Goal: Task Accomplishment & Management: Complete application form

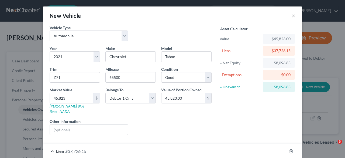
select select "0"
select select "5"
select select "2"
select select "0"
select select "42"
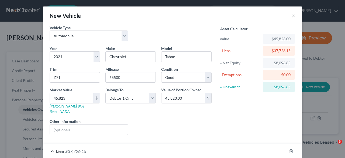
select select "0"
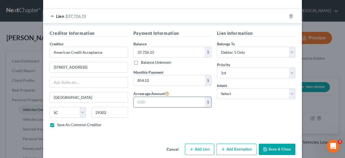
click at [157, 97] on input "text" at bounding box center [169, 102] width 71 height 10
type input "4,272.60"
click at [227, 110] on div "Lien Information Belongs To * Select Debtor 1 Only Debtor 2 Only Debtor 1 And D…" at bounding box center [256, 81] width 84 height 102
click at [229, 89] on select "Select Surrender Redeem Reaffirm Avoid Other" at bounding box center [256, 93] width 78 height 11
select select "2"
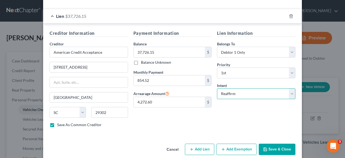
click at [217, 88] on select "Select Surrender Redeem Reaffirm Avoid Other" at bounding box center [256, 93] width 78 height 11
click at [234, 143] on button "Add Exemption" at bounding box center [237, 148] width 40 height 11
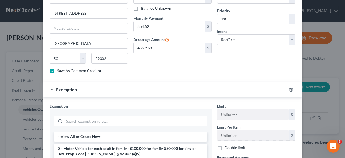
scroll to position [243, 0]
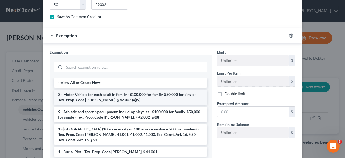
click at [90, 90] on li "3 - Motor Vehicle for each adult in family - $100,000 for family, $50,000 for s…" at bounding box center [130, 97] width 153 height 15
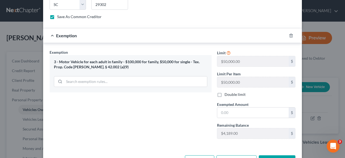
click at [268, 155] on button "Save & Close" at bounding box center [277, 160] width 37 height 11
click at [229, 107] on input "text" at bounding box center [252, 112] width 71 height 10
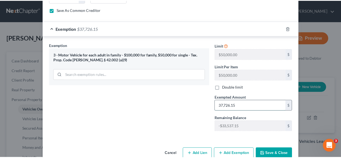
scroll to position [253, 0]
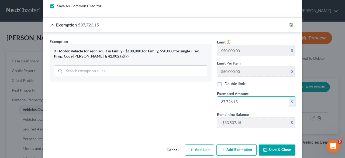
type input "37,726.15"
click at [265, 148] on icon "button" at bounding box center [265, 150] width 4 height 4
checkbox input "false"
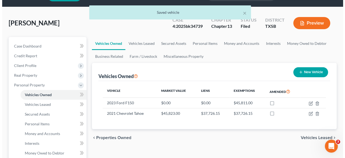
scroll to position [0, 0]
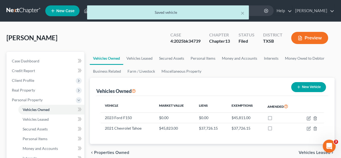
click at [297, 85] on icon "button" at bounding box center [299, 87] width 4 height 4
select select "0"
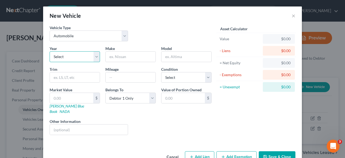
click at [79, 54] on select "Select 2026 2025 2024 2023 2022 2021 2020 2019 2018 2017 2016 2015 2014 2013 20…" at bounding box center [75, 56] width 50 height 11
click at [73, 59] on select "Select 2026 2025 2024 2023 2022 2021 2020 2019 2018 2017 2016 2015 2014 2013 20…" at bounding box center [75, 56] width 50 height 11
select select "19"
click at [50, 51] on select "Select 2026 2025 2024 2023 2022 2021 2020 2019 2018 2017 2016 2015 2014 2013 20…" at bounding box center [75, 56] width 50 height 11
click at [133, 54] on input "text" at bounding box center [131, 57] width 50 height 10
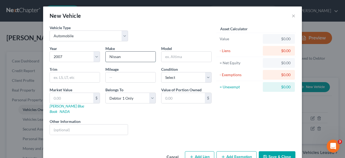
type input "Nissan"
type input "Altima"
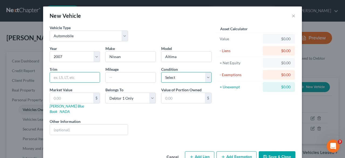
click at [167, 77] on select "Select Excellent Very Good Good Fair Poor" at bounding box center [186, 77] width 50 height 11
select select "4"
click at [161, 72] on select "Select Excellent Very Good Good Fair Poor" at bounding box center [186, 77] width 50 height 11
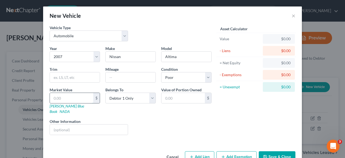
click at [62, 96] on input "text" at bounding box center [71, 98] width 43 height 10
type input "1"
type input "1.00"
type input "10"
type input "10.00"
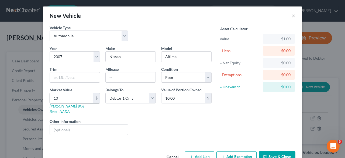
type input "100"
type input "100.00"
type input "1000"
type input "1,000.00"
type input "1,000"
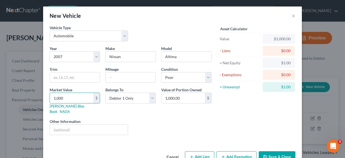
click at [240, 151] on button "Add Exemption" at bounding box center [237, 156] width 40 height 11
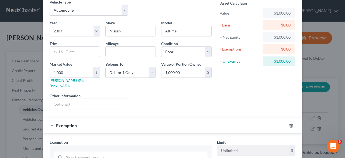
scroll to position [81, 0]
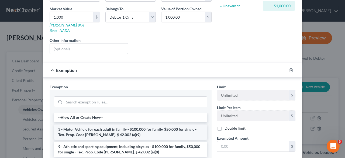
click at [125, 125] on li "3 - Motor Vehicle for each adult in family - $100,000 for family, $50,000 for s…" at bounding box center [130, 131] width 153 height 15
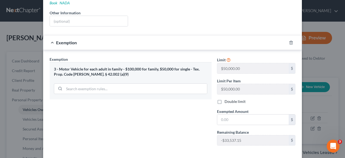
scroll to position [127, 0]
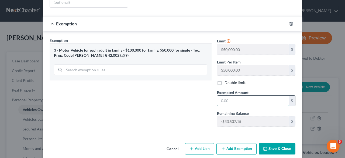
click at [234, 95] on input "text" at bounding box center [252, 100] width 71 height 10
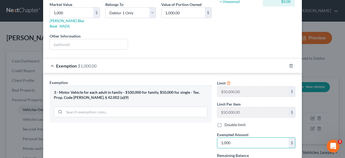
scroll to position [19, 0]
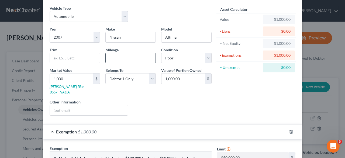
type input "1,000"
click at [131, 57] on input "text" at bounding box center [131, 58] width 50 height 10
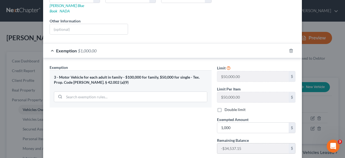
scroll to position [127, 0]
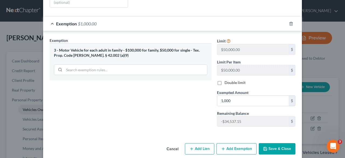
type input "197,203"
click at [274, 143] on button "Save & Close" at bounding box center [277, 148] width 37 height 11
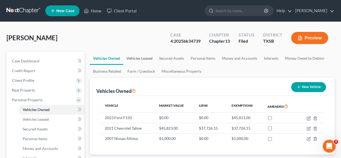
click at [148, 59] on link "Vehicles Leased" at bounding box center [139, 58] width 33 height 13
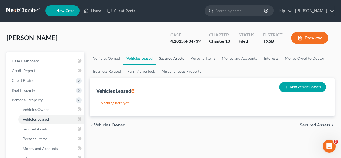
click at [169, 59] on link "Secured Assets" at bounding box center [172, 58] width 32 height 13
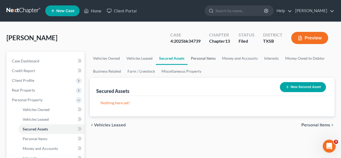
click at [209, 60] on link "Personal Items" at bounding box center [203, 58] width 31 height 13
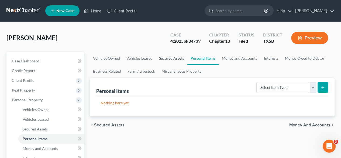
click at [167, 59] on link "Secured Assets" at bounding box center [172, 58] width 32 height 13
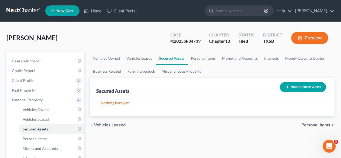
click at [289, 87] on icon "button" at bounding box center [287, 87] width 4 height 4
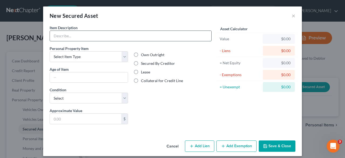
click at [107, 35] on input "text" at bounding box center [131, 36] width 162 height 10
type input "2019 Road Trailer"
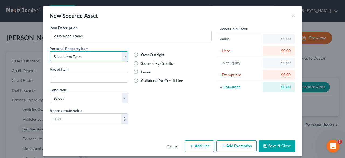
click at [112, 56] on select "Select Item Type Clothing Collectibles Of Value Electronics Firearms Household …" at bounding box center [89, 56] width 78 height 11
click at [172, 146] on button "Cancel" at bounding box center [172, 146] width 20 height 11
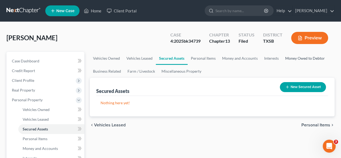
click at [295, 59] on link "Money Owed to Debtor" at bounding box center [305, 58] width 46 height 13
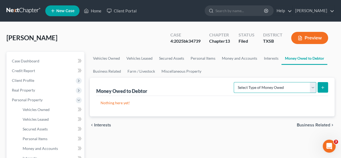
click at [256, 88] on select "Select Type of Money Owed Accounts Receivable Alimony Child Support Claims Agai…" at bounding box center [275, 87] width 83 height 11
click at [279, 91] on select "Select Type of Money Owed Accounts Receivable Alimony Child Support Claims Agai…" at bounding box center [275, 87] width 83 height 11
click at [112, 71] on link "Business Related" at bounding box center [107, 71] width 35 height 13
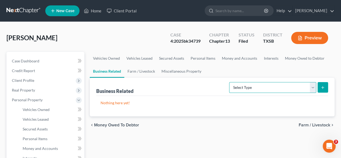
click at [250, 87] on select "Select Type Customer Lists Franchises Inventory Licenses Machinery Office Equip…" at bounding box center [272, 87] width 87 height 11
click at [271, 60] on link "Interests" at bounding box center [271, 58] width 21 height 13
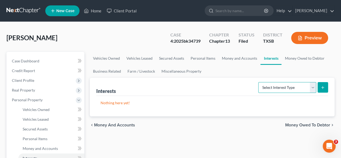
click at [276, 86] on select "Select Interest Type 401K Annuity Bond Education IRA Government Bond Government…" at bounding box center [287, 87] width 58 height 11
click at [239, 60] on link "Money and Accounts" at bounding box center [240, 58] width 42 height 13
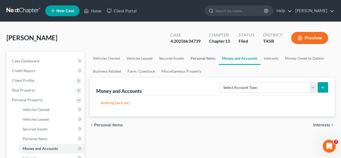
click at [203, 59] on link "Personal Items" at bounding box center [202, 58] width 31 height 13
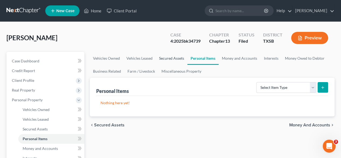
click at [169, 59] on link "Secured Assets" at bounding box center [172, 58] width 32 height 13
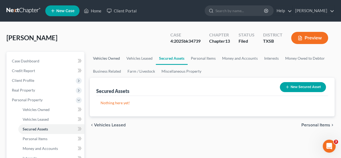
click at [109, 57] on link "Vehicles Owned" at bounding box center [106, 58] width 33 height 13
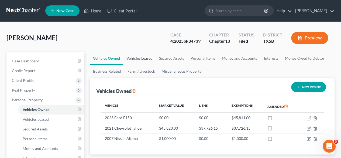
click at [137, 59] on link "Vehicles Leased" at bounding box center [139, 58] width 33 height 13
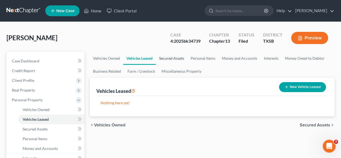
click at [176, 57] on link "Secured Assets" at bounding box center [172, 58] width 32 height 13
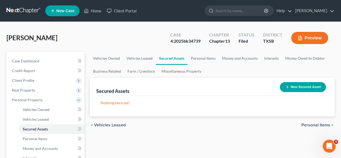
click at [289, 88] on icon "button" at bounding box center [287, 87] width 4 height 4
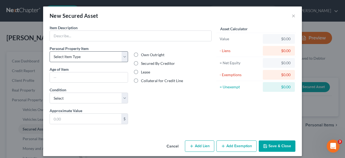
drag, startPoint x: 87, startPoint y: 63, endPoint x: 87, endPoint y: 57, distance: 5.9
click at [87, 63] on div "Personal Property Item Select Item Type Clothing Collectibles Of Value Electron…" at bounding box center [89, 77] width 84 height 62
click at [88, 56] on select "Select Item Type Clothing Collectibles Of Value Electronics Firearms Household …" at bounding box center [89, 56] width 78 height 11
select select "other"
click at [50, 51] on select "Select Item Type Clothing Collectibles Of Value Electronics Firearms Household …" at bounding box center [89, 56] width 78 height 11
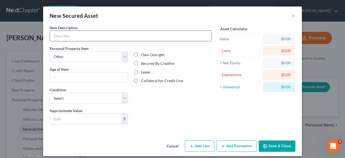
click at [70, 34] on input "text" at bounding box center [131, 36] width 162 height 10
type input "2019 Road Trailer"
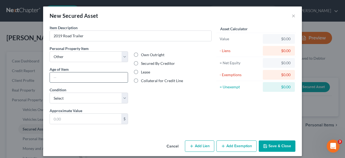
click at [89, 79] on input "text" at bounding box center [89, 77] width 78 height 10
type input "6 Years"
click at [88, 95] on select "Select Excellent Very Good Good Fair Poor" at bounding box center [89, 97] width 78 height 11
select select "2"
click at [50, 92] on select "Select Excellent Very Good Good Fair Poor" at bounding box center [89, 97] width 78 height 11
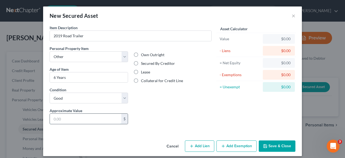
click at [76, 118] on input "text" at bounding box center [85, 119] width 71 height 10
type input "1,200"
click at [141, 53] on label "Own Outright" at bounding box center [152, 54] width 23 height 5
click at [143, 53] on input "Own Outright" at bounding box center [145, 54] width 4 height 4
radio input "true"
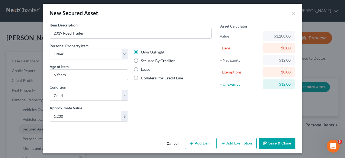
scroll to position [3, 0]
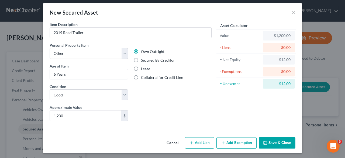
click at [235, 146] on button "Add Exemption" at bounding box center [237, 142] width 40 height 11
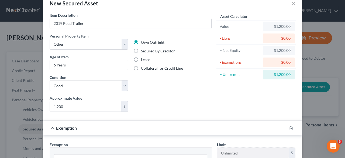
scroll to position [0, 0]
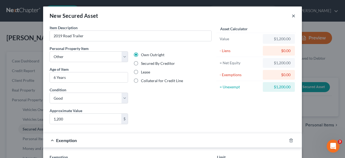
click at [293, 14] on div "New Secured Asset ×" at bounding box center [172, 15] width 259 height 18
click at [292, 16] on button "×" at bounding box center [294, 15] width 4 height 6
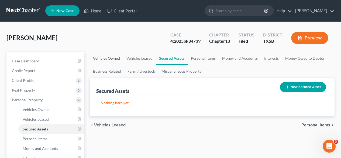
click at [97, 59] on link "Vehicles Owned" at bounding box center [106, 58] width 33 height 13
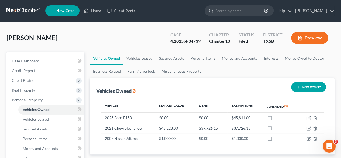
click at [299, 93] on div "New Vehicle" at bounding box center [308, 87] width 39 height 14
click at [300, 90] on button "New Vehicle" at bounding box center [308, 87] width 35 height 10
select select "0"
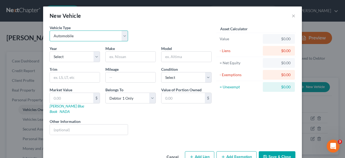
click at [67, 37] on select "Select Automobile Truck Trailer Watercraft Aircraft Motor Home Atv Other Vehicle" at bounding box center [89, 35] width 78 height 11
select select "2"
click at [50, 30] on select "Select Automobile Truck Trailer Watercraft Aircraft Motor Home Atv Other Vehicle" at bounding box center [89, 35] width 78 height 11
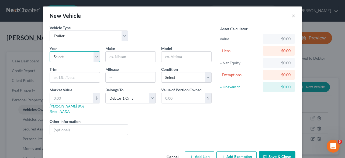
click at [69, 58] on select "Select 2026 2025 2024 2023 2022 2021 2020 2019 2018 2017 2016 2015 2014 2013 20…" at bounding box center [75, 56] width 50 height 11
select select "7"
click at [50, 51] on select "Select 2026 2025 2024 2023 2022 2021 2020 2019 2018 2017 2016 2015 2014 2013 20…" at bounding box center [75, 56] width 50 height 11
click at [130, 52] on input "text" at bounding box center [131, 57] width 50 height 10
type input "Road Trailer"
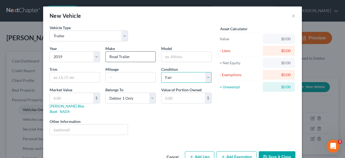
select select "2"
type input "1"
type input "1.00"
type input "12"
type input "12.00"
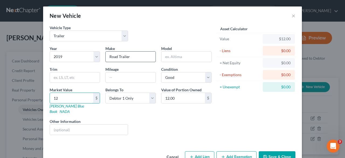
type input "120"
type input "120.00"
type input "1200"
type input "1,200.00"
type input "1,200"
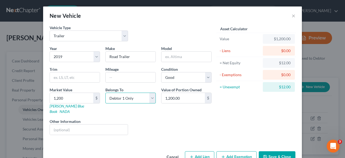
click at [132, 96] on select "Select Debtor 1 Only Debtor 2 Only Debtor 1 And Debtor 2 Only At Least One Of T…" at bounding box center [130, 97] width 50 height 11
click at [105, 92] on select "Select Debtor 1 Only Debtor 2 Only Debtor 1 And Debtor 2 Only At Least One Of T…" at bounding box center [130, 97] width 50 height 11
drag, startPoint x: 129, startPoint y: 97, endPoint x: 130, endPoint y: 102, distance: 5.7
click at [129, 97] on select "Select Debtor 1 Only Debtor 2 Only Debtor 1 And Debtor 2 Only At Least One Of T…" at bounding box center [130, 97] width 50 height 11
select select "3"
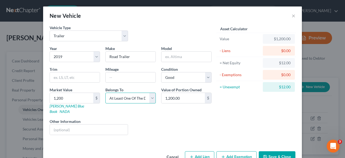
click at [105, 92] on select "Select Debtor 1 Only Debtor 2 Only Debtor 1 And Debtor 2 Only At Least One Of T…" at bounding box center [130, 97] width 50 height 11
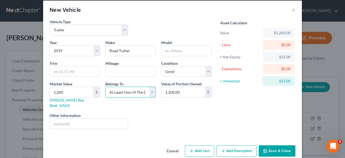
scroll to position [9, 0]
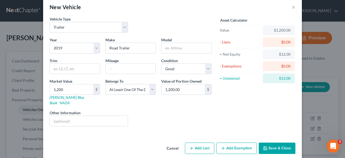
click at [225, 142] on button "Add Exemption" at bounding box center [237, 147] width 40 height 11
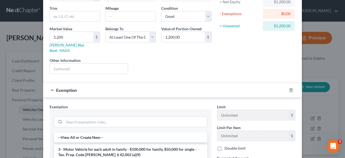
scroll to position [63, 0]
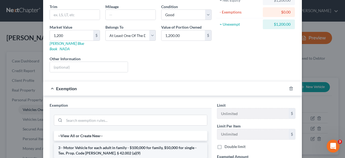
click at [118, 143] on li "3 - Motor Vehicle for each adult in family - $100,000 for family, $50,000 for s…" at bounding box center [130, 150] width 153 height 15
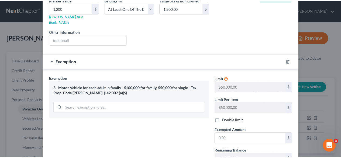
scroll to position [127, 0]
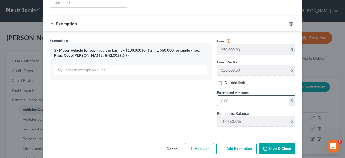
click at [225, 95] on input "text" at bounding box center [252, 100] width 71 height 10
type input "1,200"
click at [272, 143] on button "Save & Close" at bounding box center [277, 148] width 37 height 11
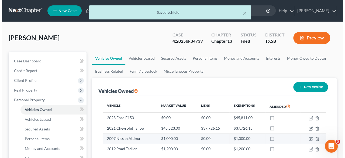
scroll to position [54, 0]
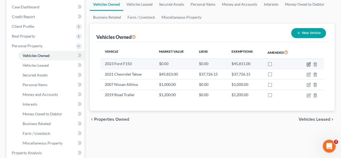
click at [309, 63] on icon "button" at bounding box center [309, 64] width 4 height 4
select select "0"
select select "3"
select select "2"
select select "4"
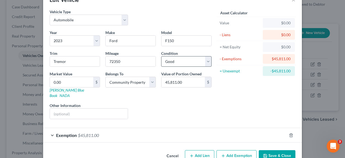
scroll to position [23, 0]
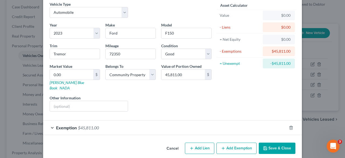
click at [201, 142] on button "Add Lien" at bounding box center [199, 147] width 29 height 11
select select "4"
select select "0"
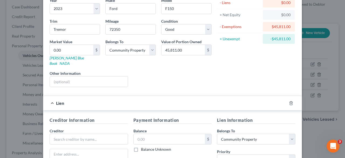
scroll to position [77, 0]
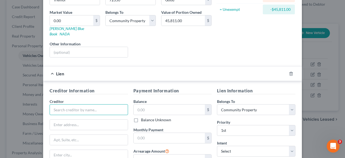
click at [63, 104] on input "text" at bounding box center [89, 109] width 78 height 11
type input "Southern Federal Credit Union"
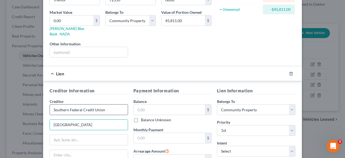
type input "[GEOGRAPHIC_DATA]"
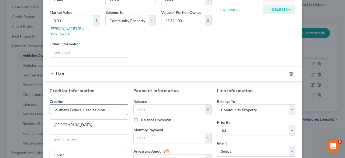
type input "Houst"
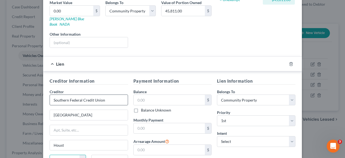
select select "45"
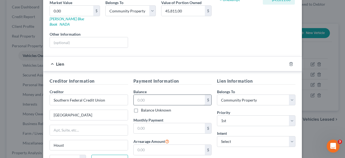
type input "77077"
click at [149, 95] on input "text" at bounding box center [169, 100] width 71 height 10
type input "[GEOGRAPHIC_DATA]"
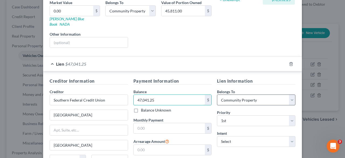
type input "47,041.25"
click at [258, 94] on select "Select Debtor 1 Only Debtor 2 Only Debtor 1 And Debtor 2 Only At Least One Of T…" at bounding box center [256, 99] width 78 height 11
click at [217, 94] on select "Select Debtor 1 Only Debtor 2 Only Debtor 1 And Debtor 2 Only At Least One Of T…" at bounding box center [256, 99] width 78 height 11
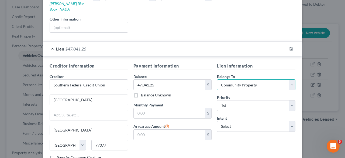
scroll to position [114, 0]
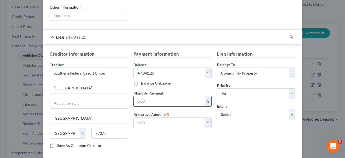
click at [171, 99] on div "$" at bounding box center [172, 101] width 78 height 11
click at [169, 96] on input "text" at bounding box center [169, 101] width 71 height 10
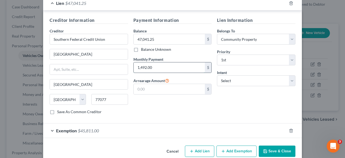
scroll to position [150, 0]
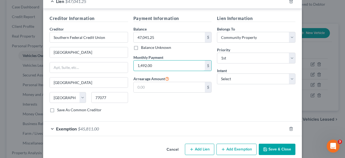
type input "1,492.00"
click at [231, 143] on button "Add Exemption" at bounding box center [237, 148] width 40 height 11
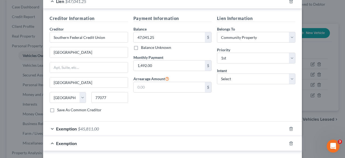
scroll to position [204, 0]
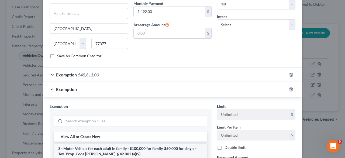
click at [132, 143] on li "3 - Motor Vehicle for each adult in family - $100,000 for family, $50,000 for s…" at bounding box center [130, 150] width 153 height 15
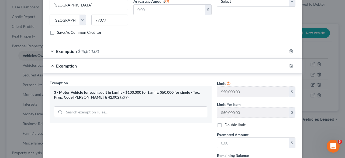
scroll to position [258, 0]
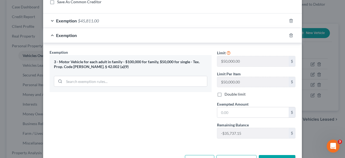
click at [225, 91] on label "Double limit" at bounding box center [235, 93] width 21 height 5
click at [227, 91] on input "Double limit" at bounding box center [229, 93] width 4 height 4
checkbox input "true"
click at [228, 107] on input "text" at bounding box center [252, 112] width 71 height 10
type input "47,041.25"
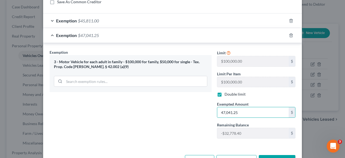
drag, startPoint x: 279, startPoint y: 152, endPoint x: 277, endPoint y: 156, distance: 4.9
click at [279, 155] on button "Save & Close" at bounding box center [277, 160] width 37 height 11
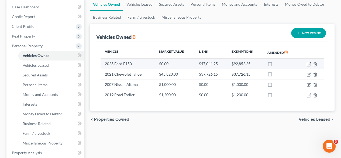
click at [311, 63] on icon "button" at bounding box center [309, 64] width 4 height 4
select select "0"
select select "3"
select select "2"
select select "4"
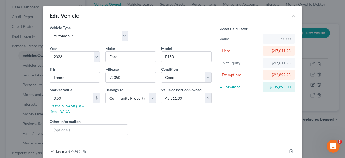
scroll to position [53, 0]
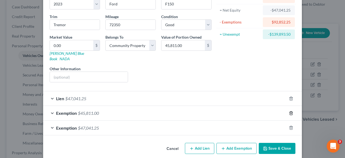
click at [289, 111] on icon "button" at bounding box center [291, 113] width 4 height 4
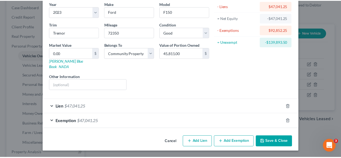
scroll to position [38, 0]
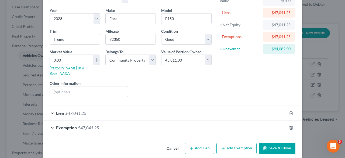
click at [272, 143] on button "Save & Close" at bounding box center [277, 148] width 37 height 11
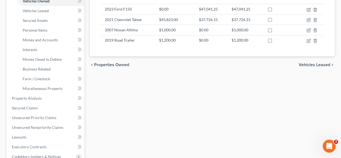
scroll to position [27, 0]
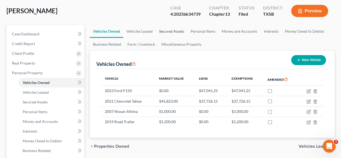
click at [170, 31] on link "Secured Assets" at bounding box center [172, 31] width 32 height 13
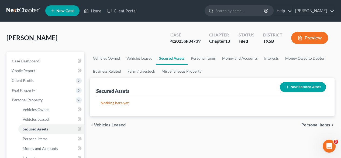
click at [291, 87] on button "New Secured Asset" at bounding box center [303, 87] width 46 height 10
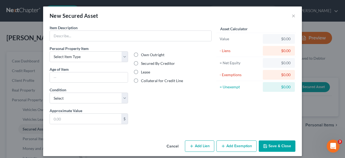
click at [150, 53] on label "Own Outright" at bounding box center [152, 54] width 23 height 5
click at [147, 53] on input "Own Outright" at bounding box center [145, 54] width 4 height 4
radio input "true"
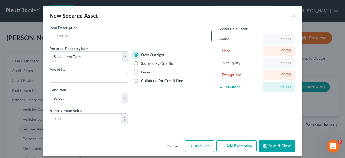
click at [119, 36] on input "text" at bounding box center [131, 36] width 162 height 10
type input "Bass Raider 10E"
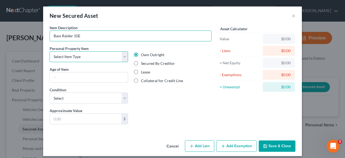
click at [114, 57] on select "Select Item Type Clothing Collectibles Of Value Electronics Firearms Household …" at bounding box center [89, 56] width 78 height 11
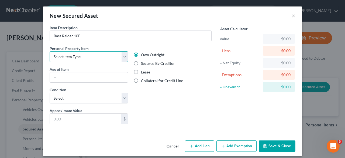
select select "sports_and_hobby_equipment"
click at [50, 51] on select "Select Item Type Clothing Collectibles Of Value Electronics Firearms Household …" at bounding box center [89, 56] width 78 height 11
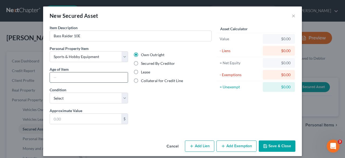
click at [77, 77] on input "text" at bounding box center [89, 77] width 78 height 10
type input "3"
click at [76, 97] on select "Select Excellent Very Good Good Fair Poor" at bounding box center [89, 97] width 78 height 11
select select "1"
click at [50, 92] on select "Select Excellent Very Good Good Fair Poor" at bounding box center [89, 97] width 78 height 11
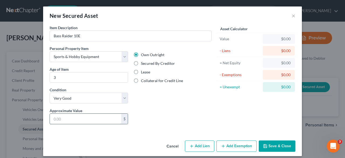
click at [76, 121] on input "text" at bounding box center [85, 119] width 71 height 10
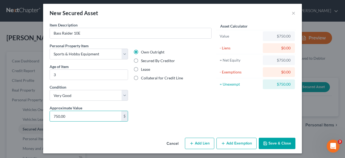
scroll to position [3, 0]
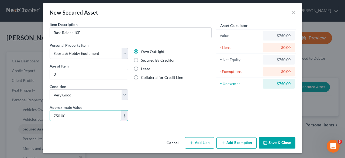
type input "750.00"
click at [234, 141] on button "Add Exemption" at bounding box center [237, 142] width 40 height 11
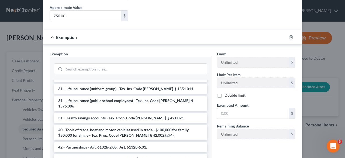
scroll to position [111, 0]
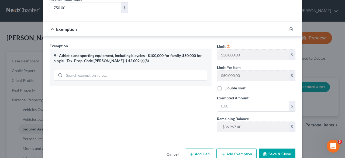
click at [272, 153] on button "Save & Close" at bounding box center [277, 153] width 37 height 11
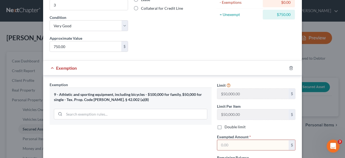
scroll to position [84, 0]
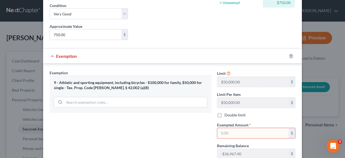
click at [240, 129] on input "text" at bounding box center [252, 133] width 71 height 10
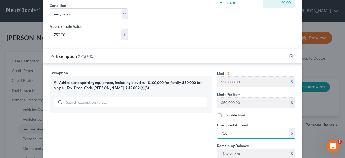
type input "750"
click at [166, 123] on div "Exemption Set must be selected for CA. Exemption * 9 - Athletic and sporting eq…" at bounding box center [130, 116] width 167 height 93
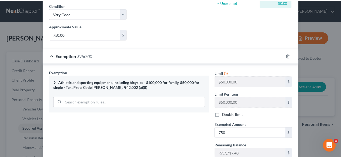
scroll to position [122, 0]
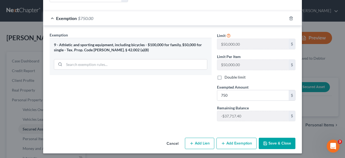
click at [270, 143] on button "Save & Close" at bounding box center [277, 143] width 37 height 11
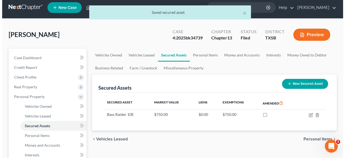
scroll to position [0, 0]
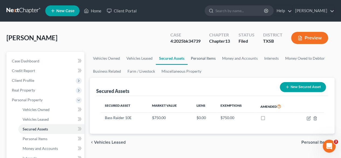
click at [206, 61] on link "Personal Items" at bounding box center [203, 58] width 31 height 13
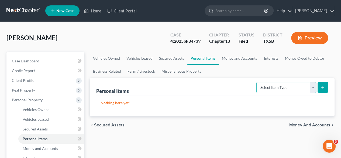
click at [279, 90] on select "Select Item Type Clothing Collectibles Of Value Electronics Firearms Household …" at bounding box center [286, 87] width 60 height 11
click at [257, 82] on select "Select Item Type Clothing Collectibles Of Value Electronics Firearms Household …" at bounding box center [286, 87] width 60 height 11
click at [292, 87] on select "Select Item Type Clothing Collectibles Of Value Electronics Firearms Household …" at bounding box center [286, 87] width 60 height 11
select select "household_goods"
click at [257, 82] on select "Select Item Type Clothing Collectibles Of Value Electronics Firearms Household …" at bounding box center [286, 87] width 60 height 11
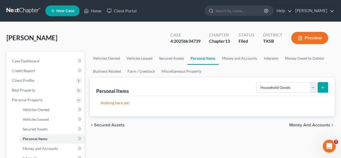
click at [321, 85] on icon "submit" at bounding box center [323, 87] width 4 height 4
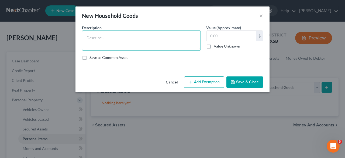
paste textarea "Refigerators x 3, microwave, air fryer, coffee pot, ice maker, couch, 2 recline…"
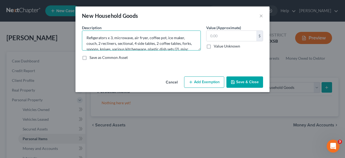
scroll to position [63, 0]
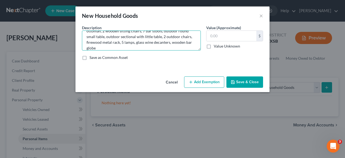
type textarea "Refigerators x 3, microwave, air fryer, coffee pot, ice maker, couch, 2 recline…"
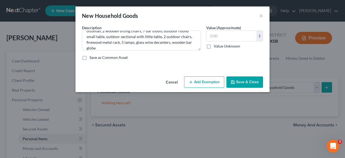
click at [90, 58] on label "Save as Common Asset" at bounding box center [109, 57] width 38 height 5
click at [92, 58] on input "Save as Common Asset" at bounding box center [94, 57] width 4 height 4
checkbox input "true"
click at [216, 39] on input "text" at bounding box center [232, 36] width 50 height 10
type input "21,500"
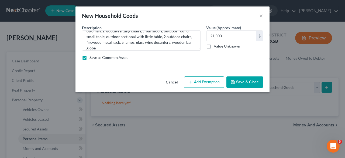
click at [214, 79] on button "Add Exemption" at bounding box center [204, 81] width 40 height 11
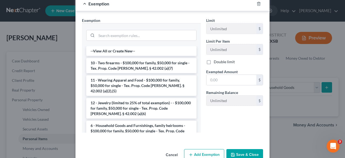
scroll to position [81, 0]
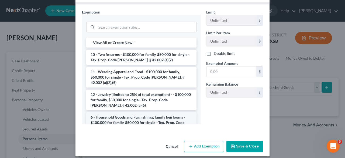
click at [143, 112] on li "6 - Household Goods and Furnishings, family heirlooms - $100,000 for family, $5…" at bounding box center [141, 122] width 110 height 20
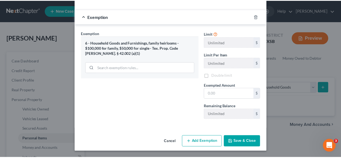
scroll to position [59, 0]
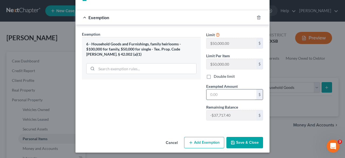
click at [219, 94] on input "text" at bounding box center [232, 94] width 50 height 10
type input "21,500"
click at [235, 139] on button "Save & Close" at bounding box center [245, 142] width 37 height 11
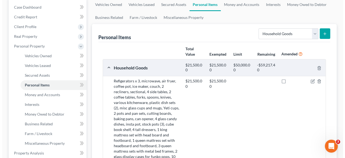
scroll to position [54, 0]
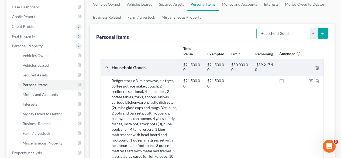
click at [314, 33] on select "Select Item Type Clothing Collectibles Of Value Electronics Firearms Household …" at bounding box center [286, 33] width 60 height 11
select select "electronics"
click at [257, 28] on select "Select Item Type Clothing Collectibles Of Value Electronics Firearms Household …" at bounding box center [286, 33] width 60 height 11
click at [325, 34] on icon "submit" at bounding box center [323, 33] width 4 height 4
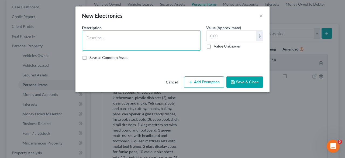
paste textarea "2 silhouette cutting machines, 5 televisions, 1 dvd player, 1 xbox, 3 personal …"
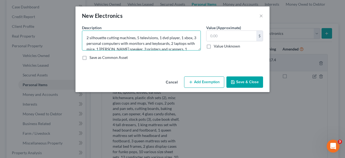
scroll to position [24, 0]
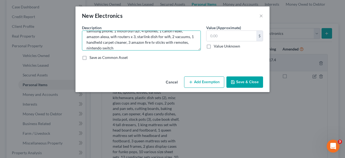
type textarea "2 silhouette cutting machines, 5 televisions, 1 dvd player, 1 xbox, 3 personal …"
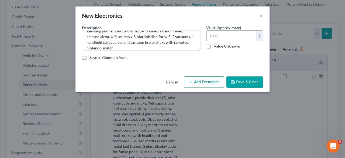
click at [216, 35] on input "text" at bounding box center [232, 36] width 50 height 10
type input "16,400"
drag, startPoint x: 84, startPoint y: 57, endPoint x: 89, endPoint y: 60, distance: 6.4
click at [90, 57] on label "Save as Common Asset" at bounding box center [109, 57] width 38 height 5
click at [92, 57] on input "Save as Common Asset" at bounding box center [94, 57] width 4 height 4
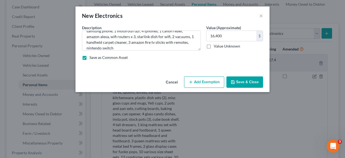
click at [90, 57] on label "Save as Common Asset" at bounding box center [109, 57] width 38 height 5
click at [92, 57] on input "Save as Common Asset" at bounding box center [94, 57] width 4 height 4
checkbox input "false"
click at [207, 84] on button "Add Exemption" at bounding box center [204, 81] width 40 height 11
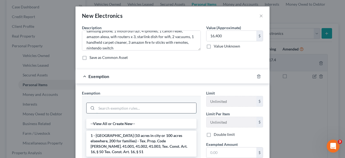
click at [140, 104] on input "search" at bounding box center [147, 108] width 100 height 10
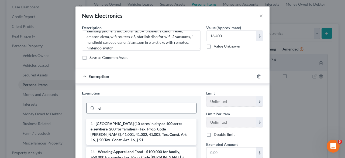
type input "e"
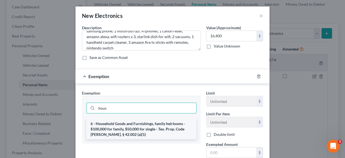
type input "hous"
click at [140, 125] on li "6 - Household Goods and Furnishings, family heirlooms - $100,000 for family, $5…" at bounding box center [141, 129] width 110 height 20
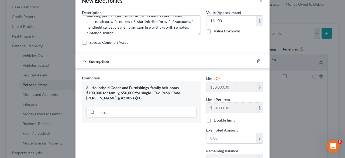
scroll to position [27, 0]
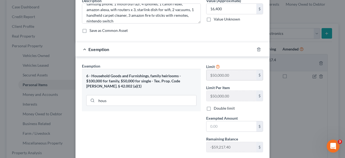
click at [257, 74] on div "$" at bounding box center [259, 75] width 6 height 10
click at [214, 107] on label "Double limit" at bounding box center [224, 107] width 21 height 5
click at [216, 107] on input "Double limit" at bounding box center [218, 107] width 4 height 4
checkbox input "true"
click at [213, 123] on input "text" at bounding box center [232, 126] width 50 height 10
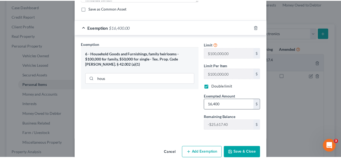
scroll to position [54, 0]
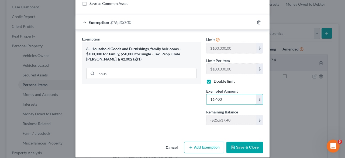
type input "16,400"
click at [234, 148] on button "Save & Close" at bounding box center [245, 147] width 37 height 11
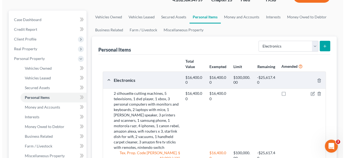
scroll to position [31, 0]
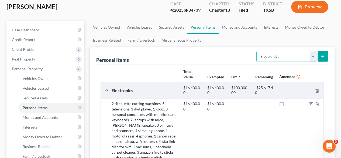
click at [299, 56] on select "Select Item Type Clothing Collectibles Of Value Electronics Firearms Household …" at bounding box center [286, 56] width 60 height 11
click at [273, 57] on select "Select Item Type Clothing Collectibles Of Value Electronics Firearms Household …" at bounding box center [286, 56] width 60 height 11
select select "collectibles_of_value"
click at [257, 51] on select "Select Item Type Clothing Collectibles Of Value Electronics Firearms Household …" at bounding box center [286, 56] width 60 height 11
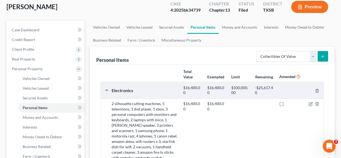
click at [325, 56] on button "submit" at bounding box center [323, 56] width 11 height 11
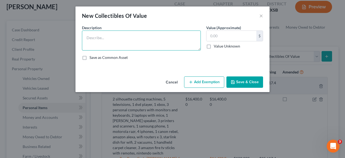
paste textarea "approx 50 funko pops and anime collectibles of my sons"
type textarea "approx 50 funko pops and anime collectibles of my sons"
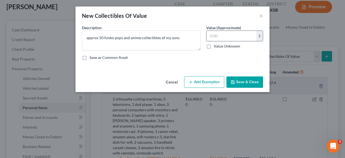
click at [229, 35] on input "text" at bounding box center [232, 36] width 50 height 10
type input "1,000"
click at [213, 85] on button "Add Exemption" at bounding box center [204, 81] width 40 height 11
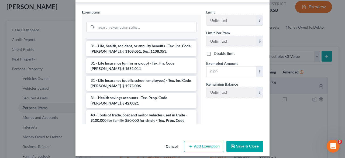
scroll to position [647, 0]
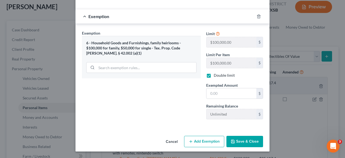
checkbox input "true"
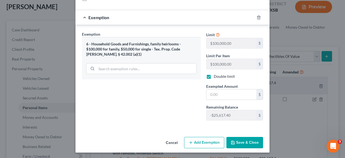
click at [236, 142] on button "Save & Close" at bounding box center [245, 142] width 37 height 11
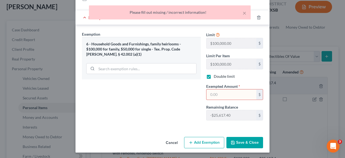
click at [222, 91] on input "text" at bounding box center [232, 94] width 50 height 10
type input "1,000"
click at [242, 138] on button "Save & Close" at bounding box center [245, 142] width 37 height 11
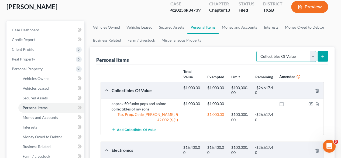
click at [276, 56] on select "Select Item Type Clothing Collectibles Of Value Electronics Firearms Household …" at bounding box center [286, 56] width 60 height 11
select select "sports_and_hobby_equipment"
click at [257, 51] on select "Select Item Type Clothing Collectibles Of Value Electronics Firearms Household …" at bounding box center [286, 56] width 60 height 11
click at [322, 57] on icon "submit" at bounding box center [323, 56] width 4 height 4
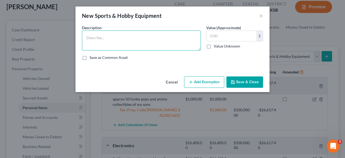
paste textarea "set of weights, fishing poles and lures, electric push mower, electric weed eat…"
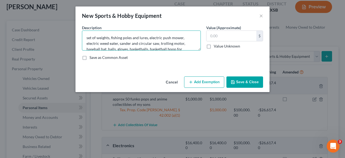
scroll to position [12, 0]
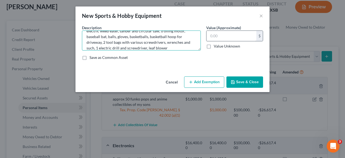
type textarea "set of weights, fishing poles and lures, electric push mower, electric weed eat…"
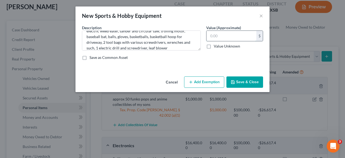
click at [219, 36] on input "text" at bounding box center [232, 36] width 50 height 10
type input "4,500"
click at [203, 80] on button "Add Exemption" at bounding box center [204, 81] width 40 height 11
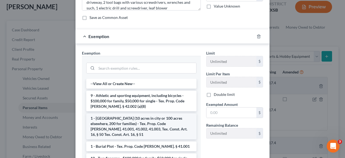
scroll to position [81, 0]
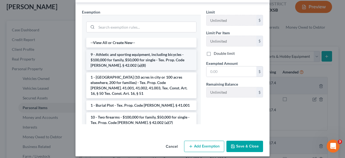
click at [126, 55] on li "9 - Athletic and sporting equipment, including bicycles - $100,000 for family, …" at bounding box center [141, 60] width 110 height 20
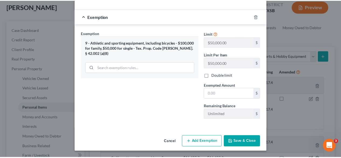
scroll to position [59, 0]
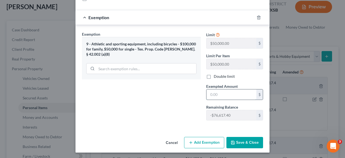
click at [225, 92] on input "text" at bounding box center [232, 94] width 50 height 10
type input "4,500"
click at [235, 145] on button "Save & Close" at bounding box center [245, 142] width 37 height 11
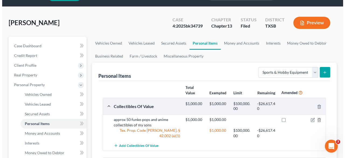
scroll to position [0, 0]
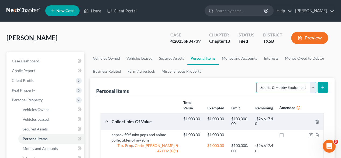
click at [289, 90] on select "Select Item Type Clothing Collectibles Of Value Electronics Firearms Household …" at bounding box center [286, 87] width 60 height 11
select select "firearms"
click at [257, 82] on select "Select Item Type Clothing Collectibles Of Value Electronics Firearms Household …" at bounding box center [286, 87] width 60 height 11
click at [324, 87] on icon "submit" at bounding box center [323, 87] width 4 height 4
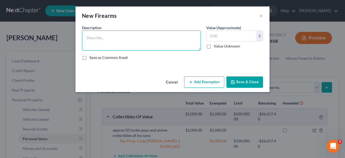
paste textarea "glock pistol, 17HMR, various ammunition for those guns plus ammo from previous …"
type textarea "glock pistol, 17HMR, various ammunition for those guns plus ammo from previous …"
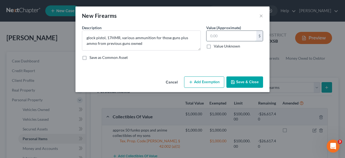
click at [220, 32] on input "text" at bounding box center [232, 36] width 50 height 10
type input "3,250"
click at [216, 79] on button "Add Exemption" at bounding box center [204, 81] width 40 height 11
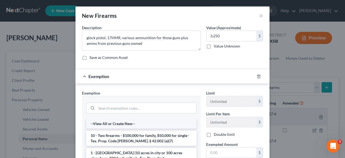
scroll to position [27, 0]
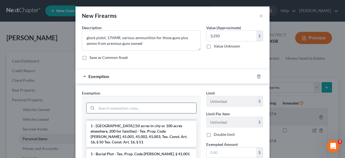
click at [128, 107] on input "search" at bounding box center [147, 108] width 100 height 10
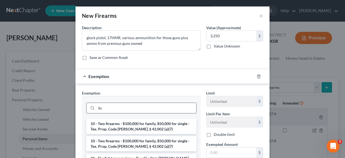
scroll to position [0, 0]
type input "fire"
click at [124, 127] on li "10 - Two firearms - $100,000 for family, $50,000 for single - Tex. Prop. Code […" at bounding box center [141, 126] width 110 height 15
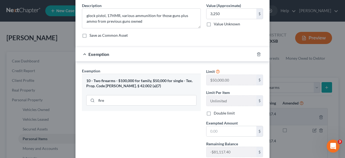
scroll to position [27, 0]
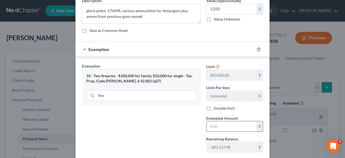
click at [222, 125] on input "text" at bounding box center [232, 126] width 50 height 10
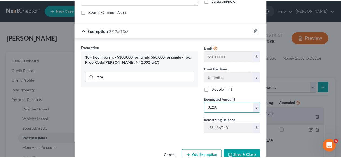
scroll to position [59, 0]
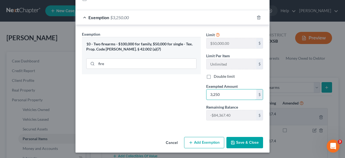
type input "3,250"
click at [248, 141] on button "Save & Close" at bounding box center [245, 142] width 37 height 11
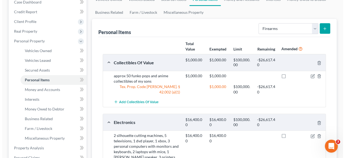
scroll to position [54, 0]
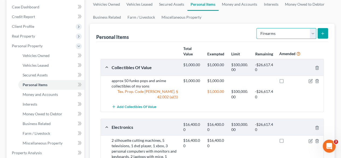
click at [288, 35] on select "Select Item Type Clothing Collectibles Of Value Electronics Firearms Household …" at bounding box center [286, 33] width 60 height 11
select select "clothing"
click at [257, 28] on select "Select Item Type Clothing Collectibles Of Value Electronics Firearms Household …" at bounding box center [286, 33] width 60 height 11
click at [321, 34] on icon "submit" at bounding box center [323, 33] width 4 height 4
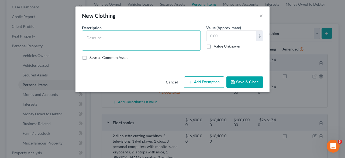
paste textarea "jeans, slacks, shirts, dresses, shorts, shoes, sandals, boots, coats, hunting c…"
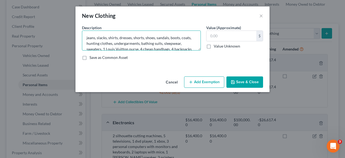
scroll to position [1, 0]
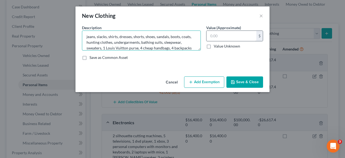
type textarea "jeans, slacks, shirts, dresses, shorts, shoes, sandals, boots, coats, hunting c…"
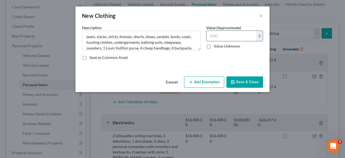
click at [227, 35] on input "text" at bounding box center [232, 36] width 50 height 10
type input "12,500"
click at [208, 82] on button "Add Exemption" at bounding box center [204, 81] width 40 height 11
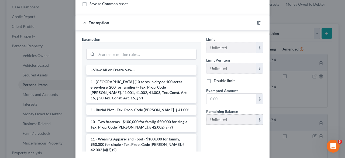
scroll to position [54, 0]
click at [219, 95] on input "text" at bounding box center [232, 98] width 50 height 10
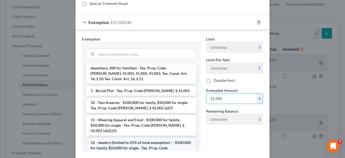
scroll to position [27, 0]
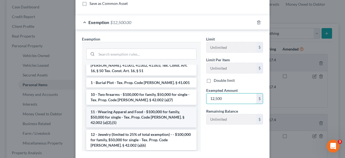
type input "12,500"
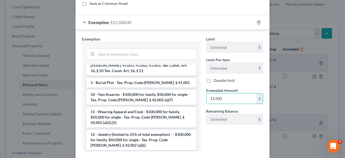
click at [140, 109] on li "11 - Wearing Apparel and Food - $100,000 for family, $50,000 for single - Tex. …" at bounding box center [141, 117] width 110 height 20
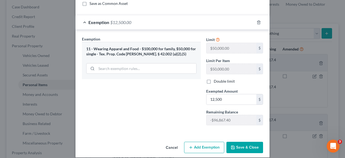
drag, startPoint x: 245, startPoint y: 145, endPoint x: 345, endPoint y: 156, distance: 100.9
click at [245, 145] on button "Save & Close" at bounding box center [245, 147] width 37 height 11
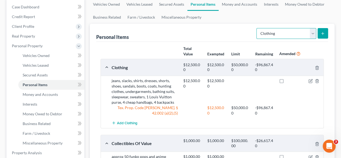
click at [277, 33] on select "Select Item Type Clothing Collectibles Of Value Electronics Firearms Household …" at bounding box center [286, 33] width 60 height 11
select select "jewelry"
click at [257, 28] on select "Select Item Type Clothing Collectibles Of Value Electronics Firearms Household …" at bounding box center [286, 33] width 60 height 11
click at [322, 32] on icon "submit" at bounding box center [323, 33] width 4 height 4
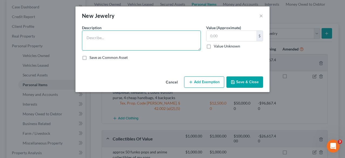
paste textarea "panerai watch, bracelets x 5, wedding band, CV diamond ring (not real), garmin …"
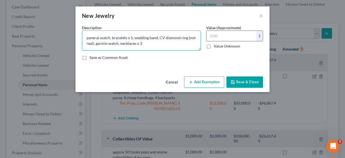
type textarea "panerai watch, bracelets x 5, wedding band, CV diamond ring (not real), garmin …"
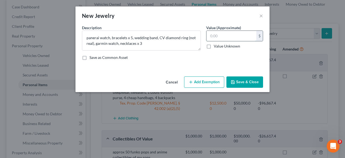
click at [240, 34] on input "text" at bounding box center [232, 36] width 50 height 10
type input "7,500"
click at [205, 82] on button "Add Exemption" at bounding box center [204, 81] width 40 height 11
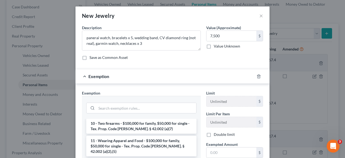
scroll to position [54, 0]
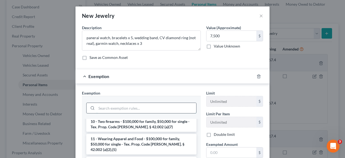
click at [146, 103] on input "search" at bounding box center [147, 108] width 100 height 10
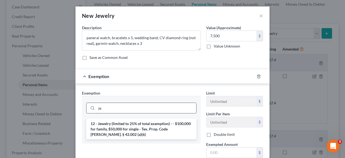
scroll to position [0, 0]
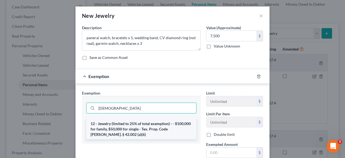
type input "[DEMOGRAPHIC_DATA]"
click at [140, 128] on li "12 - Jewelry (limited to 25% of total exemption) - - $100,000 for family, $50,0…" at bounding box center [141, 129] width 110 height 20
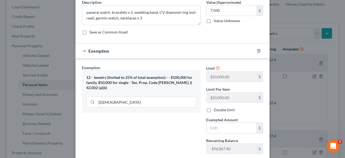
scroll to position [54, 0]
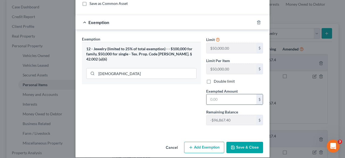
click at [226, 97] on input "text" at bounding box center [232, 99] width 50 height 10
type input "7,500"
click at [237, 148] on button "Save & Close" at bounding box center [245, 147] width 37 height 11
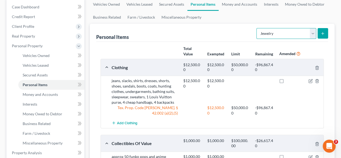
click at [297, 37] on select "Select Item Type Clothing Collectibles Of Value Electronics Firearms Household …" at bounding box center [286, 33] width 60 height 11
select select "pets"
click at [257, 28] on select "Select Item Type Clothing Collectibles Of Value Electronics Firearms Household …" at bounding box center [286, 33] width 60 height 11
click at [322, 36] on button "submit" at bounding box center [323, 33] width 11 height 11
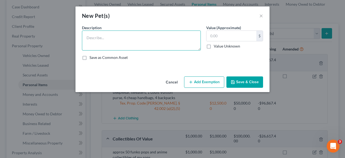
paste textarea "4 labrador retrievers, 1 daschund, 1 rescue mix, 1 orange cat, 1 snake"
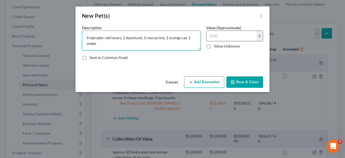
type textarea "4 labrador retrievers, 1 daschund, 1 rescue mix, 1 orange cat, 1 snake"
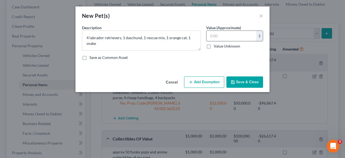
click at [223, 34] on input "text" at bounding box center [232, 36] width 50 height 10
type input "1,500"
click at [210, 85] on button "Add Exemption" at bounding box center [204, 81] width 40 height 11
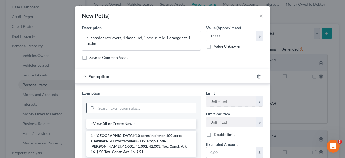
click at [145, 105] on input "search" at bounding box center [147, 108] width 100 height 10
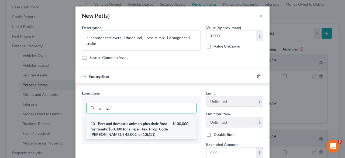
type input "animal"
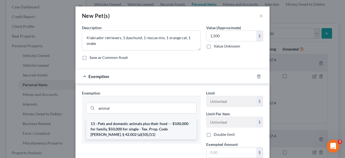
click at [143, 126] on li "13 - Pets and domestic animals plus their food - - $100,000 for family, $50,000…" at bounding box center [141, 129] width 110 height 20
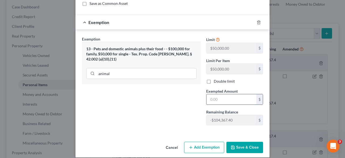
click at [219, 100] on input "text" at bounding box center [232, 99] width 50 height 10
type input "1,500"
click at [238, 143] on button "Save & Close" at bounding box center [245, 147] width 37 height 11
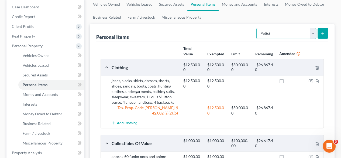
click at [286, 31] on select "Select Item Type Clothing Collectibles Of Value Electronics Firearms Household …" at bounding box center [286, 33] width 60 height 11
select select "other"
click at [257, 28] on select "Select Item Type Clothing Collectibles Of Value Electronics Firearms Household …" at bounding box center [286, 33] width 60 height 11
click at [326, 34] on button "submit" at bounding box center [323, 33] width 11 height 11
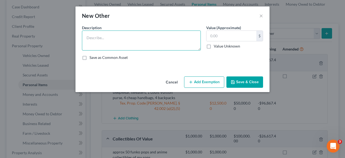
paste textarea "hair dryers, curl irons, electric heaters and fans, 3 suitcases, toys, holiday …"
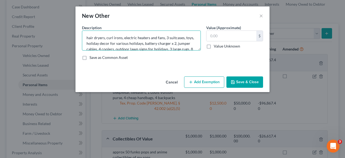
scroll to position [35, 0]
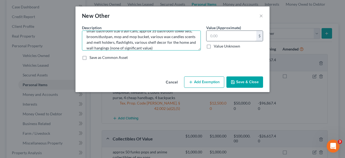
type textarea "hair dryers, curl irons, electric heaters and fans, 3 suitcases, toys, holiday …"
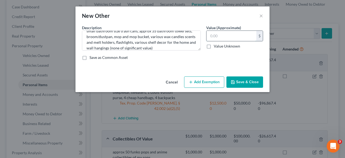
click at [220, 37] on input "text" at bounding box center [232, 36] width 50 height 10
type input "8,500"
click at [205, 84] on button "Add Exemption" at bounding box center [204, 81] width 40 height 11
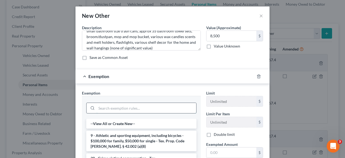
click at [136, 109] on input "search" at bounding box center [147, 108] width 100 height 10
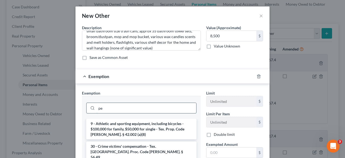
type input "p"
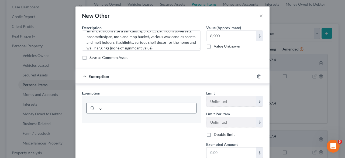
type input "j"
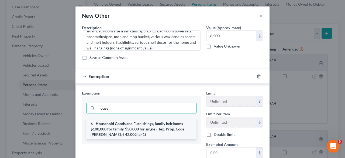
type input "house"
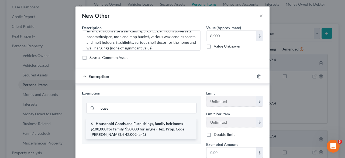
click at [139, 126] on li "6 - Household Goods and Furnishings, family heirlooms - $100,000 for family, $5…" at bounding box center [141, 129] width 110 height 20
checkbox input "true"
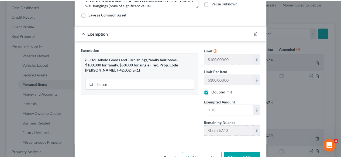
scroll to position [54, 0]
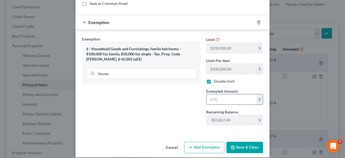
click at [225, 97] on input "text" at bounding box center [232, 99] width 50 height 10
type input "8,500"
click at [239, 147] on button "Save & Close" at bounding box center [245, 147] width 37 height 11
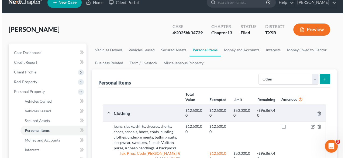
scroll to position [0, 0]
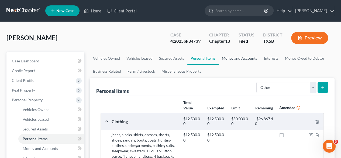
click at [249, 59] on link "Money and Accounts" at bounding box center [240, 58] width 42 height 13
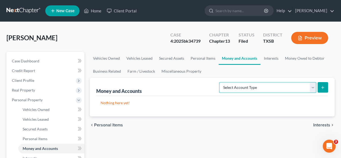
click at [252, 87] on select "Select Account Type Brokerage Cash on Hand Certificates of Deposit Checking Acc…" at bounding box center [267, 87] width 97 height 11
select select "security_deposits"
click at [221, 82] on select "Select Account Type Brokerage Cash on Hand Certificates of Deposit Checking Acc…" at bounding box center [267, 87] width 97 height 11
click at [320, 87] on button "submit" at bounding box center [323, 87] width 11 height 11
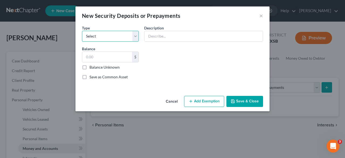
click at [105, 39] on select "Select Electric Gas Heating Oil Security Deposit On Rental Unit Prepaid Rent Te…" at bounding box center [110, 36] width 57 height 11
select select "3"
click at [82, 31] on select "Select Electric Gas Heating Oil Security Deposit On Rental Unit Prepaid Rent Te…" at bounding box center [110, 36] width 57 height 11
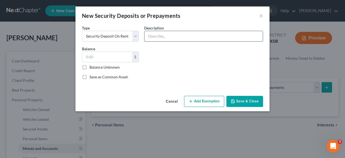
click at [163, 36] on input "text" at bounding box center [204, 36] width 118 height 10
type input "4"
type input "d"
type input "Deposit on rental home"
click at [114, 58] on input "text" at bounding box center [107, 57] width 50 height 10
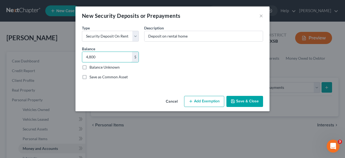
type input "4,800"
click at [210, 101] on button "Add Exemption" at bounding box center [204, 101] width 40 height 11
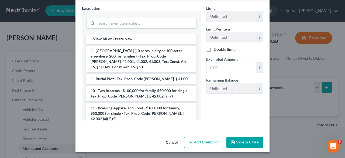
click at [236, 144] on button "Save & Close" at bounding box center [245, 142] width 37 height 11
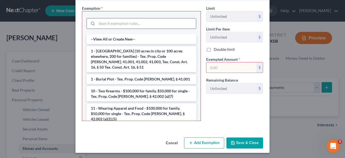
click at [153, 23] on input "search" at bounding box center [146, 23] width 99 height 10
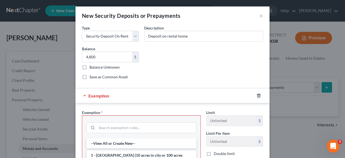
click at [257, 95] on icon "button" at bounding box center [259, 95] width 4 height 4
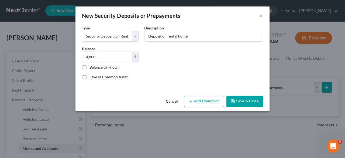
click at [248, 103] on button "Save & Close" at bounding box center [245, 101] width 37 height 11
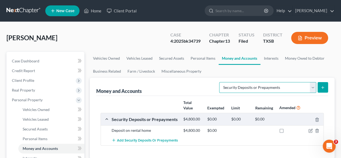
click at [244, 88] on select "Select Account Type Brokerage Cash on Hand Certificates of Deposit Checking Acc…" at bounding box center [267, 87] width 97 height 11
select select "cash_on_hand"
click at [221, 82] on select "Select Account Type Brokerage Cash on Hand Certificates of Deposit Checking Acc…" at bounding box center [267, 87] width 97 height 11
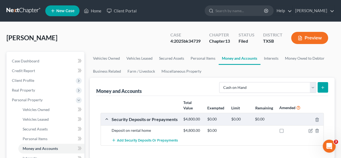
click at [320, 85] on button "submit" at bounding box center [323, 87] width 11 height 11
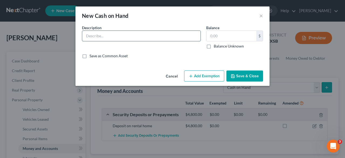
click at [142, 36] on input "text" at bounding box center [141, 36] width 118 height 10
type input "Cash"
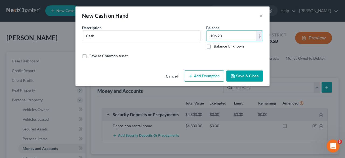
type input "106.23"
click at [241, 76] on button "Save & Close" at bounding box center [245, 75] width 37 height 11
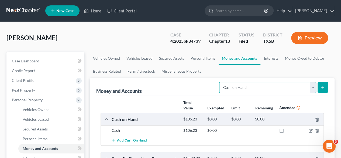
click at [244, 87] on select "Select Account Type Brokerage Cash on Hand Certificates of Deposit Checking Acc…" at bounding box center [267, 87] width 97 height 11
select select "checking"
click at [221, 82] on select "Select Account Type Brokerage Cash on Hand Certificates of Deposit Checking Acc…" at bounding box center [267, 87] width 97 height 11
click at [324, 87] on line "submit" at bounding box center [323, 87] width 2 height 0
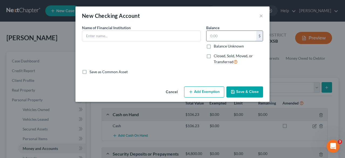
click at [215, 36] on input "text" at bounding box center [232, 36] width 50 height 10
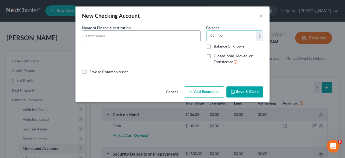
type input "921.56"
click at [138, 34] on input "text" at bounding box center [141, 36] width 118 height 10
type input "Checking"
click at [245, 89] on button "Save & Close" at bounding box center [245, 91] width 37 height 11
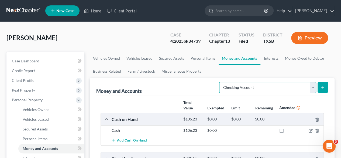
click at [245, 88] on select "Select Account Type Brokerage Cash on Hand Certificates of Deposit Checking Acc…" at bounding box center [267, 87] width 97 height 11
select select "savings"
click at [221, 82] on select "Select Account Type Brokerage Cash on Hand Certificates of Deposit Checking Acc…" at bounding box center [267, 87] width 97 height 11
click at [325, 87] on icon "submit" at bounding box center [323, 87] width 4 height 4
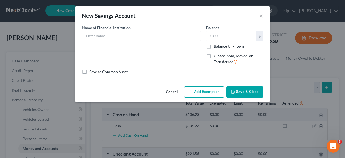
click at [156, 35] on input "text" at bounding box center [141, 36] width 118 height 10
type input "Southern Federal Credit Union"
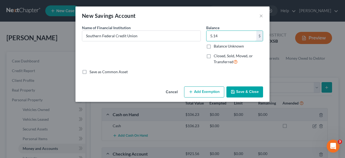
type input "5.14"
click at [249, 86] on button "Save & Close" at bounding box center [245, 91] width 37 height 11
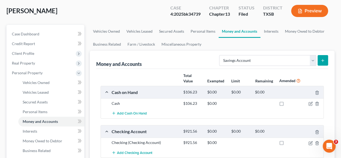
scroll to position [81, 0]
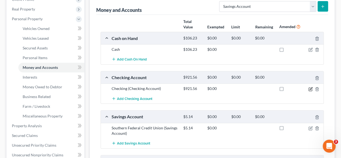
click at [312, 89] on icon "button" at bounding box center [310, 88] width 3 height 3
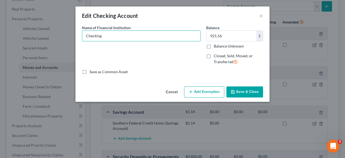
drag, startPoint x: 127, startPoint y: 33, endPoint x: 29, endPoint y: 34, distance: 98.4
click at [29, 34] on div "Edit Checking Account × An exemption set must first be selected from the Filing…" at bounding box center [172, 79] width 345 height 158
type input "Chase"
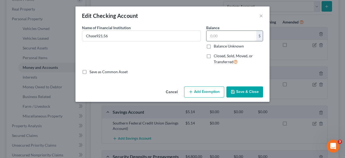
click at [230, 37] on input "text" at bounding box center [232, 36] width 50 height 10
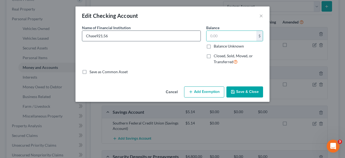
click at [173, 38] on input "Chase921.56" at bounding box center [141, 36] width 118 height 10
type input "Chase"
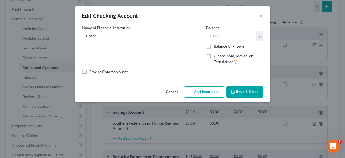
click at [233, 38] on input "text" at bounding box center [232, 36] width 50 height 10
type input "23.21"
click at [247, 89] on button "Save & Close" at bounding box center [245, 91] width 37 height 11
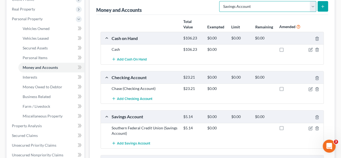
click at [270, 8] on select "Select Account Type Brokerage Cash on Hand Certificates of Deposit Checking Acc…" at bounding box center [267, 6] width 97 height 11
select select "checking"
click at [221, 1] on select "Select Account Type Brokerage Cash on Hand Certificates of Deposit Checking Acc…" at bounding box center [267, 6] width 97 height 11
click at [287, 7] on select "Select Account Type Brokerage Cash on Hand Certificates of Deposit Checking Acc…" at bounding box center [267, 6] width 97 height 11
drag, startPoint x: 287, startPoint y: 7, endPoint x: 313, endPoint y: 3, distance: 26.8
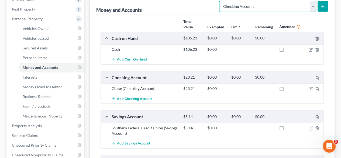
click at [287, 7] on select "Select Account Type Brokerage Cash on Hand Certificates of Deposit Checking Acc…" at bounding box center [267, 6] width 97 height 11
click at [327, 7] on button "submit" at bounding box center [323, 6] width 11 height 11
click at [324, 8] on icon "submit" at bounding box center [323, 6] width 4 height 4
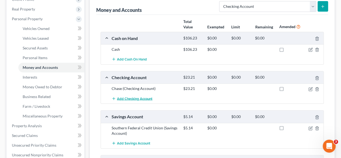
click at [135, 97] on span "Add Checking Account" at bounding box center [134, 98] width 35 height 4
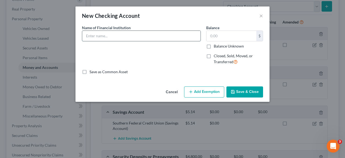
click at [99, 35] on input "text" at bounding box center [141, 36] width 118 height 10
type input "Robinhood"
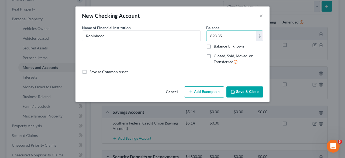
type input "898.35"
click at [238, 95] on button "Save & Close" at bounding box center [245, 91] width 37 height 11
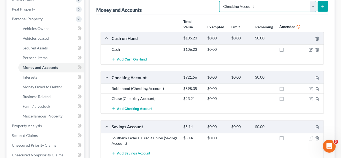
click at [312, 7] on select "Select Account Type Brokerage Cash on Hand Certificates of Deposit Checking Acc…" at bounding box center [267, 6] width 97 height 11
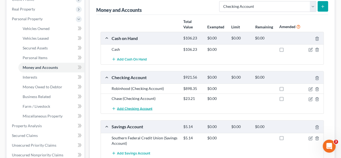
click at [143, 108] on span "Add Checking Account" at bounding box center [134, 108] width 35 height 4
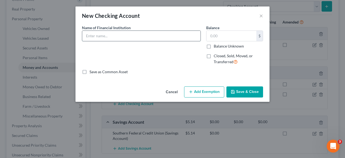
click at [116, 36] on input "text" at bounding box center [141, 36] width 118 height 10
type input "Paypal"
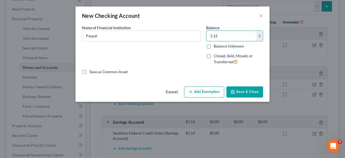
type input "1.12"
click at [244, 91] on button "Save & Close" at bounding box center [245, 91] width 37 height 11
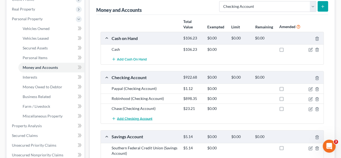
click at [142, 117] on span "Add Checking Account" at bounding box center [134, 118] width 35 height 4
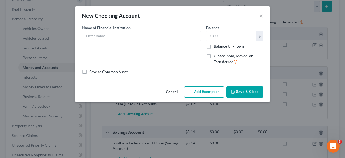
click at [140, 39] on input "text" at bounding box center [141, 36] width 118 height 10
type input "Chime"
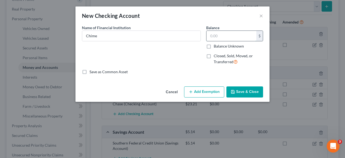
click at [243, 36] on input "text" at bounding box center [232, 36] width 50 height 10
type input "2.64"
click at [242, 90] on button "Save & Close" at bounding box center [245, 91] width 37 height 11
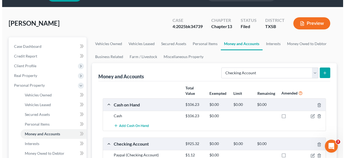
scroll to position [0, 0]
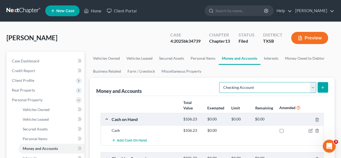
click at [268, 87] on select "Select Account Type Brokerage Cash on Hand Certificates of Deposit Checking Acc…" at bounding box center [267, 87] width 97 height 11
click at [276, 59] on link "Interests" at bounding box center [271, 58] width 21 height 13
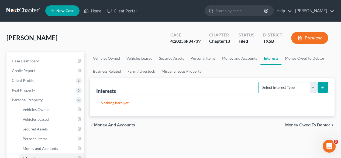
click at [282, 83] on select "Select Interest Type 401K Annuity Bond Education IRA Government Bond Government…" at bounding box center [287, 87] width 58 height 11
select select "other_retirement_plan"
click at [259, 82] on select "Select Interest Type 401K Annuity Bond Education IRA Government Bond Government…" at bounding box center [287, 87] width 58 height 11
click at [320, 89] on button "submit" at bounding box center [323, 87] width 11 height 11
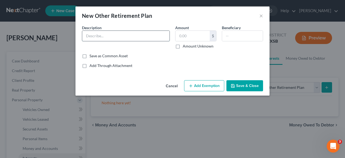
click at [133, 33] on input "text" at bounding box center [125, 36] width 87 height 10
type input "Fidelity"
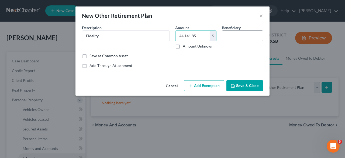
type input "44,141.85"
click at [238, 33] on input "text" at bounding box center [242, 36] width 41 height 10
type input "[PERSON_NAME]"
click at [216, 84] on button "Add Exemption" at bounding box center [204, 85] width 40 height 11
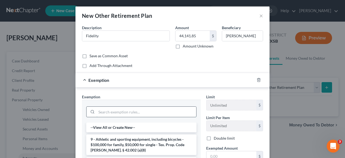
click at [158, 109] on input "search" at bounding box center [147, 112] width 100 height 10
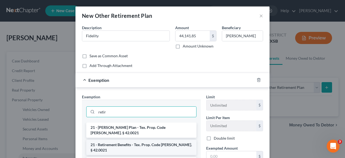
type input "retir"
click at [137, 140] on li "21 - Retirement Benefits - Tex. Prop. Code [PERSON_NAME]. § 42.0021" at bounding box center [141, 147] width 110 height 15
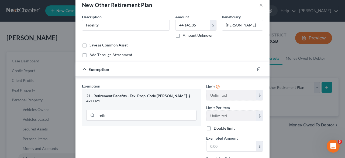
scroll to position [27, 0]
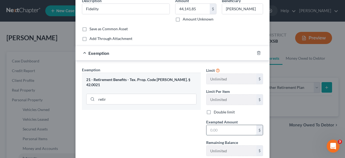
click at [232, 130] on input "text" at bounding box center [232, 130] width 50 height 10
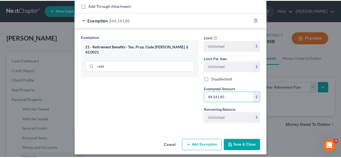
scroll to position [62, 0]
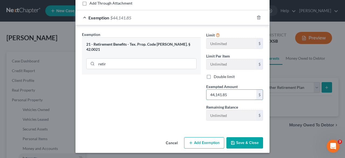
type input "44,141.85"
click at [238, 141] on button "Save & Close" at bounding box center [245, 142] width 37 height 11
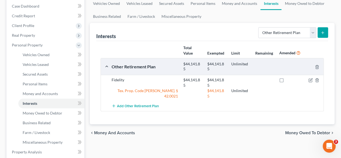
scroll to position [0, 0]
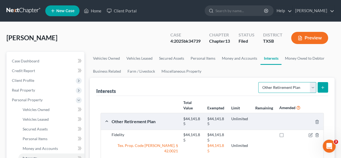
click at [263, 88] on select "Select Interest Type 401K Annuity Bond Education IRA Government Bond Government…" at bounding box center [287, 87] width 58 height 11
click at [220, 74] on ul "Vehicles Owned Vehicles Leased Secured Assets Personal Items Money and Accounts…" at bounding box center [212, 65] width 245 height 26
click at [299, 60] on link "Money Owed to Debtor" at bounding box center [305, 58] width 46 height 13
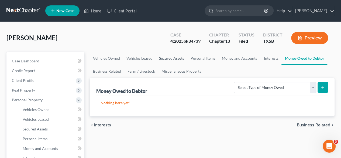
click at [170, 57] on link "Secured Assets" at bounding box center [172, 58] width 32 height 13
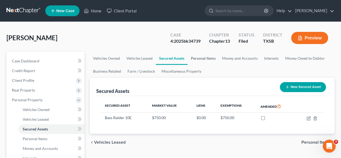
click at [208, 57] on link "Personal Items" at bounding box center [203, 58] width 31 height 13
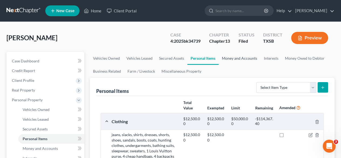
click at [236, 57] on link "Money and Accounts" at bounding box center [240, 58] width 42 height 13
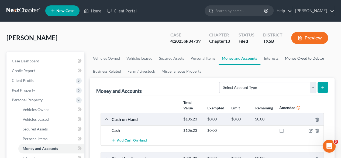
click at [297, 59] on link "Money Owed to Debtor" at bounding box center [305, 58] width 46 height 13
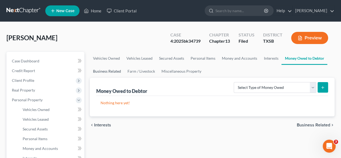
click at [115, 73] on link "Business Related" at bounding box center [107, 71] width 35 height 13
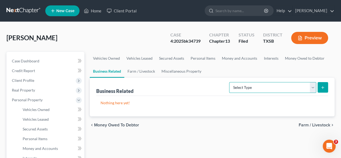
click at [251, 92] on select "Select Type Customer Lists Franchises Inventory Licenses Machinery Office Equip…" at bounding box center [272, 87] width 87 height 11
select select "inventory"
click at [230, 82] on select "Select Type Customer Lists Franchises Inventory Licenses Machinery Office Equip…" at bounding box center [272, 87] width 87 height 11
click at [323, 88] on icon "submit" at bounding box center [323, 87] width 4 height 4
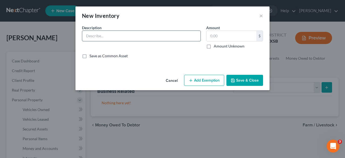
paste input "laptop, printer, scanner, 1 rug, desk, chair, 3 shelving units, ink stamp set, …"
type input "laptop, printer, scanner, 1 rug, desk, chair, 3 shelving units, ink stamp set, …"
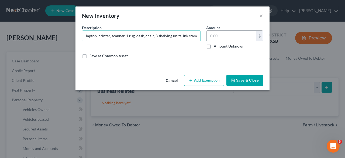
click at [224, 33] on input "text" at bounding box center [232, 36] width 50 height 10
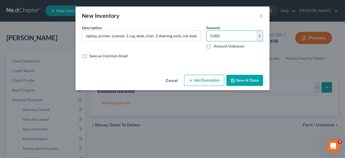
type input "5,000"
click at [205, 76] on button "Add Exemption" at bounding box center [204, 80] width 40 height 11
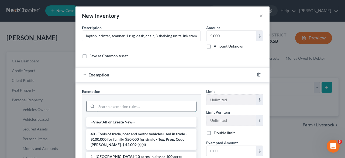
click at [148, 103] on input "search" at bounding box center [147, 106] width 100 height 10
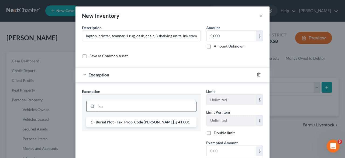
type input "b"
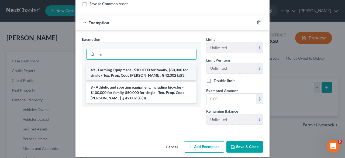
scroll to position [54, 0]
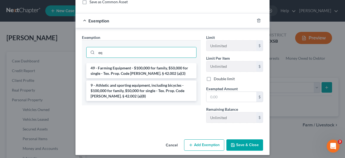
type input "e"
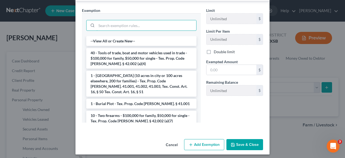
scroll to position [0, 0]
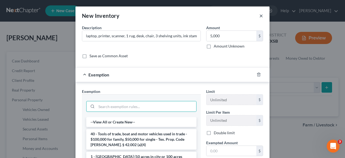
click at [261, 16] on button "×" at bounding box center [261, 15] width 4 height 6
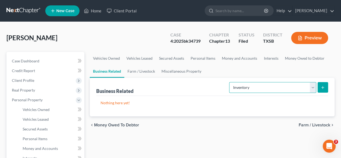
click at [249, 90] on select "Select Type Customer Lists Franchises Inventory Licenses Machinery Office Equip…" at bounding box center [272, 87] width 87 height 11
select select "office_equipment"
click at [230, 82] on select "Select Type Customer Lists Franchises Inventory Licenses Machinery Office Equip…" at bounding box center [272, 87] width 87 height 11
click at [242, 88] on select "Select Type Customer Lists Franchises Inventory Licenses Machinery Office Equip…" at bounding box center [272, 87] width 87 height 11
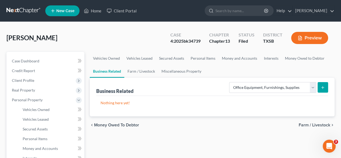
click at [320, 87] on button "submit" at bounding box center [323, 87] width 11 height 11
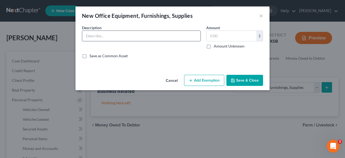
paste input "laptop, printer, scanner, 1 rug, desk, chair, 3 shelving units, ink stamp set, …"
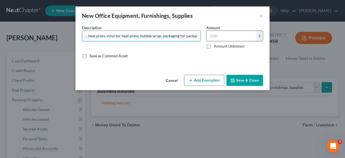
type input "laptop, printer, scanner, 1 rug, desk, chair, 3 shelving units, ink stamp set, …"
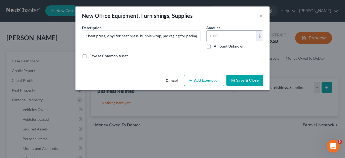
click at [227, 39] on input "text" at bounding box center [232, 36] width 50 height 10
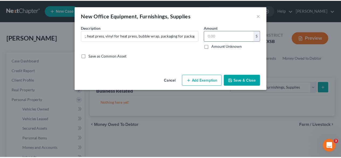
scroll to position [0, 0]
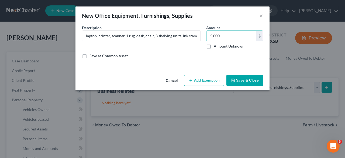
type input "5,000"
click at [213, 55] on div "Save as Common Asset" at bounding box center [172, 55] width 181 height 5
click at [239, 78] on button "Save & Close" at bounding box center [245, 80] width 37 height 11
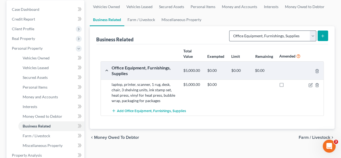
scroll to position [81, 0]
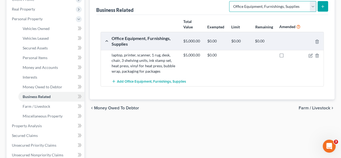
click at [268, 8] on select "Select Type Customer Lists Franchises Inventory Licenses Machinery Office Equip…" at bounding box center [272, 6] width 87 height 11
select select "machinery"
click at [230, 1] on select "Select Type Customer Lists Franchises Inventory Licenses Machinery Office Equip…" at bounding box center [272, 6] width 87 height 11
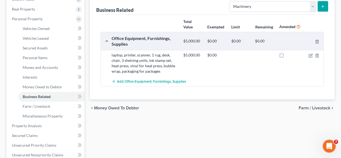
click at [325, 5] on button "submit" at bounding box center [323, 6] width 11 height 11
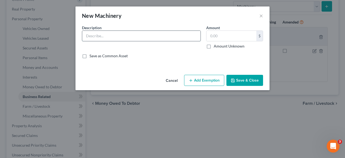
click at [153, 33] on input "text" at bounding box center [141, 36] width 118 height 10
paste input "heat press, ink stamp sets, sander, 2 silhouette machines"
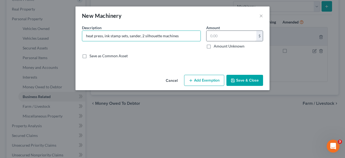
type input "heat press, ink stamp sets, sander, 2 silhouette machines"
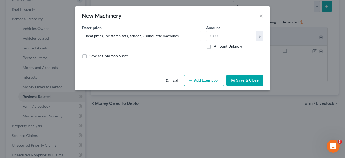
click at [228, 36] on input "text" at bounding box center [232, 36] width 50 height 10
type input "1,250"
click at [232, 83] on button "Save & Close" at bounding box center [245, 80] width 37 height 11
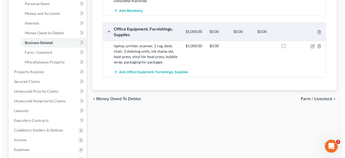
scroll to position [54, 0]
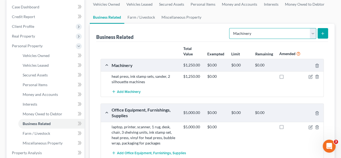
click at [278, 36] on select "Select Type Customer Lists Franchises Inventory Licenses Machinery Office Equip…" at bounding box center [272, 33] width 87 height 11
select select "inventory"
click at [230, 28] on select "Select Type Customer Lists Franchises Inventory Licenses Machinery Office Equip…" at bounding box center [272, 33] width 87 height 11
click at [324, 30] on button "submit" at bounding box center [323, 33] width 11 height 11
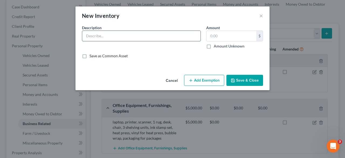
paste input "wooden rounds, wooden beads, paperback books, ribbon, stainless steel cups and …"
type input "wooden rounds, wooden beads, paperback books, ribbon, stainless steel cups and …"
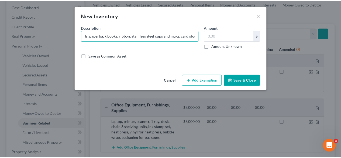
scroll to position [0, 0]
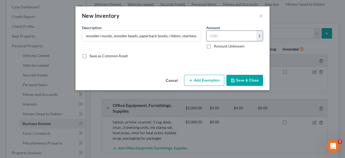
click at [235, 35] on input "text" at bounding box center [232, 36] width 50 height 10
type input "1,050"
click at [247, 79] on button "Save & Close" at bounding box center [245, 80] width 37 height 11
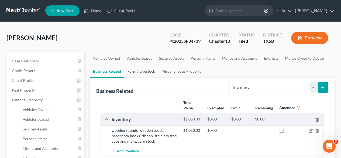
click at [150, 75] on link "Farm / Livestock" at bounding box center [141, 71] width 34 height 13
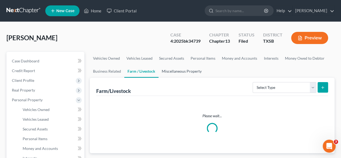
click at [172, 71] on link "Miscellaneous Property" at bounding box center [182, 71] width 46 height 13
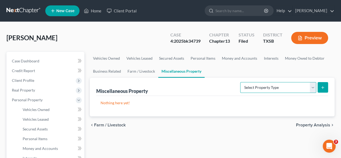
click at [249, 86] on select "Select Property Type Assigned for Creditor Benefit [DATE] Holding for Another N…" at bounding box center [278, 87] width 76 height 11
click at [250, 86] on select "Select Property Type Assigned for Creditor Benefit [DATE] Holding for Another N…" at bounding box center [278, 87] width 76 height 11
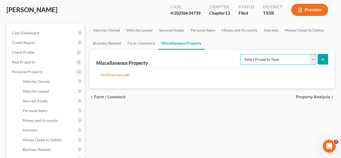
scroll to position [81, 0]
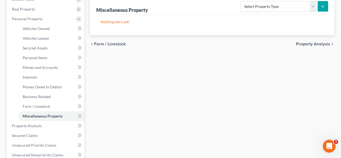
click at [309, 45] on span "Property Analysis" at bounding box center [313, 44] width 34 height 4
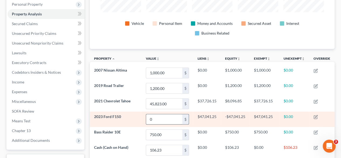
scroll to position [81, 0]
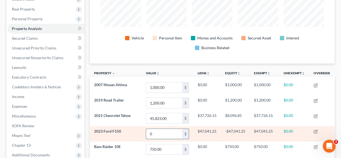
click at [166, 131] on input "0" at bounding box center [164, 134] width 36 height 10
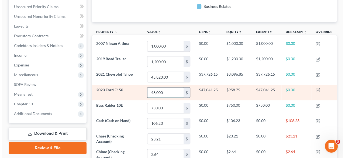
scroll to position [135, 0]
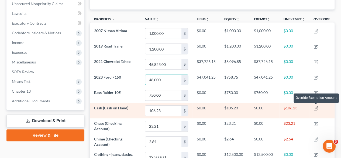
type input "48,000"
click at [316, 107] on icon "button" at bounding box center [316, 108] width 2 height 2
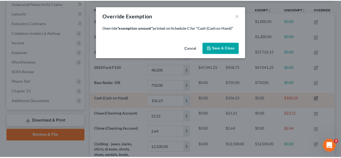
scroll to position [83, 248]
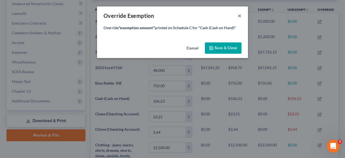
click at [240, 15] on button "×" at bounding box center [240, 15] width 4 height 6
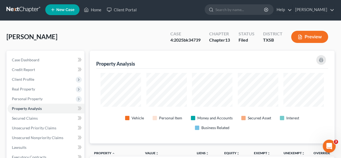
scroll to position [0, 0]
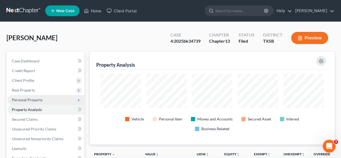
click at [26, 101] on span "Personal Property" at bounding box center [27, 99] width 31 height 5
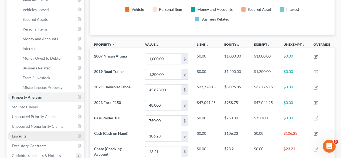
scroll to position [108, 0]
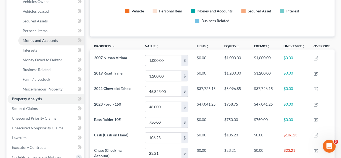
click at [37, 42] on span "Money and Accounts" at bounding box center [40, 40] width 35 height 5
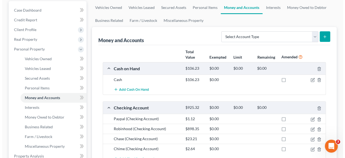
scroll to position [54, 0]
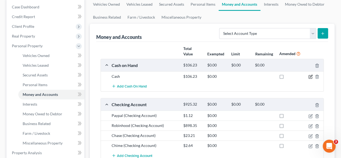
click at [310, 77] on icon "button" at bounding box center [311, 76] width 4 height 4
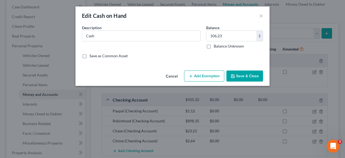
click at [202, 78] on button "Add Exemption" at bounding box center [204, 75] width 40 height 11
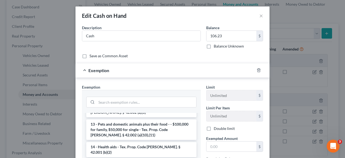
scroll to position [135, 0]
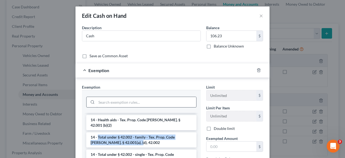
drag, startPoint x: 96, startPoint y: 120, endPoint x: 125, endPoint y: 119, distance: 28.3
click at [127, 132] on li "14 - Total under § 42.002 - family - Tex. Prop. Code [PERSON_NAME]. § 42.001(a)…" at bounding box center [141, 139] width 110 height 15
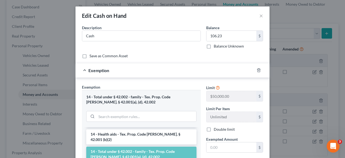
drag, startPoint x: 124, startPoint y: 140, endPoint x: 108, endPoint y: 137, distance: 16.0
click at [108, 146] on li "14 - Total under § 42.002 - family - Tex. Prop. Code [PERSON_NAME]. § 42.001(a)…" at bounding box center [141, 153] width 110 height 15
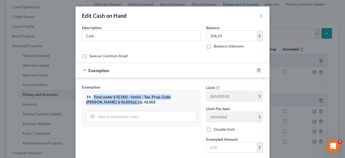
drag, startPoint x: 92, startPoint y: 96, endPoint x: 125, endPoint y: 101, distance: 33.4
click at [125, 101] on div "14 - Total under § 42.002 - family - Tex. Prop. Code [PERSON_NAME]. § 42.001(a)…" at bounding box center [141, 99] width 110 height 10
copy div "Total under § 42.002 - family - Tex. Prop. Code [PERSON_NAME]. § 42.001(a), (d)…"
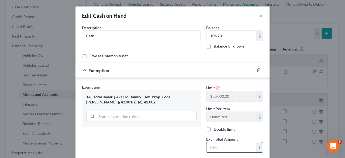
click at [212, 148] on input "text" at bounding box center [232, 147] width 50 height 10
type input "106.23"
click at [214, 129] on label "Double limit" at bounding box center [224, 128] width 21 height 5
click at [216, 129] on input "Double limit" at bounding box center [218, 128] width 4 height 4
checkbox input "true"
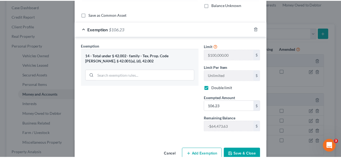
scroll to position [53, 0]
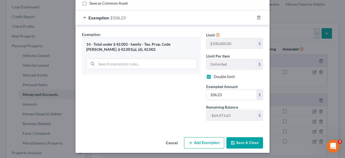
click at [238, 139] on button "Save & Close" at bounding box center [245, 142] width 37 height 11
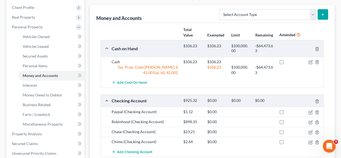
scroll to position [81, 0]
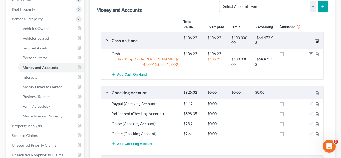
click at [318, 39] on icon "button" at bounding box center [317, 41] width 2 height 4
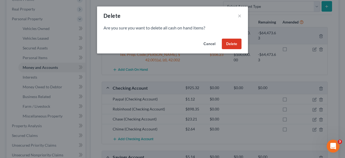
drag, startPoint x: 235, startPoint y: 43, endPoint x: 345, endPoint y: 64, distance: 112.3
click at [235, 43] on button "Delete" at bounding box center [232, 44] width 20 height 11
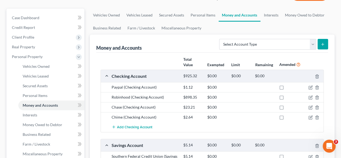
scroll to position [27, 0]
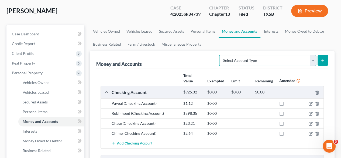
click at [269, 64] on select "Select Account Type Brokerage Cash on Hand Certificates of Deposit Checking Acc…" at bounding box center [267, 60] width 97 height 11
click at [221, 55] on select "Select Account Type Brokerage Cash on Hand Certificates of Deposit Checking Acc…" at bounding box center [267, 60] width 97 height 11
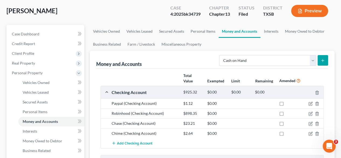
click at [325, 60] on button "submit" at bounding box center [323, 60] width 11 height 11
click at [323, 59] on icon "submit" at bounding box center [323, 60] width 4 height 4
click at [238, 55] on select "Select Account Type Brokerage Cash on Hand Certificates of Deposit Checking Acc…" at bounding box center [267, 60] width 97 height 11
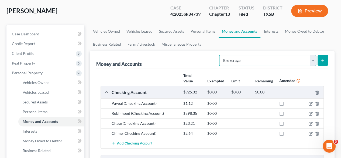
click at [221, 55] on select "Select Account Type Brokerage Cash on Hand Certificates of Deposit Checking Acc…" at bounding box center [267, 60] width 97 height 11
drag, startPoint x: 238, startPoint y: 60, endPoint x: 238, endPoint y: 65, distance: 4.6
click at [238, 60] on select "Select Account Type Brokerage Cash on Hand Certificates of Deposit Checking Acc…" at bounding box center [267, 60] width 97 height 11
select select "cash_on_hand"
click at [221, 55] on select "Select Account Type Brokerage Cash on Hand Certificates of Deposit Checking Acc…" at bounding box center [267, 60] width 97 height 11
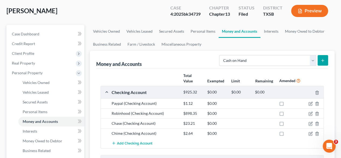
click at [320, 61] on button "submit" at bounding box center [323, 60] width 11 height 11
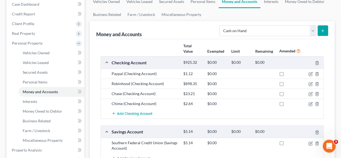
scroll to position [46, 0]
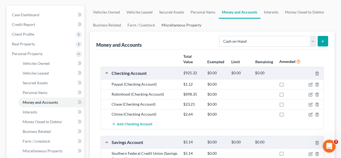
click at [166, 24] on link "Miscellaneous Property" at bounding box center [181, 25] width 46 height 13
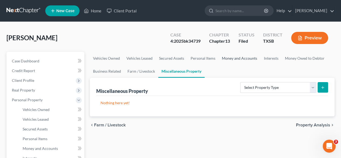
click at [252, 60] on link "Money and Accounts" at bounding box center [240, 58] width 42 height 13
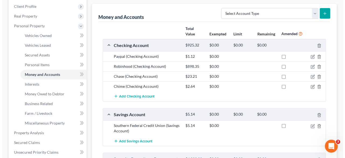
scroll to position [81, 0]
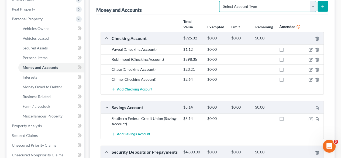
click at [253, 9] on select "Select Account Type Brokerage Cash on Hand Certificates of Deposit Checking Acc…" at bounding box center [267, 6] width 97 height 11
select select "cash_on_hand"
click at [221, 1] on select "Select Account Type Brokerage Cash on Hand Certificates of Deposit Checking Acc…" at bounding box center [267, 6] width 97 height 11
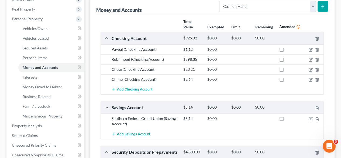
click at [321, 6] on icon "submit" at bounding box center [323, 6] width 4 height 4
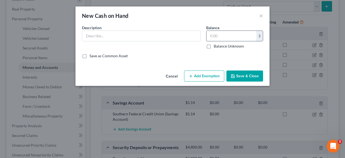
click at [214, 37] on input "text" at bounding box center [232, 36] width 50 height 10
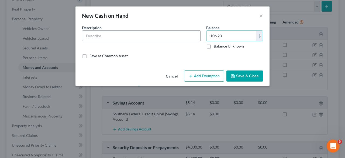
type input "106.23"
click at [154, 32] on input "text" at bounding box center [141, 36] width 118 height 10
type input "Cash"
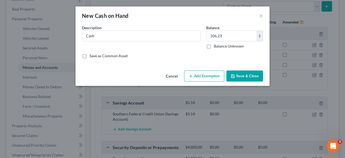
click at [209, 81] on button "Add Exemption" at bounding box center [204, 75] width 40 height 11
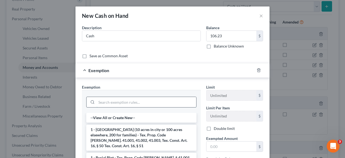
click at [159, 101] on input "search" at bounding box center [147, 102] width 100 height 10
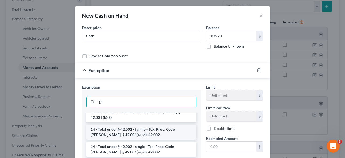
scroll to position [54, 0]
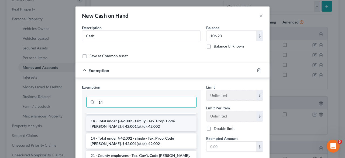
type input "14"
click at [141, 117] on li "14 - Total under § 42.002 - family - Tex. Prop. Code [PERSON_NAME]. § 42.001(a)…" at bounding box center [141, 123] width 110 height 15
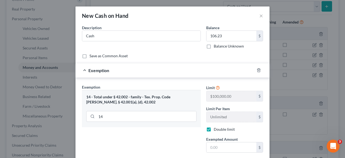
scroll to position [27, 0]
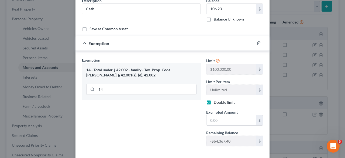
click at [214, 102] on label "Double limit" at bounding box center [224, 102] width 21 height 5
click at [216, 102] on input "Double limit" at bounding box center [218, 102] width 4 height 4
click at [214, 102] on label "Double limit" at bounding box center [224, 102] width 21 height 5
click at [216, 102] on input "Double limit" at bounding box center [218, 102] width 4 height 4
checkbox input "true"
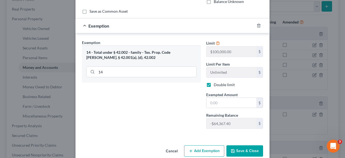
scroll to position [53, 0]
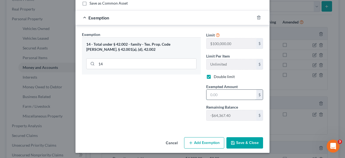
click at [212, 95] on input "text" at bounding box center [232, 95] width 50 height 10
type input "106.23"
click at [247, 142] on button "Save & Close" at bounding box center [245, 142] width 37 height 11
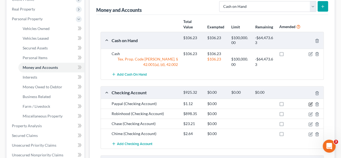
click at [312, 104] on icon "button" at bounding box center [311, 104] width 4 height 4
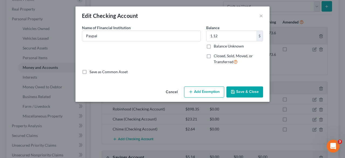
click at [214, 91] on button "Add Exemption" at bounding box center [204, 91] width 40 height 11
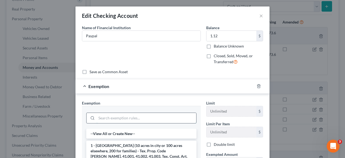
click at [114, 118] on input "search" at bounding box center [147, 118] width 100 height 10
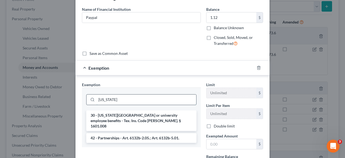
scroll to position [27, 0]
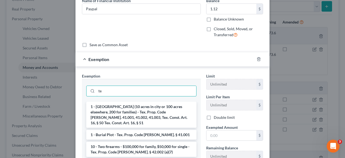
type input "t"
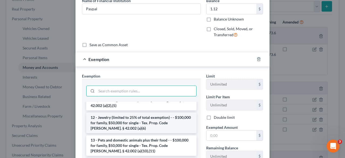
scroll to position [135, 0]
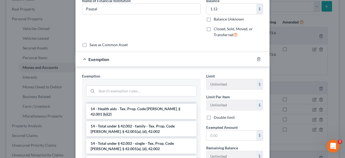
click at [124, 121] on li "14 - Total under § 42.002 - family - Tex. Prop. Code [PERSON_NAME]. § 42.001(a)…" at bounding box center [141, 128] width 110 height 15
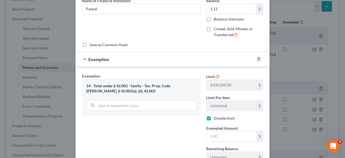
checkbox input "true"
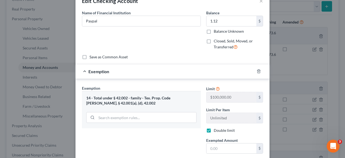
scroll to position [27, 0]
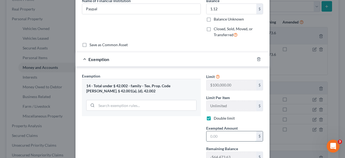
click at [213, 132] on input "text" at bounding box center [232, 136] width 50 height 10
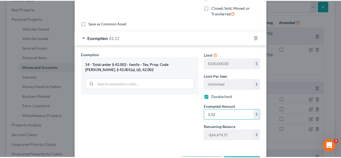
scroll to position [68, 0]
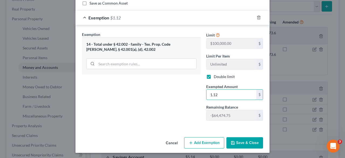
type input "1.12"
click at [239, 140] on button "Save & Close" at bounding box center [245, 142] width 37 height 11
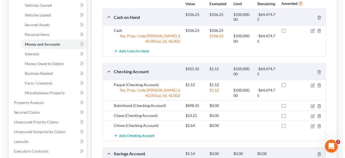
scroll to position [135, 0]
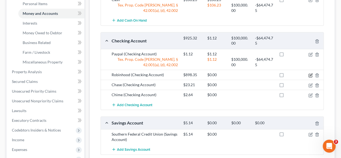
click at [311, 74] on icon "button" at bounding box center [311, 74] width 2 height 2
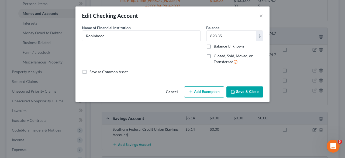
click at [210, 91] on button "Add Exemption" at bounding box center [204, 91] width 40 height 11
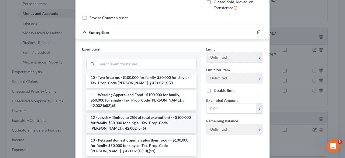
scroll to position [108, 0]
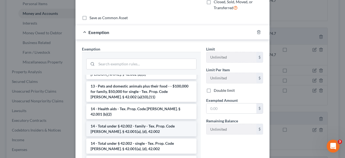
click at [138, 121] on li "14 - Total under § 42.002 - family - Tex. Prop. Code [PERSON_NAME]. § 42.001(a)…" at bounding box center [141, 128] width 110 height 15
checkbox input "true"
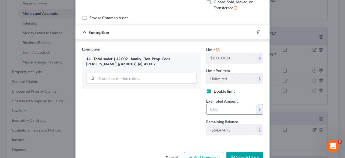
click at [215, 105] on input "text" at bounding box center [232, 109] width 50 height 10
type input "898.35"
click at [239, 152] on button "Save & Close" at bounding box center [245, 157] width 37 height 11
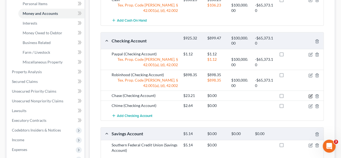
click at [310, 95] on icon "button" at bounding box center [311, 96] width 4 height 4
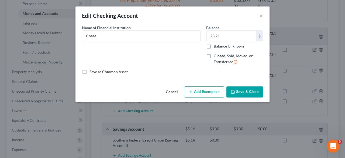
click at [205, 92] on button "Add Exemption" at bounding box center [204, 91] width 40 height 11
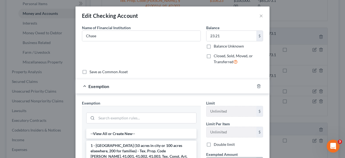
scroll to position [54, 0]
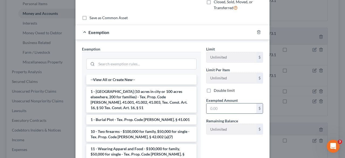
click at [217, 108] on input "text" at bounding box center [232, 108] width 50 height 10
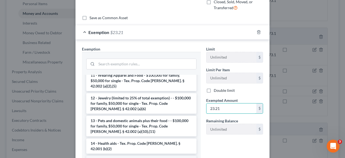
scroll to position [81, 0]
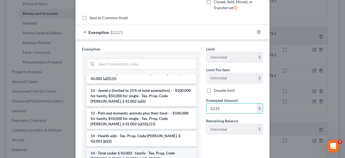
type input "23.21"
click at [124, 148] on li "14 - Total under § 42.002 - family - Tex. Prop. Code [PERSON_NAME]. § 42.001(a)…" at bounding box center [141, 155] width 110 height 15
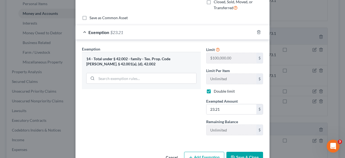
checkbox input "true"
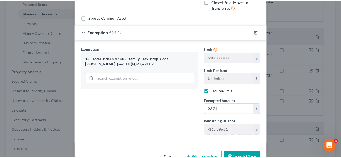
scroll to position [68, 0]
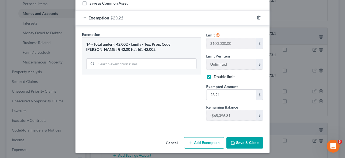
click at [243, 142] on button "Save & Close" at bounding box center [245, 142] width 37 height 11
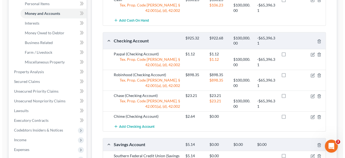
scroll to position [162, 0]
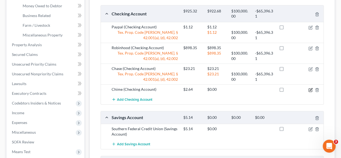
click at [309, 89] on icon "button" at bounding box center [310, 89] width 3 height 3
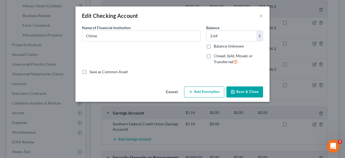
click at [205, 94] on button "Add Exemption" at bounding box center [204, 91] width 40 height 11
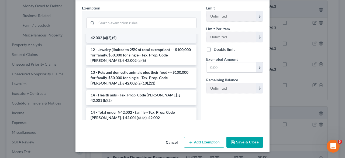
scroll to position [81, 0]
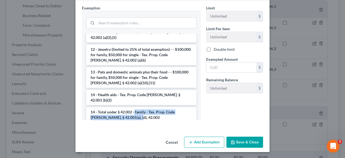
drag, startPoint x: 132, startPoint y: 98, endPoint x: 213, endPoint y: 70, distance: 85.9
click at [132, 107] on li "14 - Total under § 42.002 - family - Tex. Prop. Code [PERSON_NAME]. § 42.001(a)…" at bounding box center [141, 114] width 110 height 15
checkbox input "true"
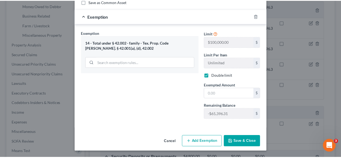
scroll to position [68, 0]
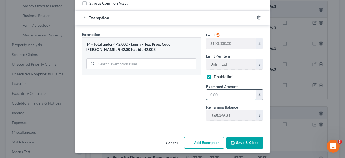
click at [225, 94] on input "text" at bounding box center [232, 95] width 50 height 10
type input "2.64"
click at [245, 144] on button "Save & Close" at bounding box center [245, 142] width 37 height 11
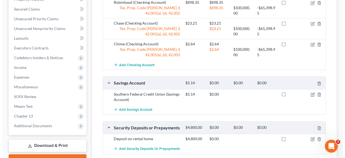
scroll to position [216, 0]
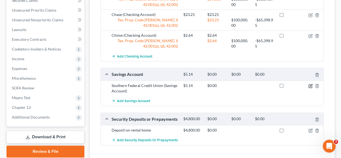
click at [311, 86] on icon "button" at bounding box center [311, 86] width 4 height 4
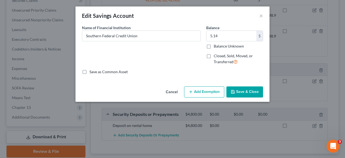
click at [202, 92] on button "Add Exemption" at bounding box center [204, 91] width 40 height 11
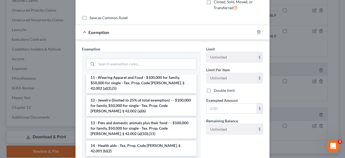
scroll to position [108, 0]
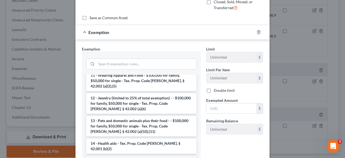
checkbox input "true"
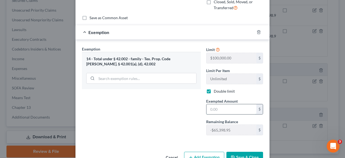
click at [231, 110] on input "text" at bounding box center [232, 109] width 50 height 10
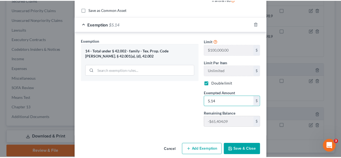
scroll to position [68, 0]
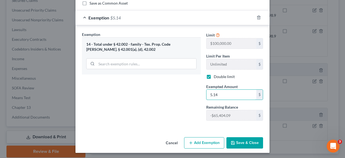
type input "5.14"
click at [246, 139] on button "Save & Close" at bounding box center [245, 142] width 37 height 11
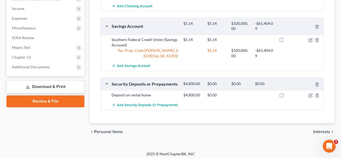
scroll to position [267, 0]
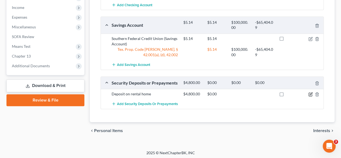
click at [310, 92] on icon "button" at bounding box center [311, 93] width 2 height 2
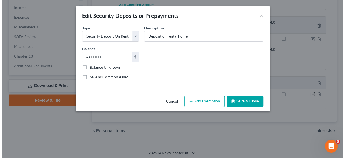
scroll to position [262, 0]
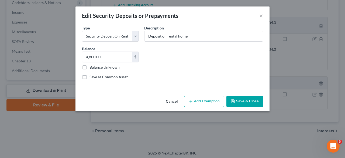
drag, startPoint x: 204, startPoint y: 93, endPoint x: 205, endPoint y: 97, distance: 4.1
click at [205, 95] on div "Cancel Add Exemption Save & Close" at bounding box center [173, 103] width 194 height 18
click at [205, 97] on button "Add Exemption" at bounding box center [204, 101] width 40 height 11
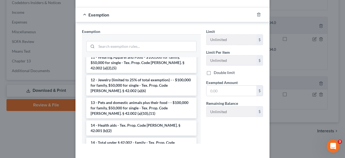
scroll to position [135, 0]
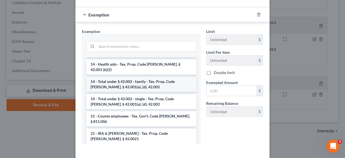
click at [121, 77] on li "14 - Total under § 42.002 - family - Tex. Prop. Code [PERSON_NAME]. § 42.001(a)…" at bounding box center [141, 84] width 110 height 15
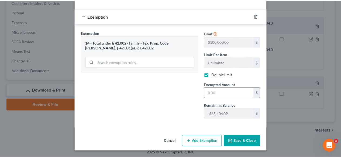
scroll to position [78, 0]
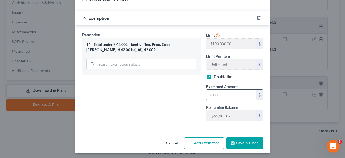
click at [228, 92] on input "text" at bounding box center [232, 95] width 50 height 10
click at [239, 139] on button "Save & Close" at bounding box center [245, 142] width 37 height 11
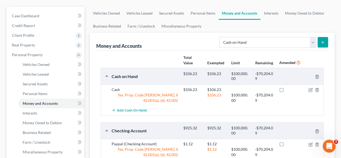
scroll to position [39, 0]
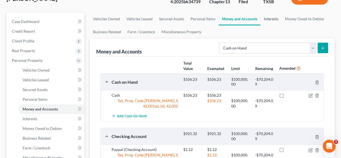
click at [270, 20] on link "Interests" at bounding box center [271, 18] width 21 height 13
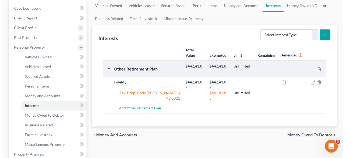
scroll to position [54, 0]
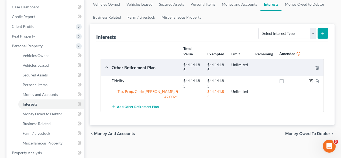
click at [310, 82] on icon "button" at bounding box center [311, 81] width 4 height 4
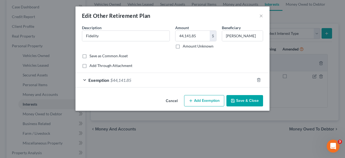
click at [113, 80] on span "$44,141.85" at bounding box center [120, 79] width 21 height 5
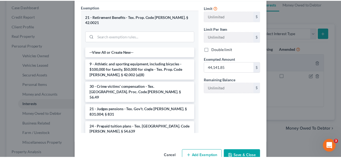
scroll to position [98, 0]
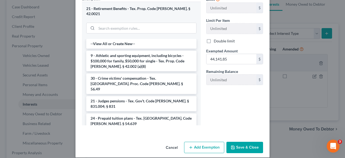
click at [242, 142] on button "Save & Close" at bounding box center [245, 147] width 37 height 11
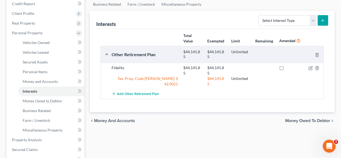
scroll to position [0, 0]
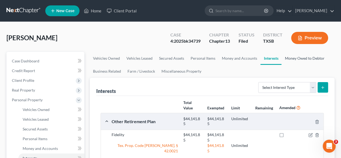
click at [296, 54] on link "Money Owed to Debtor" at bounding box center [305, 58] width 46 height 13
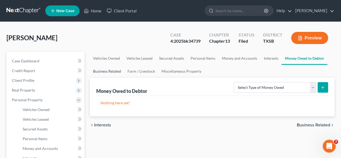
click at [112, 68] on link "Business Related" at bounding box center [107, 71] width 35 height 13
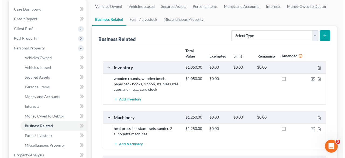
scroll to position [54, 0]
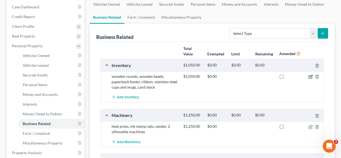
click at [311, 77] on icon "button" at bounding box center [311, 76] width 4 height 4
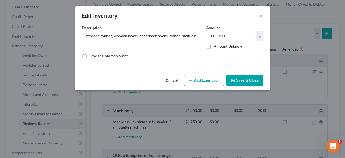
click at [207, 78] on button "Add Exemption" at bounding box center [204, 80] width 40 height 11
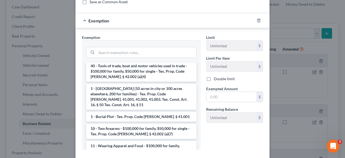
scroll to position [0, 0]
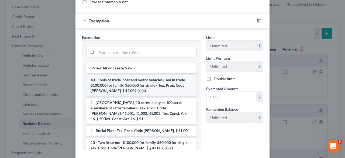
click at [151, 80] on li "40 - Tools of trade, boat and motor vehicles used in trade - $100,000 for famil…" at bounding box center [141, 85] width 110 height 20
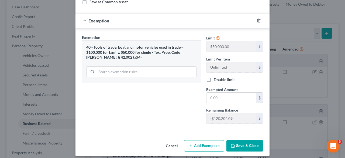
click at [214, 79] on label "Double limit" at bounding box center [224, 79] width 21 height 5
click at [216, 79] on input "Double limit" at bounding box center [218, 79] width 4 height 4
click at [242, 147] on button "Save & Close" at bounding box center [245, 145] width 37 height 11
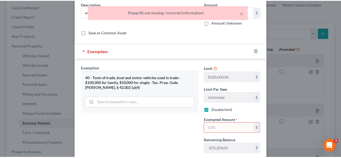
scroll to position [54, 0]
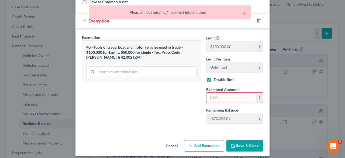
click at [207, 99] on input "text" at bounding box center [232, 97] width 50 height 10
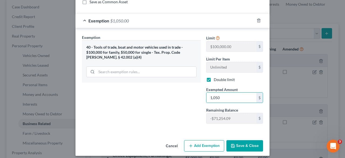
click at [236, 145] on button "Save & Close" at bounding box center [245, 145] width 37 height 11
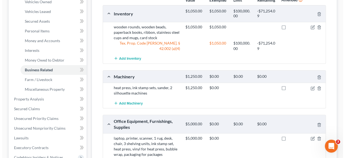
scroll to position [108, 0]
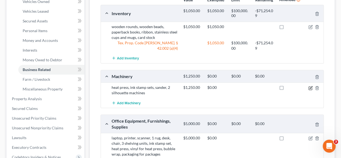
click at [310, 89] on icon "button" at bounding box center [311, 88] width 4 height 4
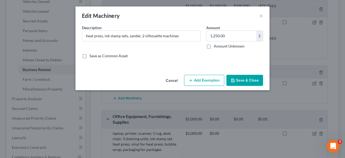
click at [204, 82] on button "Add Exemption" at bounding box center [204, 80] width 40 height 11
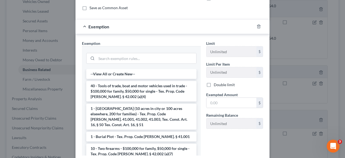
scroll to position [81, 0]
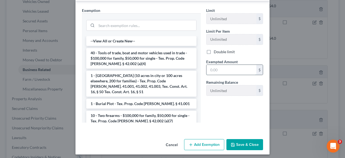
click at [213, 69] on input "text" at bounding box center [232, 70] width 50 height 10
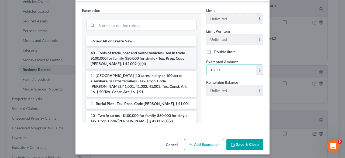
click at [149, 59] on li "40 - Tools of trade, boat and motor vehicles used in trade - $100,000 for famil…" at bounding box center [141, 58] width 110 height 20
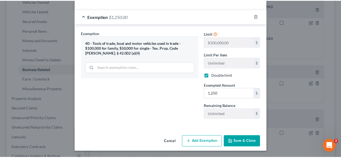
scroll to position [57, 0]
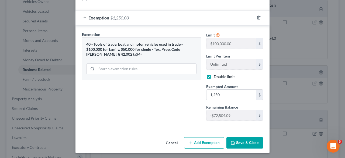
click at [240, 140] on button "Save & Close" at bounding box center [245, 142] width 37 height 11
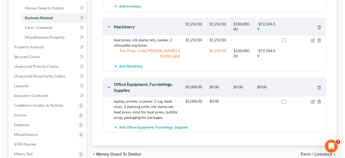
scroll to position [162, 0]
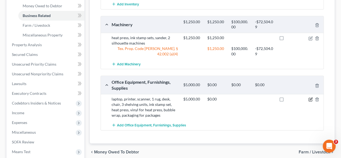
click at [310, 100] on icon "button" at bounding box center [311, 99] width 4 height 4
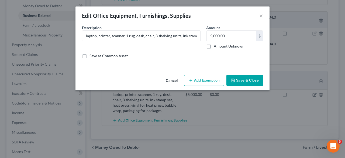
click at [206, 81] on button "Add Exemption" at bounding box center [204, 80] width 40 height 11
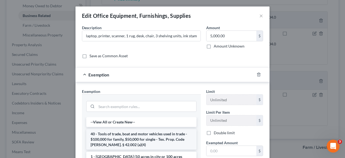
click at [117, 140] on li "40 - Tools of trade, boat and motor vehicles used in trade - $100,000 for famil…" at bounding box center [141, 139] width 110 height 20
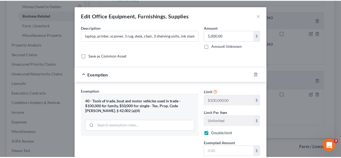
scroll to position [54, 0]
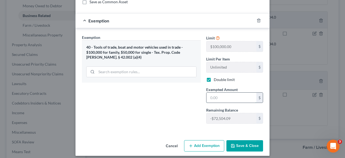
click at [224, 95] on input "text" at bounding box center [232, 97] width 50 height 10
drag, startPoint x: 244, startPoint y: 144, endPoint x: 255, endPoint y: 141, distance: 11.7
click at [244, 144] on button "Save & Close" at bounding box center [245, 145] width 37 height 11
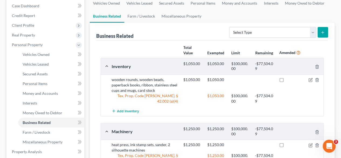
scroll to position [19, 0]
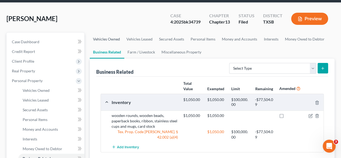
click at [115, 40] on link "Vehicles Owned" at bounding box center [106, 39] width 33 height 13
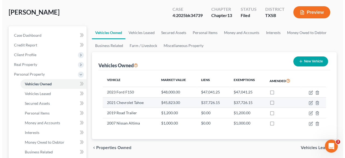
scroll to position [54, 0]
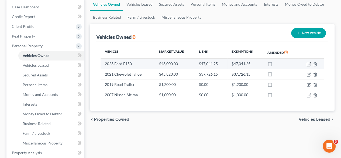
click at [309, 64] on icon "button" at bounding box center [309, 64] width 4 height 4
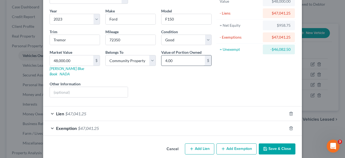
scroll to position [38, 0]
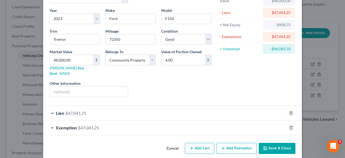
click at [98, 123] on div "Exemption $47,041.25" at bounding box center [165, 127] width 244 height 14
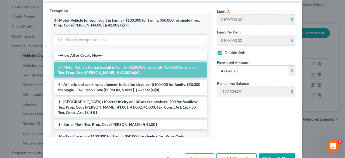
scroll to position [173, 0]
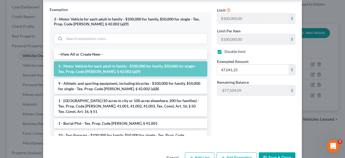
click at [276, 152] on button "Save & Close" at bounding box center [277, 157] width 37 height 11
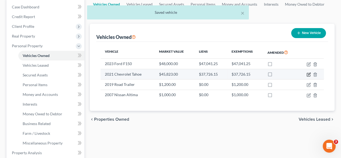
click at [310, 74] on icon "button" at bounding box center [309, 74] width 4 height 4
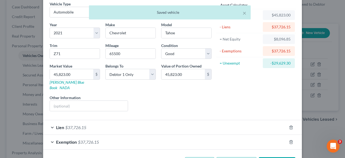
scroll to position [38, 0]
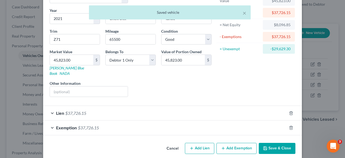
click at [153, 124] on div "Exemption $37,726.15" at bounding box center [165, 127] width 244 height 14
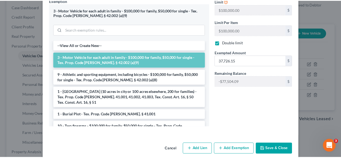
scroll to position [182, 0]
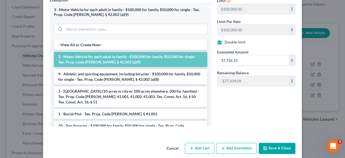
click at [275, 143] on button "Save & Close" at bounding box center [277, 148] width 37 height 11
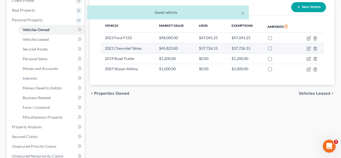
scroll to position [135, 0]
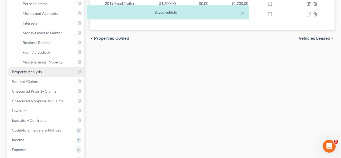
click at [29, 71] on span "Property Analysis" at bounding box center [27, 71] width 30 height 5
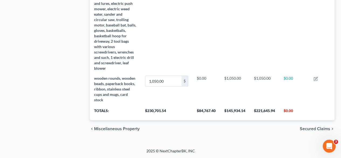
scroll to position [1093, 0]
click at [310, 129] on span "Secured Claims" at bounding box center [315, 128] width 30 height 4
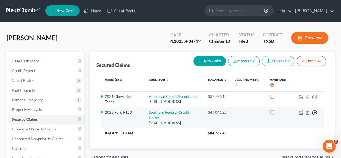
click at [315, 98] on polyline "button" at bounding box center [315, 97] width 1 height 2
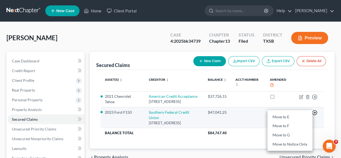
click at [315, 114] on polyline "button" at bounding box center [315, 113] width 1 height 2
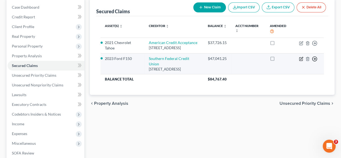
scroll to position [54, 0]
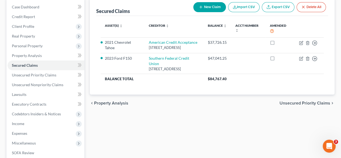
click at [301, 104] on span "Unsecured Priority Claims" at bounding box center [305, 103] width 51 height 4
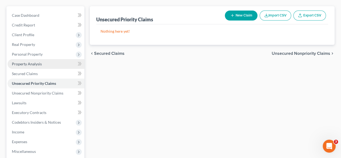
scroll to position [54, 0]
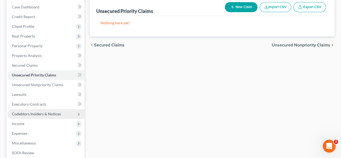
click at [40, 114] on span "Codebtors Insiders & Notices" at bounding box center [36, 113] width 49 height 5
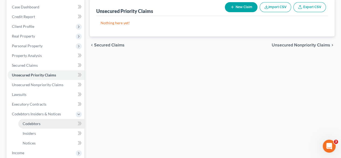
click at [40, 121] on span "Codebtors" at bounding box center [32, 123] width 18 height 5
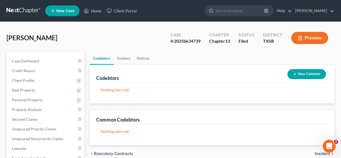
click at [313, 74] on button "New Codebtor" at bounding box center [306, 74] width 39 height 10
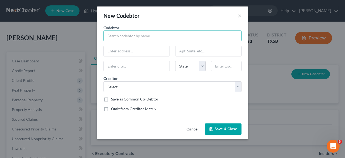
click at [135, 35] on input "text" at bounding box center [173, 35] width 138 height 11
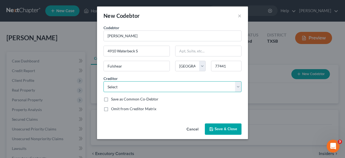
click at [137, 87] on select "Select Southern Federal Credit Union American Credit Acceptance" at bounding box center [173, 86] width 138 height 11
click at [104, 81] on select "Select Southern Federal Credit Union American Credit Acceptance" at bounding box center [173, 86] width 138 height 11
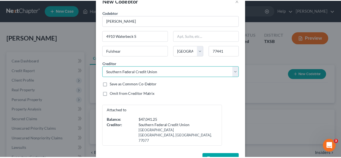
scroll to position [26, 0]
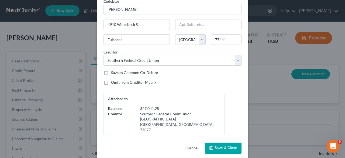
click at [136, 80] on label "Omit from Creditor Matrix" at bounding box center [133, 82] width 45 height 5
click at [117, 80] on input "Omit from Creditor Matrix" at bounding box center [115, 82] width 4 height 4
click at [219, 146] on span "Save & Close" at bounding box center [226, 148] width 23 height 5
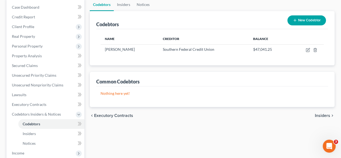
scroll to position [54, 0]
click at [117, 115] on span "Executory Contracts" at bounding box center [113, 115] width 39 height 4
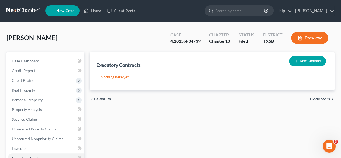
click at [318, 64] on button "New Contract" at bounding box center [307, 61] width 37 height 10
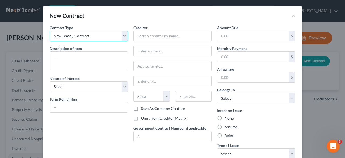
click at [92, 36] on select "New Lease / Contract New Timeshare" at bounding box center [89, 35] width 78 height 11
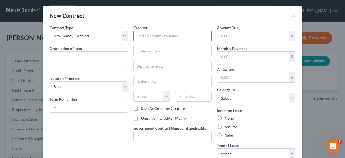
click at [154, 35] on input "text" at bounding box center [172, 35] width 78 height 11
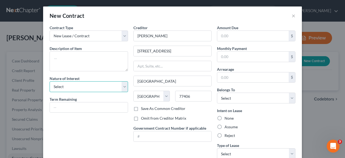
click at [54, 88] on select "Select Purchaser Agent Lessor Lessee" at bounding box center [89, 86] width 78 height 11
click at [50, 81] on select "Select Purchaser Agent Lessor Lessee" at bounding box center [89, 86] width 78 height 11
drag, startPoint x: 68, startPoint y: 88, endPoint x: 68, endPoint y: 91, distance: 3.3
click at [68, 88] on select "Select Purchaser Agent Lessor Lessee" at bounding box center [89, 86] width 78 height 11
click at [50, 81] on select "Select Purchaser Agent Lessor Lessee" at bounding box center [89, 86] width 78 height 11
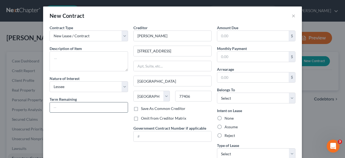
click at [65, 106] on input "text" at bounding box center [89, 107] width 78 height 10
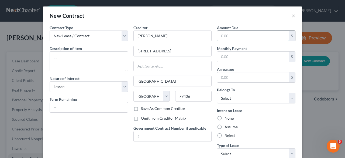
click at [242, 36] on input "text" at bounding box center [252, 36] width 71 height 10
click at [249, 54] on input "text" at bounding box center [252, 57] width 71 height 10
click at [247, 78] on input "text" at bounding box center [252, 77] width 71 height 10
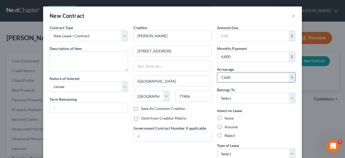
scroll to position [27, 0]
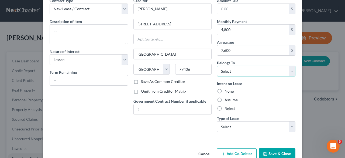
click at [244, 69] on select "Select Debtor 1 Only Debtor 2 Only Debtor 1 And Debtor 2 Only At Least One Of T…" at bounding box center [256, 71] width 78 height 11
click at [217, 66] on select "Select Debtor 1 Only Debtor 2 Only Debtor 1 And Debtor 2 Only At Least One Of T…" at bounding box center [256, 71] width 78 height 11
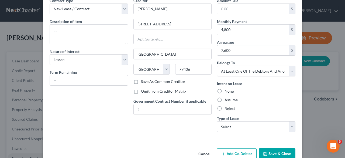
click at [228, 101] on label "Assume" at bounding box center [231, 99] width 13 height 5
click at [228, 101] on input "Assume" at bounding box center [229, 99] width 4 height 4
click at [233, 125] on select "Select Real Estate Car Other" at bounding box center [256, 126] width 78 height 11
click at [217, 121] on select "Select Real Estate Car Other" at bounding box center [256, 126] width 78 height 11
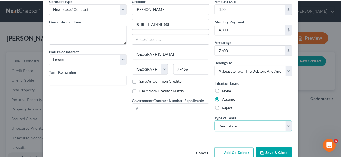
scroll to position [38, 0]
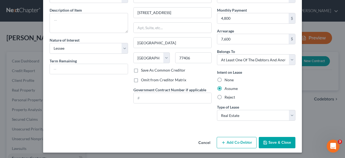
click at [265, 144] on button "Save & Close" at bounding box center [277, 142] width 37 height 11
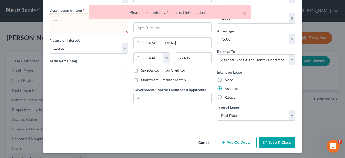
click at [67, 13] on div "× Please fill out missing / incorrect information!" at bounding box center [169, 13] width 345 height 17
click at [67, 19] on div "× Please fill out missing / incorrect information!" at bounding box center [169, 13] width 345 height 17
drag, startPoint x: 92, startPoint y: 25, endPoint x: 109, endPoint y: 27, distance: 16.5
click at [92, 25] on textarea at bounding box center [89, 23] width 78 height 20
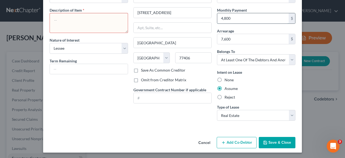
click at [245, 13] on input "4,800" at bounding box center [252, 18] width 71 height 10
click at [93, 20] on textarea at bounding box center [89, 23] width 78 height 20
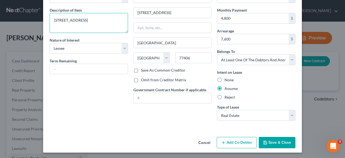
click at [74, 30] on textarea "[STREET_ADDRESS]" at bounding box center [89, 23] width 78 height 20
click at [88, 19] on textarea "[STREET_ADDRESS]" at bounding box center [89, 23] width 78 height 20
click at [271, 138] on button "Save & Close" at bounding box center [277, 142] width 37 height 11
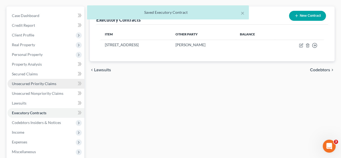
scroll to position [54, 0]
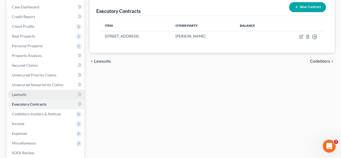
click at [22, 92] on span "Lawsuits" at bounding box center [19, 94] width 15 height 5
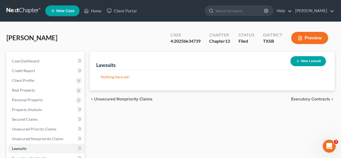
click at [312, 59] on button "New Lawsuit" at bounding box center [308, 61] width 36 height 10
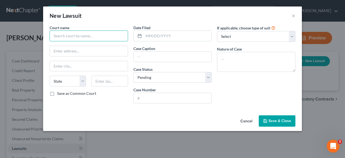
click at [91, 36] on input "text" at bounding box center [89, 35] width 78 height 11
paste input "Justice of the Peace, 1-2"
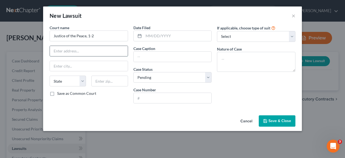
click at [74, 51] on input "text" at bounding box center [89, 51] width 78 height 10
click at [98, 69] on input "text" at bounding box center [89, 66] width 78 height 10
click at [178, 33] on input "text" at bounding box center [178, 36] width 68 height 10
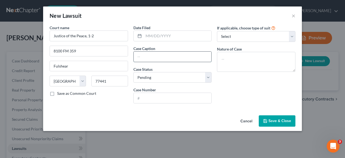
click at [176, 54] on input "text" at bounding box center [173, 57] width 78 height 10
paste input "25-JEV12-16014"
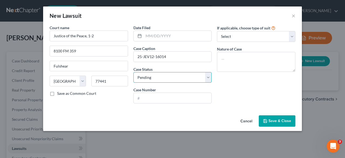
click at [169, 78] on select "Select Pending On Appeal Concluded" at bounding box center [172, 77] width 78 height 11
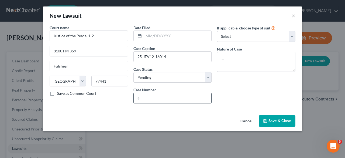
paste input "25-JEV12-16014"
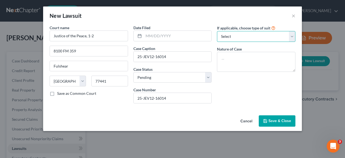
click at [226, 36] on select "Select Repossession Garnishment Foreclosure Attached, Seized, Or Levied Other" at bounding box center [256, 36] width 78 height 11
click at [217, 31] on select "Select Repossession Garnishment Foreclosure Attached, Seized, Or Levied Other" at bounding box center [256, 36] width 78 height 11
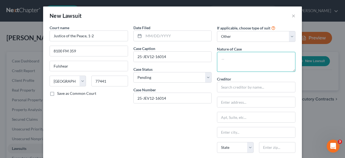
click at [238, 59] on textarea at bounding box center [256, 62] width 78 height 20
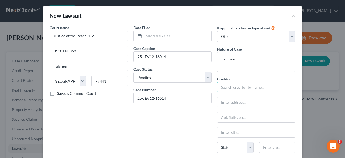
click at [236, 86] on input "text" at bounding box center [256, 87] width 78 height 11
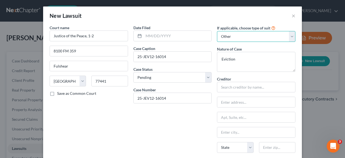
click at [237, 37] on select "Select Repossession Garnishment Foreclosure Attached, Seized, Or Levied Other" at bounding box center [256, 36] width 78 height 11
click at [240, 39] on select "Select Repossession Garnishment Foreclosure Attached, Seized, Or Levied Other" at bounding box center [256, 36] width 78 height 11
click at [217, 31] on select "Select Repossession Garnishment Foreclosure Attached, Seized, Or Levied Other" at bounding box center [256, 36] width 78 height 11
click at [242, 39] on select "Select Repossession Garnishment Foreclosure Attached, Seized, Or Levied Other" at bounding box center [256, 36] width 78 height 11
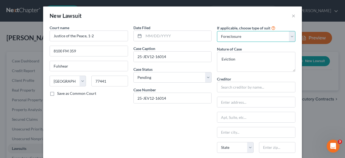
click at [217, 31] on select "Select Repossession Garnishment Foreclosure Attached, Seized, Or Levied Other" at bounding box center [256, 36] width 78 height 11
click at [239, 38] on select "Select Repossession Garnishment Foreclosure Attached, Seized, Or Levied Other" at bounding box center [256, 36] width 78 height 11
click at [217, 31] on select "Select Repossession Garnishment Foreclosure Attached, Seized, Or Levied Other" at bounding box center [256, 36] width 78 height 11
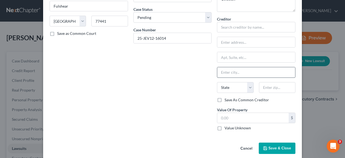
scroll to position [65, 0]
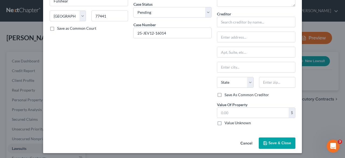
click at [266, 143] on button "Save & Close" at bounding box center [277, 142] width 37 height 11
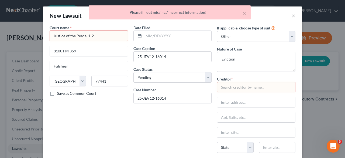
scroll to position [0, 0]
click at [237, 85] on input "text" at bounding box center [256, 87] width 78 height 11
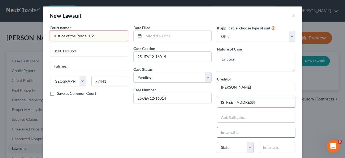
click at [237, 133] on input "text" at bounding box center [256, 132] width 78 height 10
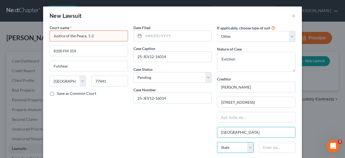
click at [226, 148] on select "State [US_STATE] AK AR AZ CA CO CT DE DC [GEOGRAPHIC_DATA] [GEOGRAPHIC_DATA] GU…" at bounding box center [235, 147] width 36 height 11
click at [217, 142] on select "State [US_STATE] AK AR AZ CA CO CT DE DC [GEOGRAPHIC_DATA] [GEOGRAPHIC_DATA] GU…" at bounding box center [235, 147] width 36 height 11
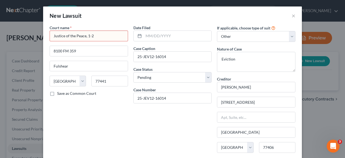
drag, startPoint x: 90, startPoint y: 145, endPoint x: 102, endPoint y: 37, distance: 108.5
click at [91, 141] on div "Court name * Justice of the Peace, 1-2 8100 FM 359 Fulshear State [US_STATE] AK…" at bounding box center [89, 110] width 84 height 170
drag, startPoint x: 100, startPoint y: 34, endPoint x: 32, endPoint y: 36, distance: 68.0
click at [32, 36] on div "New Lawsuit × Court name * Justice of the Peace, 1-2 8100 FM 359 Fulshear State…" at bounding box center [172, 79] width 345 height 158
drag, startPoint x: 55, startPoint y: 38, endPoint x: 162, endPoint y: 132, distance: 142.4
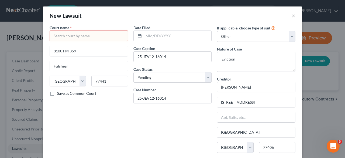
click at [162, 132] on div "Date Filed Case Caption 25-JEV12-16014 Case Status * Select Pending On Appeal C…" at bounding box center [173, 110] width 84 height 170
click at [82, 36] on input "text" at bounding box center [89, 35] width 78 height 11
paste input "Justice of the Peace, 1-2"
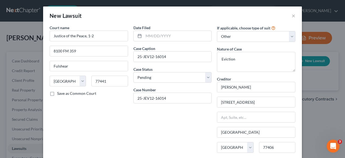
click at [100, 116] on div "Court name * Justice of the Peace, 1-2 8100 FM 359 Fulshear State [US_STATE] AK…" at bounding box center [89, 110] width 84 height 170
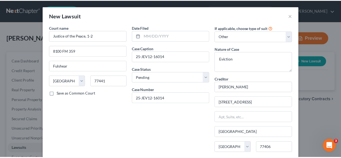
scroll to position [54, 0]
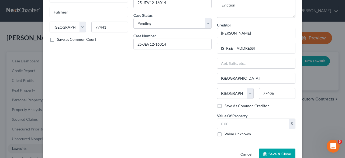
click at [274, 154] on span "Save & Close" at bounding box center [280, 154] width 23 height 5
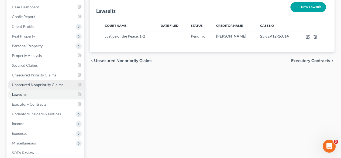
click at [33, 83] on span "Unsecured Nonpriority Claims" at bounding box center [38, 84] width 52 height 5
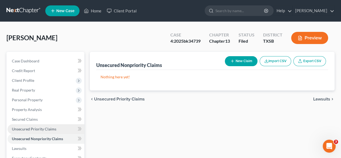
click at [27, 129] on span "Unsecured Priority Claims" at bounding box center [34, 128] width 44 height 5
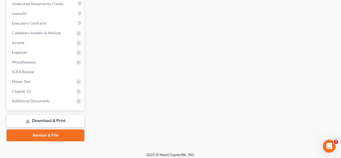
scroll to position [138, 0]
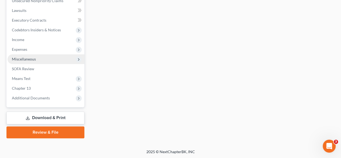
click at [38, 61] on span "Miscellaneous" at bounding box center [46, 59] width 77 height 10
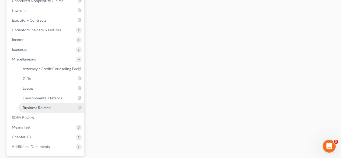
click at [39, 108] on span "Business Related" at bounding box center [37, 107] width 28 height 5
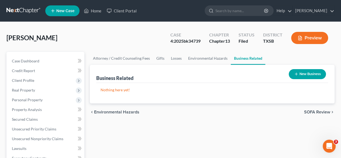
click at [298, 76] on button "New Business" at bounding box center [307, 74] width 37 height 10
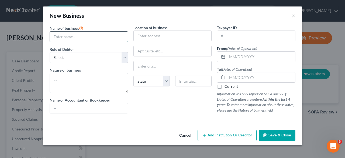
click at [87, 37] on input "text" at bounding box center [89, 37] width 78 height 10
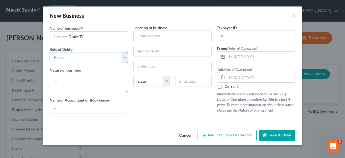
click at [87, 55] on select "Select A member of a limited liability company (LLC) or limited liability partn…" at bounding box center [89, 57] width 78 height 11
click at [50, 52] on select "Select A member of a limited liability company (LLC) or limited liability partn…" at bounding box center [89, 57] width 78 height 11
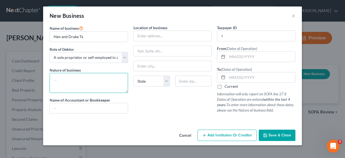
click at [97, 83] on textarea at bounding box center [89, 83] width 78 height 20
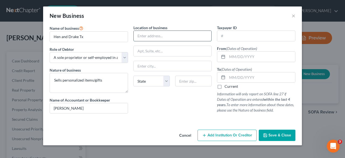
click at [156, 35] on input "text" at bounding box center [173, 36] width 78 height 10
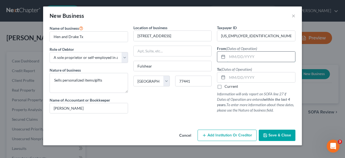
click at [245, 58] on input "text" at bounding box center [261, 57] width 68 height 10
click at [225, 86] on label "Current" at bounding box center [231, 86] width 13 height 5
click at [227, 86] on input "Current" at bounding box center [229, 86] width 4 height 4
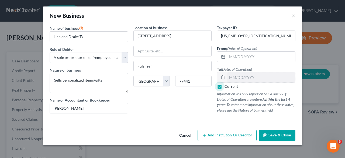
click at [275, 134] on span "Save & Close" at bounding box center [280, 135] width 23 height 5
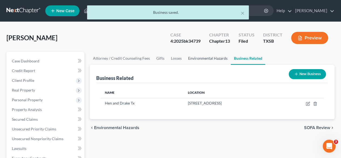
click at [203, 56] on link "Environmental Hazards" at bounding box center [208, 58] width 46 height 13
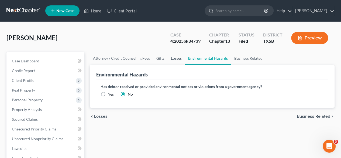
click at [173, 58] on link "Losses" at bounding box center [176, 58] width 17 height 13
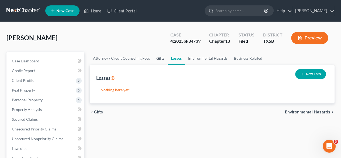
click at [153, 57] on link "Gifts" at bounding box center [160, 58] width 15 height 13
click at [155, 57] on link "Gifts" at bounding box center [160, 58] width 15 height 13
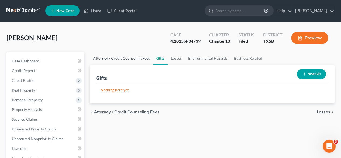
click at [136, 57] on link "Attorney / Credit Counseling Fees" at bounding box center [121, 58] width 63 height 13
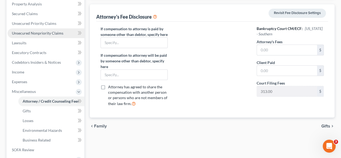
scroll to position [135, 0]
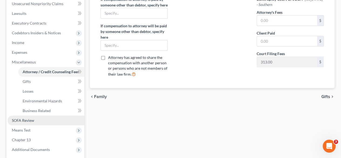
click at [25, 121] on span "SOFA Review" at bounding box center [23, 120] width 22 height 5
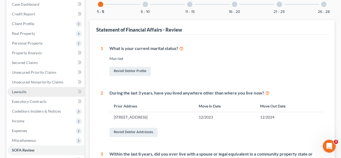
scroll to position [54, 0]
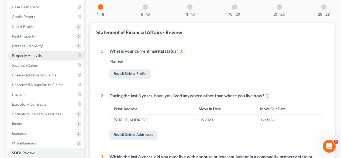
drag, startPoint x: 29, startPoint y: 46, endPoint x: 30, endPoint y: 54, distance: 8.5
click at [29, 46] on span "Personal Property" at bounding box center [27, 45] width 31 height 5
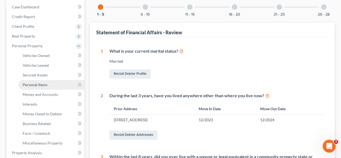
scroll to position [189, 0]
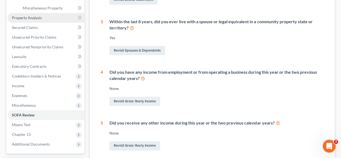
click at [25, 17] on span "Property Analysis" at bounding box center [27, 17] width 30 height 5
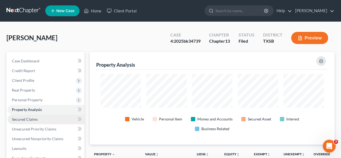
click at [30, 119] on span "Secured Claims" at bounding box center [25, 119] width 26 height 5
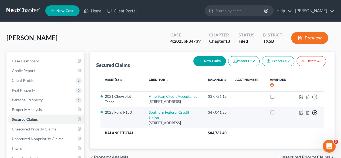
click at [317, 100] on icon "button" at bounding box center [314, 96] width 5 height 5
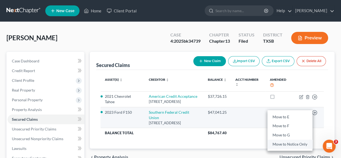
click at [291, 148] on link "Move to Notice Only" at bounding box center [290, 143] width 45 height 9
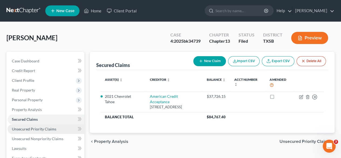
click at [45, 128] on span "Unsecured Priority Claims" at bounding box center [34, 128] width 44 height 5
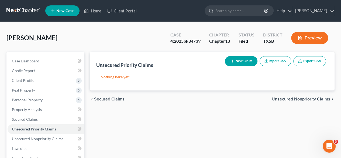
click at [239, 63] on button "New Claim" at bounding box center [241, 61] width 33 height 10
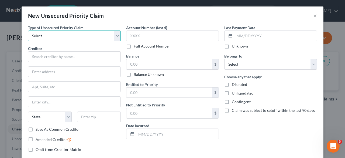
drag, startPoint x: 83, startPoint y: 32, endPoint x: 83, endPoint y: 40, distance: 7.6
click at [83, 32] on select "Select Taxes & Other Government Units Domestic Support Obligations Extensions o…" at bounding box center [74, 35] width 93 height 11
click at [28, 30] on select "Select Taxes & Other Government Units Domestic Support Obligations Extensions o…" at bounding box center [74, 35] width 93 height 11
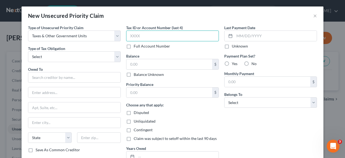
click at [135, 34] on input "text" at bounding box center [172, 35] width 93 height 11
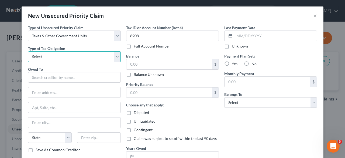
click at [68, 57] on select "Select Federal City State Franchise Tax Board Other" at bounding box center [74, 56] width 93 height 11
click at [28, 51] on select "Select Federal City State Franchise Tax Board Other" at bounding box center [74, 56] width 93 height 11
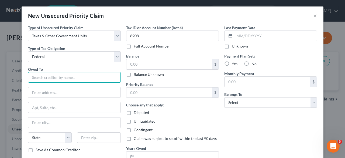
click at [54, 75] on input "text" at bounding box center [74, 77] width 93 height 11
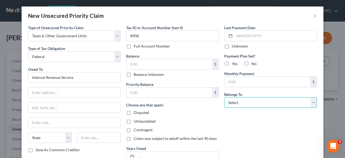
drag, startPoint x: 237, startPoint y: 103, endPoint x: 238, endPoint y: 107, distance: 3.7
click at [237, 103] on select "Select Debtor 1 Only Debtor 2 Only Debtor 1 And Debtor 2 Only At Least One Of T…" at bounding box center [270, 102] width 93 height 11
click at [224, 97] on select "Select Debtor 1 Only Debtor 2 Only Debtor 1 And Debtor 2 Only At Least One Of T…" at bounding box center [270, 102] width 93 height 11
click at [252, 61] on label "No" at bounding box center [254, 63] width 5 height 5
click at [254, 61] on input "No" at bounding box center [256, 63] width 4 height 4
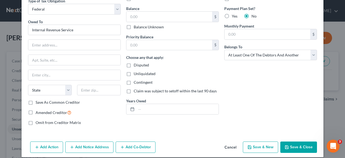
scroll to position [52, 0]
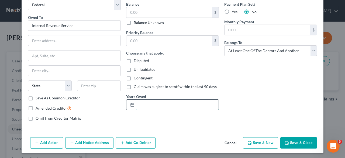
click at [162, 104] on input "text" at bounding box center [177, 105] width 82 height 10
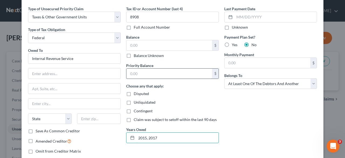
scroll to position [0, 0]
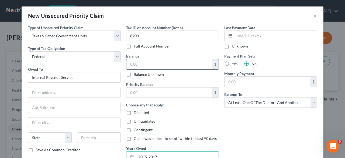
click at [164, 64] on input "text" at bounding box center [169, 64] width 86 height 10
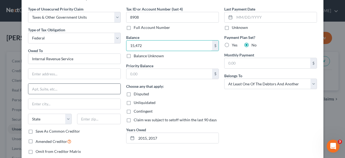
scroll to position [27, 0]
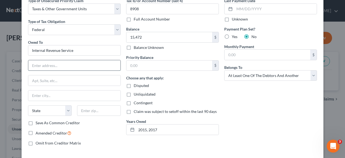
click at [49, 66] on input "text" at bounding box center [74, 65] width 92 height 10
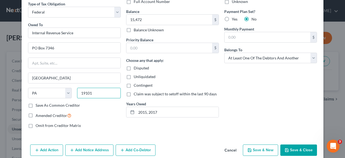
scroll to position [52, 0]
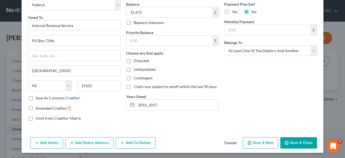
click at [56, 145] on button "Add Action" at bounding box center [46, 142] width 33 height 11
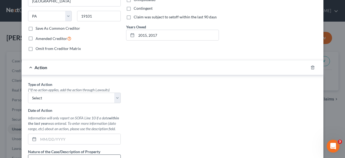
scroll to position [133, 0]
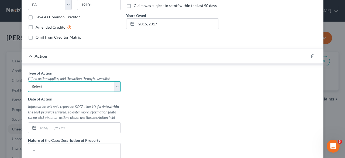
click at [63, 86] on select "Select Repossession Garnishment Foreclosure Personal Injury Attached, Seized, O…" at bounding box center [74, 86] width 93 height 11
click at [311, 56] on icon "button" at bounding box center [313, 56] width 4 height 4
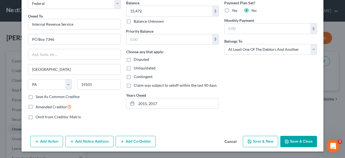
scroll to position [52, 0]
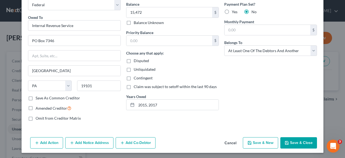
click at [307, 140] on button "Save & Close" at bounding box center [298, 142] width 37 height 11
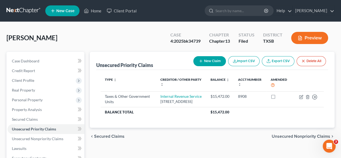
click at [212, 59] on button "New Claim" at bounding box center [209, 61] width 33 height 10
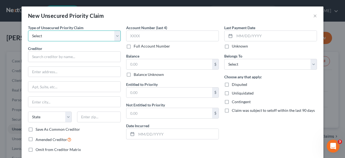
click at [65, 36] on select "Select Taxes & Other Government Units Domestic Support Obligations Extensions o…" at bounding box center [74, 35] width 93 height 11
click at [28, 30] on select "Select Taxes & Other Government Units Domestic Support Obligations Extensions o…" at bounding box center [74, 35] width 93 height 11
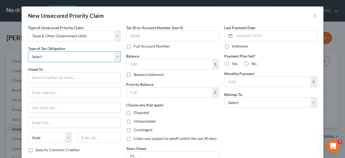
drag, startPoint x: 68, startPoint y: 58, endPoint x: 69, endPoint y: 61, distance: 2.8
click at [68, 58] on select "Select Federal City State Franchise Tax Board Other" at bounding box center [74, 56] width 93 height 11
click at [28, 51] on select "Select Federal City State Franchise Tax Board Other" at bounding box center [74, 56] width 93 height 11
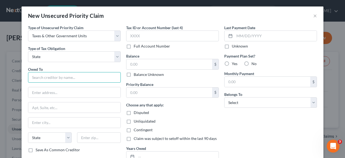
click at [69, 77] on input "text" at bounding box center [74, 77] width 93 height 11
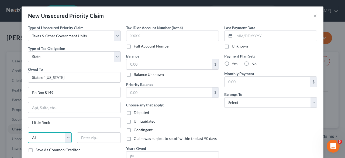
drag, startPoint x: 53, startPoint y: 136, endPoint x: 52, endPoint y: 131, distance: 5.2
click at [53, 136] on select "State [US_STATE] AK AR AZ CA CO CT DE DC [GEOGRAPHIC_DATA] [GEOGRAPHIC_DATA] GU…" at bounding box center [50, 137] width 44 height 11
click at [28, 132] on select "State [US_STATE] AK AR AZ CA CO CT DE DC [GEOGRAPHIC_DATA] [GEOGRAPHIC_DATA] GU…" at bounding box center [50, 137] width 44 height 11
click at [95, 132] on input "text" at bounding box center [99, 137] width 44 height 11
click at [162, 62] on input "text" at bounding box center [169, 64] width 86 height 10
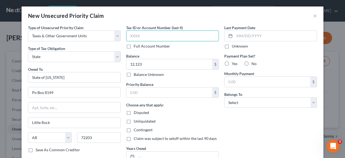
click at [144, 36] on input "text" at bounding box center [172, 35] width 93 height 11
click at [252, 64] on label "No" at bounding box center [254, 63] width 5 height 5
click at [254, 64] on input "No" at bounding box center [256, 63] width 4 height 4
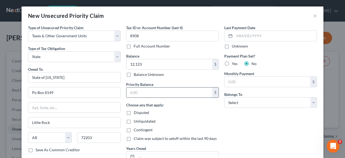
click at [183, 96] on input "text" at bounding box center [169, 92] width 86 height 10
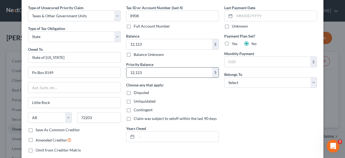
scroll to position [27, 0]
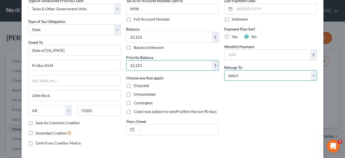
click at [236, 78] on select "Select Debtor 1 Only Debtor 2 Only Debtor 1 And Debtor 2 Only At Least One Of T…" at bounding box center [270, 75] width 93 height 11
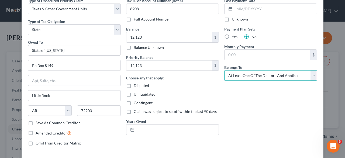
click at [224, 70] on select "Select Debtor 1 Only Debtor 2 Only Debtor 1 And Debtor 2 Only At Least One Of T…" at bounding box center [270, 75] width 93 height 11
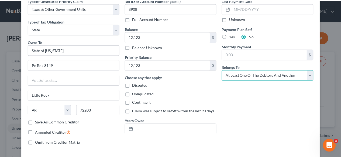
scroll to position [52, 0]
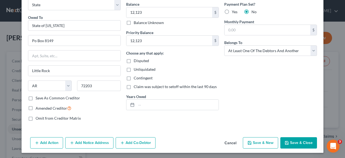
click at [303, 141] on button "Save & Close" at bounding box center [298, 142] width 37 height 11
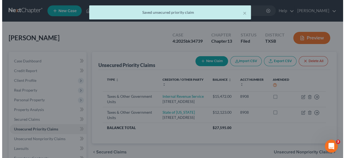
scroll to position [0, 0]
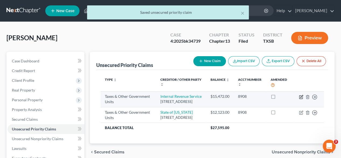
click at [301, 97] on icon "button" at bounding box center [301, 96] width 2 height 2
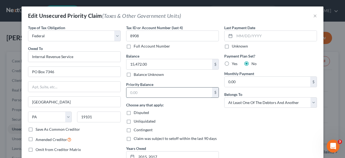
click at [154, 93] on input "text" at bounding box center [169, 92] width 86 height 10
click at [186, 116] on div "Choose any that apply: Disputed Unliquidated Contingent Claim was subject to se…" at bounding box center [172, 121] width 93 height 39
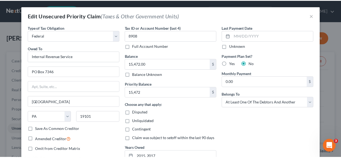
scroll to position [54, 0]
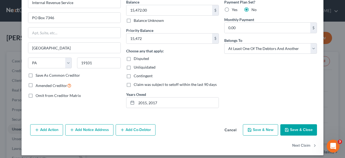
click at [293, 131] on button "Save & Close" at bounding box center [298, 129] width 37 height 11
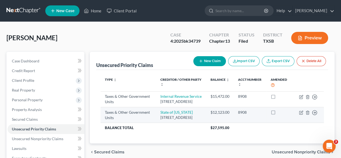
scroll to position [27, 0]
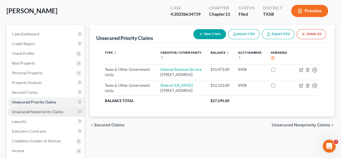
click at [38, 112] on span "Unsecured Nonpriority Claims" at bounding box center [38, 111] width 52 height 5
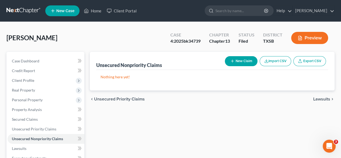
click at [234, 63] on button "New Claim" at bounding box center [241, 61] width 33 height 10
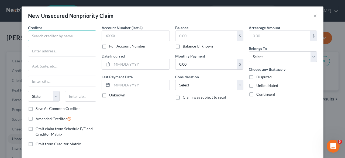
click at [68, 36] on input "text" at bounding box center [62, 35] width 68 height 11
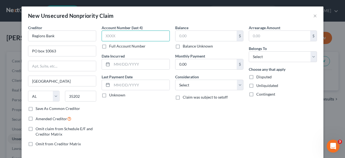
click at [119, 39] on input "text" at bounding box center [136, 35] width 68 height 11
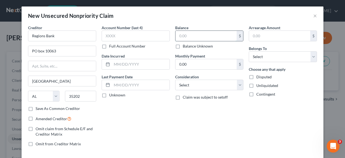
click at [197, 34] on input "text" at bounding box center [206, 36] width 61 height 10
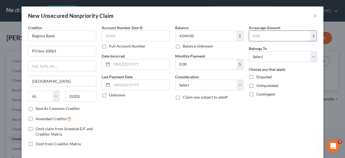
click at [265, 35] on input "text" at bounding box center [279, 36] width 61 height 10
drag, startPoint x: 265, startPoint y: 35, endPoint x: 264, endPoint y: 53, distance: 18.1
click at [265, 35] on input "text" at bounding box center [279, 36] width 61 height 10
click at [265, 59] on select "Select Debtor 1 Only Debtor 2 Only Debtor 1 And Debtor 2 Only At Least One Of T…" at bounding box center [283, 56] width 68 height 11
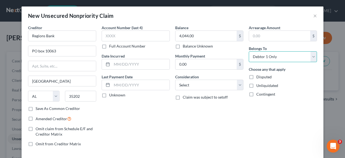
click at [249, 51] on select "Select Debtor 1 Only Debtor 2 Only Debtor 1 And Debtor 2 Only At Least One Of T…" at bounding box center [283, 56] width 68 height 11
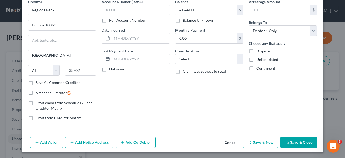
click at [291, 140] on button "Save & Close" at bounding box center [298, 142] width 37 height 11
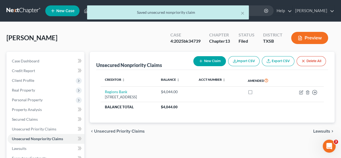
click at [205, 61] on button "New Claim" at bounding box center [209, 61] width 33 height 10
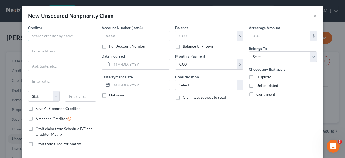
click at [74, 34] on input "text" at bounding box center [62, 35] width 68 height 11
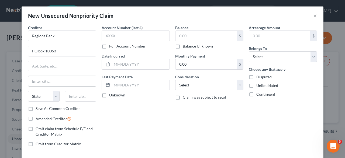
click at [53, 81] on input "text" at bounding box center [62, 81] width 68 height 10
drag, startPoint x: 40, startPoint y: 96, endPoint x: 40, endPoint y: 90, distance: 5.9
click at [40, 96] on select "State [US_STATE] AK AR AZ CA CO CT DE DC [GEOGRAPHIC_DATA] [GEOGRAPHIC_DATA] GU…" at bounding box center [44, 96] width 32 height 11
click at [28, 91] on select "State [US_STATE] AK AR AZ CA CO CT DE DC [GEOGRAPHIC_DATA] [GEOGRAPHIC_DATA] GU…" at bounding box center [44, 96] width 32 height 11
click at [78, 97] on input "text" at bounding box center [81, 96] width 32 height 11
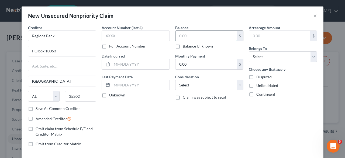
click at [184, 33] on input "text" at bounding box center [206, 36] width 61 height 10
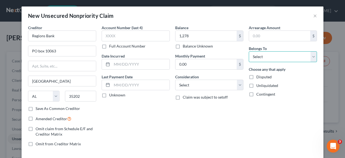
click at [259, 59] on select "Select Debtor 1 Only Debtor 2 Only Debtor 1 And Debtor 2 Only At Least One Of T…" at bounding box center [283, 56] width 68 height 11
click at [249, 51] on select "Select Debtor 1 Only Debtor 2 Only Debtor 1 And Debtor 2 Only At Least One Of T…" at bounding box center [283, 56] width 68 height 11
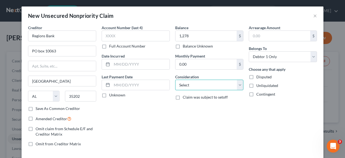
click at [203, 85] on select "Select Cable / Satellite Services Collection Agency Credit Card Debt Debt Couns…" at bounding box center [209, 85] width 68 height 11
click at [175, 80] on select "Select Cable / Satellite Services Collection Agency Credit Card Debt Debt Couns…" at bounding box center [209, 85] width 68 height 11
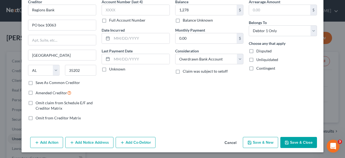
click at [296, 140] on button "Save & Close" at bounding box center [298, 142] width 37 height 11
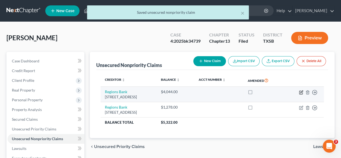
click at [302, 92] on icon "button" at bounding box center [301, 92] width 4 height 4
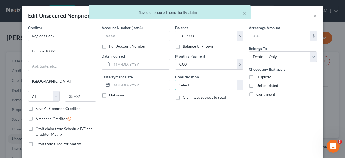
click at [205, 89] on select "Select Cable / Satellite Services Collection Agency Credit Card Debt Debt Couns…" at bounding box center [209, 85] width 68 height 11
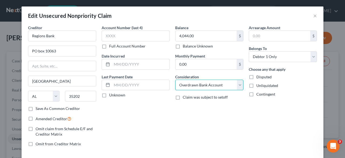
click at [175, 80] on select "Select Cable / Satellite Services Collection Agency Credit Card Debt Debt Couns…" at bounding box center [209, 85] width 68 height 11
click at [196, 134] on div "Balance 4,044.00 $ Balance Unknown Balance Undetermined 4,044.00 $ Balance Unkn…" at bounding box center [210, 88] width 74 height 126
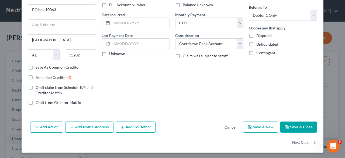
click at [289, 127] on button "Save & Close" at bounding box center [298, 126] width 37 height 11
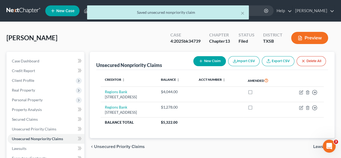
click at [210, 61] on button "New Claim" at bounding box center [209, 61] width 33 height 10
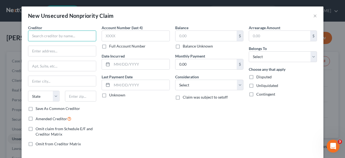
click at [38, 36] on input "text" at bounding box center [62, 35] width 68 height 11
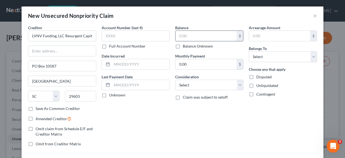
click at [194, 35] on input "text" at bounding box center [206, 36] width 61 height 10
click at [208, 84] on select "Select Cable / Satellite Services Collection Agency Credit Card Debt Debt Couns…" at bounding box center [209, 85] width 68 height 11
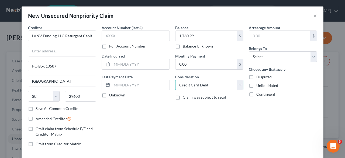
click at [175, 80] on select "Select Cable / Satellite Services Collection Agency Credit Card Debt Debt Couns…" at bounding box center [209, 85] width 68 height 11
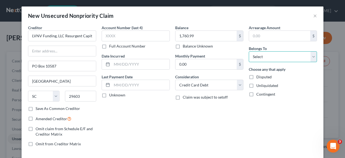
drag, startPoint x: 284, startPoint y: 56, endPoint x: 283, endPoint y: 60, distance: 3.3
click at [284, 56] on select "Select Debtor 1 Only Debtor 2 Only Debtor 1 And Debtor 2 Only At Least One Of T…" at bounding box center [283, 56] width 68 height 11
click at [249, 51] on select "Select Debtor 1 Only Debtor 2 Only Debtor 1 And Debtor 2 Only At Least One Of T…" at bounding box center [283, 56] width 68 height 11
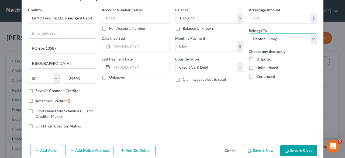
scroll to position [26, 0]
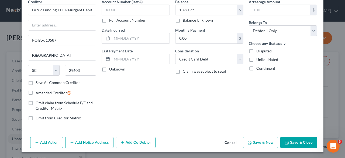
click at [262, 143] on button "Save & New" at bounding box center [260, 142] width 35 height 11
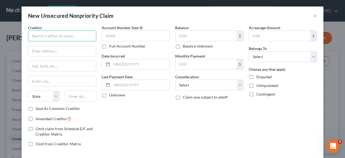
click at [65, 39] on input "text" at bounding box center [62, 35] width 68 height 11
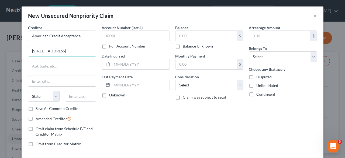
click at [68, 82] on input "text" at bounding box center [62, 81] width 68 height 10
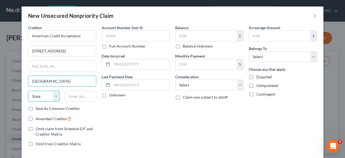
click at [49, 96] on select "State [US_STATE] AK AR AZ CA CO CT DE DC [GEOGRAPHIC_DATA] [GEOGRAPHIC_DATA] GU…" at bounding box center [44, 96] width 32 height 11
click at [28, 91] on select "State [US_STATE] AK AR AZ CA CO CT DE DC [GEOGRAPHIC_DATA] [GEOGRAPHIC_DATA] GU…" at bounding box center [44, 96] width 32 height 11
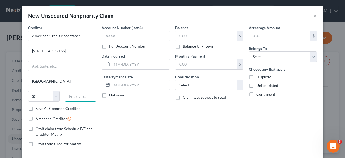
click at [88, 98] on input "text" at bounding box center [81, 96] width 32 height 11
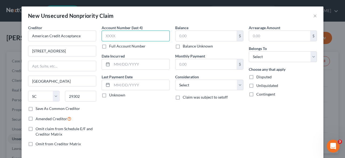
click at [128, 35] on input "text" at bounding box center [136, 35] width 68 height 11
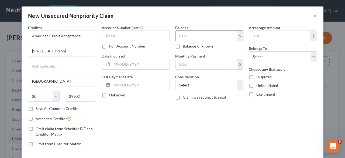
click at [203, 36] on input "text" at bounding box center [206, 36] width 61 height 10
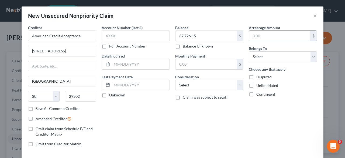
click at [267, 38] on input "text" at bounding box center [279, 36] width 61 height 10
click at [109, 62] on line at bounding box center [109, 62] width 0 height 1
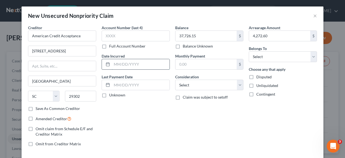
click at [123, 65] on input "text" at bounding box center [141, 64] width 58 height 10
click at [199, 84] on select "Select Cable / Satellite Services Collection Agency Credit Card Debt Debt Couns…" at bounding box center [209, 85] width 68 height 11
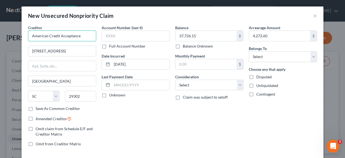
click at [86, 37] on input "American Credit Acceptance" at bounding box center [62, 35] width 68 height 11
drag, startPoint x: 39, startPoint y: 33, endPoint x: 17, endPoint y: 33, distance: 22.4
click at [17, 33] on div "New Unsecured Nonpriority Claim × Creditor * American Credit Acceptance [STREET…" at bounding box center [172, 79] width 345 height 158
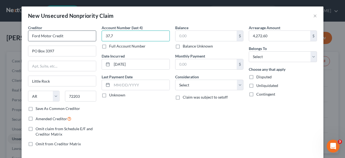
drag, startPoint x: 148, startPoint y: 36, endPoint x: 54, endPoint y: 37, distance: 93.9
click at [54, 37] on div "Creditor * Ford Motor Credit PO Box 3397 [GEOGRAPHIC_DATA] [US_STATE][GEOGRAPHI…" at bounding box center [172, 88] width 294 height 126
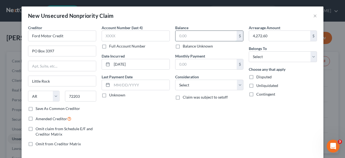
click at [216, 37] on input "text" at bounding box center [206, 36] width 61 height 10
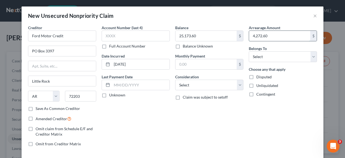
click at [292, 35] on input "4,272.60" at bounding box center [279, 36] width 61 height 10
click at [220, 87] on select "Select Cable / Satellite Services Collection Agency Credit Card Debt Debt Couns…" at bounding box center [209, 85] width 68 height 11
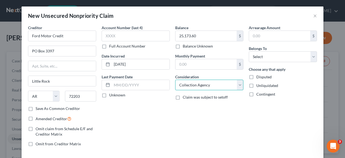
click at [175, 80] on select "Select Cable / Satellite Services Collection Agency Credit Card Debt Debt Couns…" at bounding box center [209, 85] width 68 height 11
drag, startPoint x: 60, startPoint y: 80, endPoint x: 0, endPoint y: 80, distance: 59.6
click at [0, 80] on div "New Unsecured Nonpriority Claim × Creditor * Ford Motor Credit PO Box 3397 [GEO…" at bounding box center [172, 79] width 345 height 158
click at [168, 117] on div "Account Number (last 4) Full Account Number Date Incurred [DATE] Last Payment D…" at bounding box center [136, 88] width 74 height 126
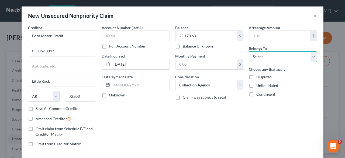
click at [275, 58] on select "Select Debtor 1 Only Debtor 2 Only Debtor 1 And Debtor 2 Only At Least One Of T…" at bounding box center [283, 56] width 68 height 11
click at [249, 51] on select "Select Debtor 1 Only Debtor 2 Only Debtor 1 And Debtor 2 Only At Least One Of T…" at bounding box center [283, 56] width 68 height 11
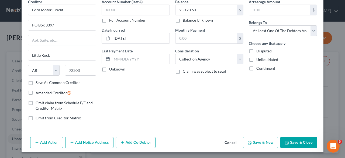
click at [267, 140] on button "Save & New" at bounding box center [260, 142] width 35 height 11
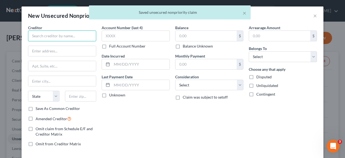
click at [46, 34] on input "text" at bounding box center [62, 35] width 68 height 11
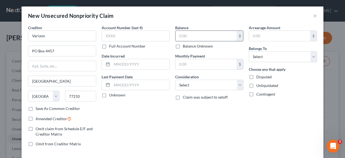
click at [201, 35] on input "text" at bounding box center [206, 36] width 61 height 10
drag, startPoint x: 217, startPoint y: 82, endPoint x: 219, endPoint y: 79, distance: 3.4
click at [217, 82] on select "Select Cable / Satellite Services Collection Agency Credit Card Debt Debt Couns…" at bounding box center [209, 85] width 68 height 11
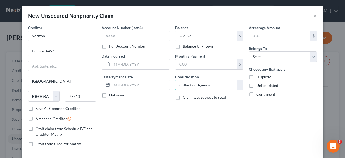
click at [175, 80] on select "Select Cable / Satellite Services Collection Agency Credit Card Debt Debt Couns…" at bounding box center [209, 85] width 68 height 11
click at [240, 111] on div "Balance 264.89 $ Balance Unknown Balance Undetermined 264.89 $ Balance Unknown …" at bounding box center [210, 88] width 74 height 126
click at [266, 49] on div "Belongs To * Select Debtor 1 Only Debtor 2 Only Debtor 1 And Debtor 2 Only At L…" at bounding box center [283, 54] width 68 height 16
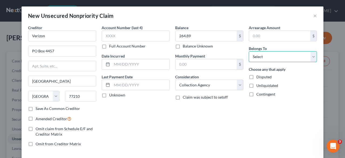
click at [266, 55] on select "Select Debtor 1 Only Debtor 2 Only Debtor 1 And Debtor 2 Only At Least One Of T…" at bounding box center [283, 56] width 68 height 11
click at [249, 51] on select "Select Debtor 1 Only Debtor 2 Only Debtor 1 And Debtor 2 Only At Least One Of T…" at bounding box center [283, 56] width 68 height 11
click at [255, 118] on div "Arrearage Amount $ Belongs To * Select Debtor 1 Only Debtor 2 Only Debtor 1 And…" at bounding box center [283, 88] width 74 height 126
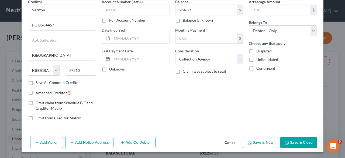
click at [257, 141] on button "Save & New" at bounding box center [260, 142] width 35 height 11
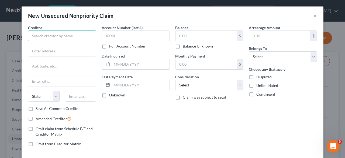
click at [51, 36] on input "text" at bounding box center [62, 35] width 68 height 11
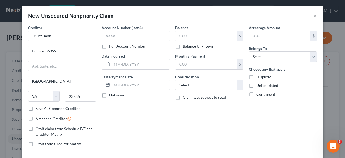
click at [191, 35] on input "text" at bounding box center [206, 36] width 61 height 10
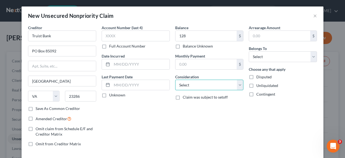
click at [196, 84] on select "Select Cable / Satellite Services Collection Agency Credit Card Debt Debt Couns…" at bounding box center [209, 85] width 68 height 11
click at [175, 80] on select "Select Cable / Satellite Services Collection Agency Credit Card Debt Debt Couns…" at bounding box center [209, 85] width 68 height 11
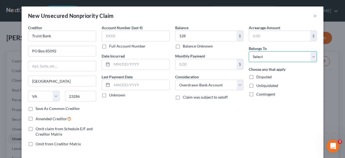
click at [256, 60] on select "Select Debtor 1 Only Debtor 2 Only Debtor 1 And Debtor 2 Only At Least One Of T…" at bounding box center [283, 56] width 68 height 11
click at [249, 51] on select "Select Debtor 1 Only Debtor 2 Only Debtor 1 And Debtor 2 Only At Least One Of T…" at bounding box center [283, 56] width 68 height 11
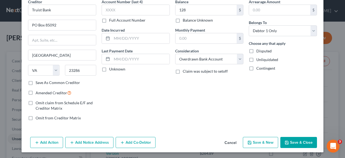
click at [255, 142] on button "Save & New" at bounding box center [260, 142] width 35 height 11
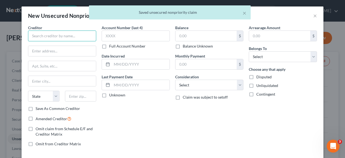
click at [64, 37] on input "text" at bounding box center [62, 35] width 68 height 11
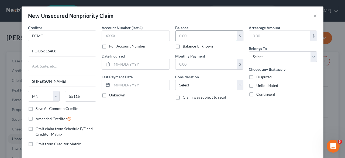
click at [208, 37] on input "text" at bounding box center [206, 36] width 61 height 10
drag, startPoint x: 275, startPoint y: 55, endPoint x: 275, endPoint y: 61, distance: 6.0
click at [275, 55] on select "Select Debtor 1 Only Debtor 2 Only Debtor 1 And Debtor 2 Only At Least One Of T…" at bounding box center [283, 56] width 68 height 11
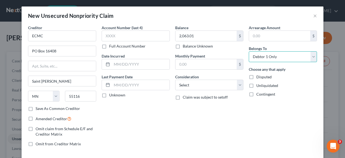
click at [249, 51] on select "Select Debtor 1 Only Debtor 2 Only Debtor 1 And Debtor 2 Only At Least One Of T…" at bounding box center [283, 56] width 68 height 11
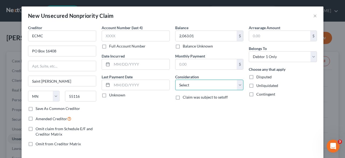
drag, startPoint x: 214, startPoint y: 88, endPoint x: 212, endPoint y: 79, distance: 9.4
click at [214, 88] on select "Select Cable / Satellite Services Collection Agency Credit Card Debt Debt Couns…" at bounding box center [209, 85] width 68 height 11
click at [175, 80] on select "Select Cable / Satellite Services Collection Agency Credit Card Debt Debt Couns…" at bounding box center [209, 85] width 68 height 11
click at [213, 83] on select "Select Cable / Satellite Services Collection Agency Credit Card Debt Debt Couns…" at bounding box center [209, 85] width 68 height 11
click at [175, 80] on select "Select Cable / Satellite Services Collection Agency Credit Card Debt Debt Couns…" at bounding box center [209, 85] width 68 height 11
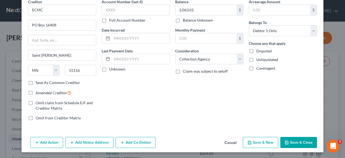
click at [262, 137] on button "Save & New" at bounding box center [260, 142] width 35 height 11
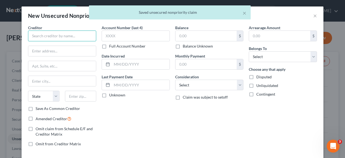
click at [72, 39] on input "text" at bounding box center [62, 35] width 68 height 11
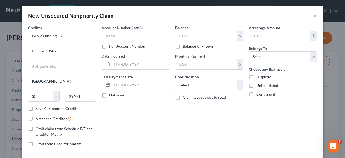
click at [194, 36] on input "text" at bounding box center [206, 36] width 61 height 10
click at [260, 58] on select "Select Debtor 1 Only Debtor 2 Only Debtor 1 And Debtor 2 Only At Least One Of T…" at bounding box center [283, 56] width 68 height 11
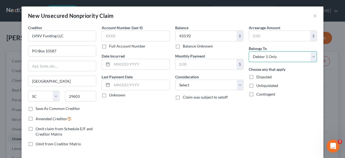
click at [249, 51] on select "Select Debtor 1 Only Debtor 2 Only Debtor 1 And Debtor 2 Only At Least One Of T…" at bounding box center [283, 56] width 68 height 11
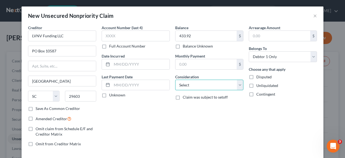
drag, startPoint x: 200, startPoint y: 82, endPoint x: 201, endPoint y: 79, distance: 3.1
click at [200, 82] on select "Select Cable / Satellite Services Collection Agency Credit Card Debt Debt Couns…" at bounding box center [209, 85] width 68 height 11
click at [175, 80] on select "Select Cable / Satellite Services Collection Agency Credit Card Debt Debt Couns…" at bounding box center [209, 85] width 68 height 11
click at [146, 136] on div "Account Number (last 4) Full Account Number Date Incurred Last Payment Date Unk…" at bounding box center [136, 88] width 74 height 126
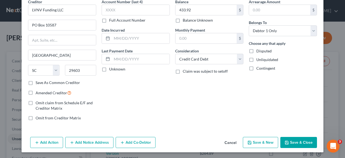
click at [301, 142] on button "Save & Close" at bounding box center [298, 142] width 37 height 11
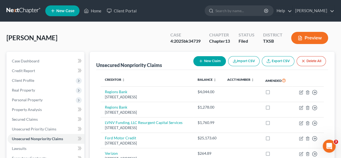
click at [306, 37] on button "Preview" at bounding box center [309, 38] width 37 height 12
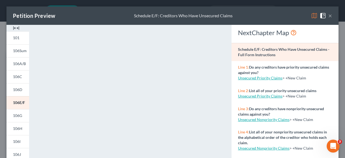
click at [328, 15] on button "×" at bounding box center [330, 15] width 4 height 6
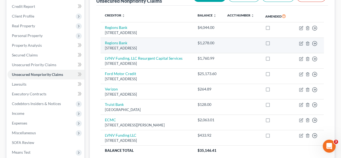
scroll to position [30, 0]
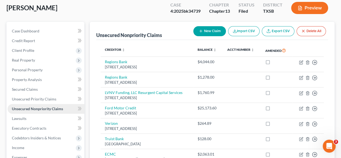
click at [30, 109] on span "Unsecured Nonpriority Claims" at bounding box center [37, 108] width 51 height 5
click at [28, 116] on link "Lawsuits" at bounding box center [46, 119] width 77 height 10
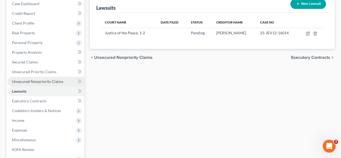
scroll to position [81, 0]
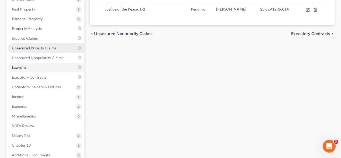
click at [40, 48] on span "Unsecured Priority Claims" at bounding box center [34, 48] width 44 height 5
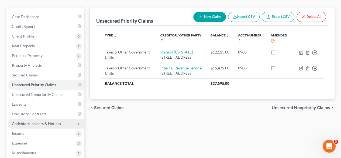
scroll to position [54, 0]
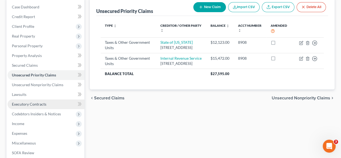
click at [34, 105] on span "Executory Contracts" at bounding box center [29, 104] width 35 height 5
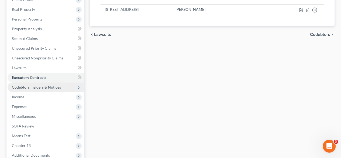
scroll to position [81, 0]
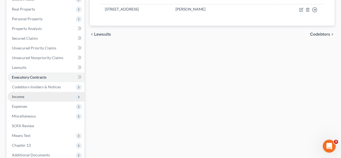
click at [30, 95] on span "Income" at bounding box center [46, 97] width 77 height 10
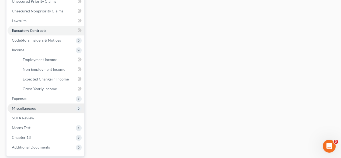
scroll to position [135, 0]
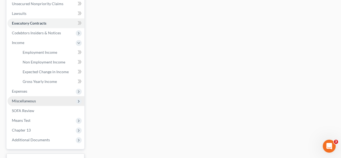
click at [39, 102] on span "Miscellaneous" at bounding box center [46, 101] width 77 height 10
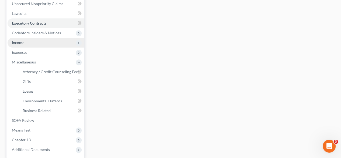
click at [28, 40] on span "Income" at bounding box center [46, 43] width 77 height 10
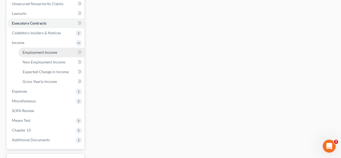
click at [35, 50] on span "Employment Income" at bounding box center [40, 52] width 35 height 5
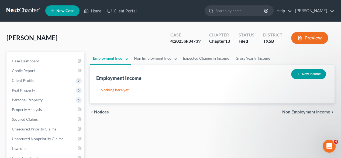
click at [307, 76] on button "New Income" at bounding box center [308, 74] width 35 height 10
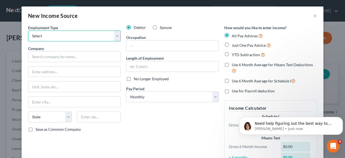
click at [85, 34] on select "Select Full or [DEMOGRAPHIC_DATA] Employment Self Employment" at bounding box center [74, 35] width 93 height 11
click at [28, 30] on select "Select Full or [DEMOGRAPHIC_DATA] Employment Self Employment" at bounding box center [74, 35] width 93 height 11
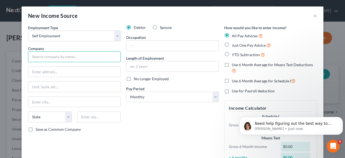
click at [84, 56] on input "text" at bounding box center [74, 56] width 93 height 11
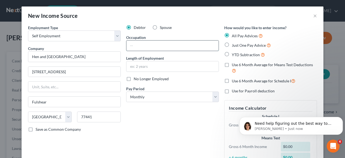
click at [169, 43] on input "text" at bounding box center [172, 45] width 92 height 10
click at [167, 68] on input "text" at bounding box center [172, 66] width 92 height 10
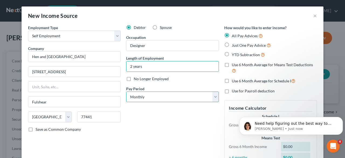
click at [166, 95] on select "Select Monthly Twice Monthly Every Other Week Weekly" at bounding box center [172, 96] width 93 height 11
click at [126, 91] on select "Select Monthly Twice Monthly Every Other Week Weekly" at bounding box center [172, 96] width 93 height 11
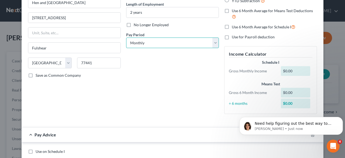
scroll to position [81, 0]
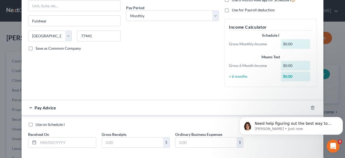
click at [297, 42] on div "$0.00" at bounding box center [296, 44] width 30 height 10
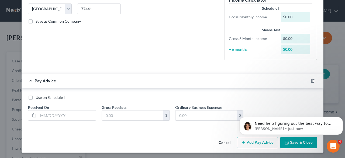
scroll to position [108, 0]
click at [54, 114] on input "text" at bounding box center [67, 115] width 58 height 10
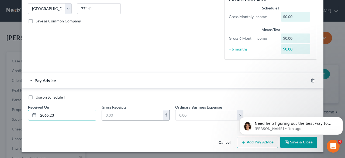
click at [115, 115] on input "text" at bounding box center [132, 115] width 61 height 10
drag, startPoint x: 68, startPoint y: 112, endPoint x: 18, endPoint y: 110, distance: 49.9
click at [18, 110] on div "New Income Source × Employment Type * Select Full or [DEMOGRAPHIC_DATA] Employm…" at bounding box center [172, 79] width 345 height 158
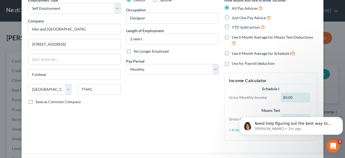
scroll to position [27, 0]
click at [232, 16] on label "Just One Pay Advice" at bounding box center [251, 18] width 39 height 6
click at [234, 16] on input "Just One Pay Advice" at bounding box center [236, 17] width 4 height 4
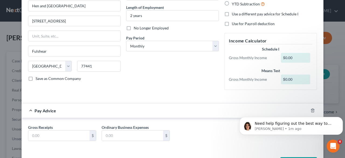
scroll to position [71, 0]
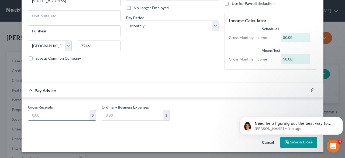
click at [74, 113] on input "text" at bounding box center [58, 115] width 61 height 10
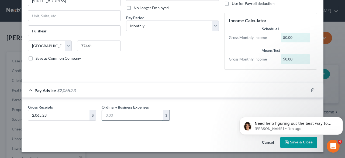
click at [118, 118] on input "text" at bounding box center [132, 115] width 61 height 10
click at [293, 140] on body "Need help figuring out the best way to enter your client's income? Here's a qui…" at bounding box center [291, 124] width 104 height 33
click at [288, 144] on button "Save & Close" at bounding box center [298, 142] width 37 height 11
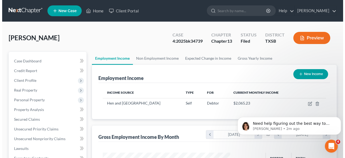
scroll to position [96, 136]
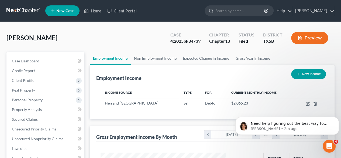
click at [313, 74] on button "New Income" at bounding box center [308, 74] width 35 height 10
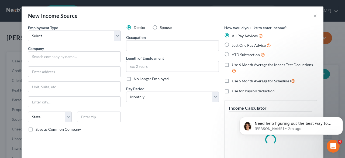
scroll to position [96, 138]
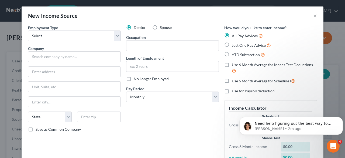
click at [160, 26] on label "Spouse" at bounding box center [166, 27] width 12 height 5
click at [162, 26] on input "Spouse" at bounding box center [164, 27] width 4 height 4
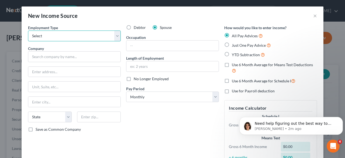
click at [97, 36] on select "Select Full or [DEMOGRAPHIC_DATA] Employment Self Employment" at bounding box center [74, 35] width 93 height 11
click at [28, 30] on select "Select Full or [DEMOGRAPHIC_DATA] Employment Self Employment" at bounding box center [74, 35] width 93 height 11
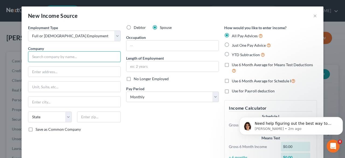
click at [84, 60] on input "text" at bounding box center [74, 56] width 93 height 11
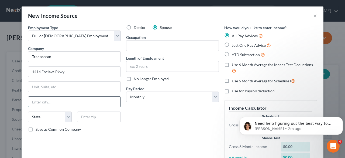
click at [48, 99] on input "text" at bounding box center [74, 102] width 92 height 10
click at [162, 46] on input "text" at bounding box center [172, 45] width 92 height 10
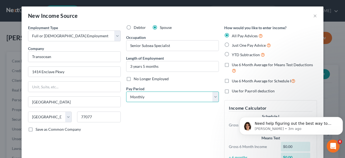
drag, startPoint x: 157, startPoint y: 97, endPoint x: 157, endPoint y: 101, distance: 3.2
click at [157, 97] on select "Select Monthly Twice Monthly Every Other Week Weekly" at bounding box center [172, 96] width 93 height 11
click at [126, 91] on select "Select Monthly Twice Monthly Every Other Week Weekly" at bounding box center [172, 96] width 93 height 11
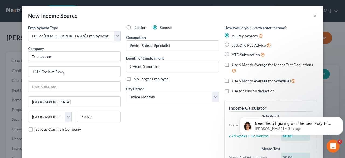
click at [243, 46] on span "Just One Pay Advice" at bounding box center [249, 45] width 34 height 5
click at [238, 46] on input "Just One Pay Advice" at bounding box center [236, 44] width 4 height 4
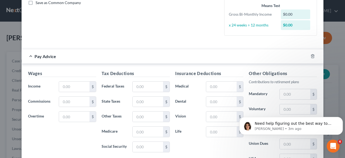
scroll to position [135, 0]
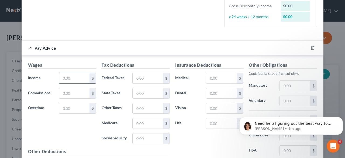
click at [71, 75] on input "text" at bounding box center [74, 78] width 30 height 10
click at [151, 77] on input "text" at bounding box center [148, 78] width 30 height 10
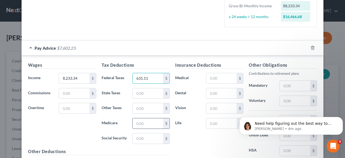
click at [149, 122] on input "text" at bounding box center [148, 123] width 30 height 10
click at [149, 136] on input "text" at bounding box center [148, 138] width 30 height 10
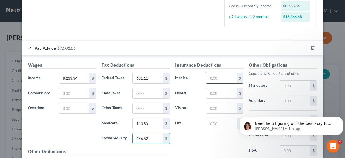
click at [209, 77] on input "text" at bounding box center [221, 78] width 30 height 10
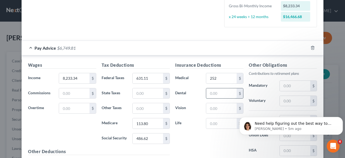
click at [215, 96] on input "text" at bounding box center [221, 93] width 30 height 10
click at [219, 110] on input "text" at bounding box center [221, 108] width 30 height 10
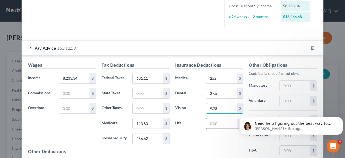
click at [223, 123] on input "text" at bounding box center [221, 123] width 30 height 10
click at [294, 94] on div "Other Obligations Contributions to retirement plans Mandatory $ Voluntary $ 401…" at bounding box center [283, 119] width 74 height 114
click at [294, 97] on input "text" at bounding box center [295, 101] width 30 height 10
click at [293, 102] on input "text" at bounding box center [295, 101] width 30 height 10
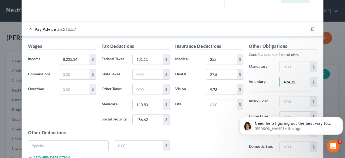
scroll to position [162, 0]
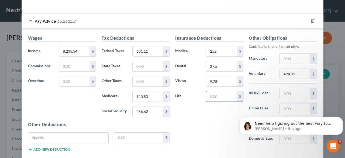
click at [217, 92] on input "text" at bounding box center [221, 96] width 30 height 10
click at [297, 93] on input "text" at bounding box center [295, 93] width 30 height 10
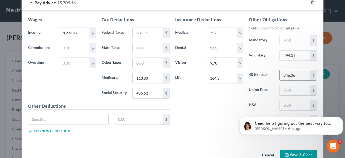
scroll to position [192, 0]
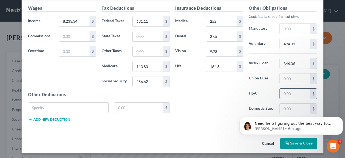
click at [297, 94] on input "text" at bounding box center [295, 93] width 30 height 10
click at [145, 107] on input "text" at bounding box center [138, 107] width 49 height 10
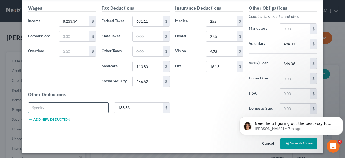
click at [80, 103] on input "text" at bounding box center [68, 107] width 80 height 10
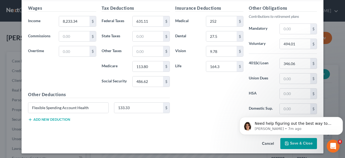
click html "Need help figuring out the best way to enter your client's income? Here's a qui…"
click at [196, 104] on div "Insurance Deductions Medical 252 $ Dental 27.5 $ Vision 9.78 $ Life 164.3 $" at bounding box center [210, 62] width 74 height 114
click at [297, 146] on button "Save & Close" at bounding box center [298, 143] width 37 height 11
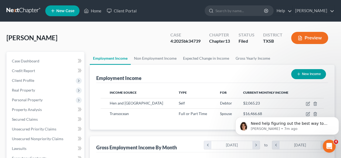
scroll to position [269573, 269533]
click at [303, 113] on body "Need help figuring out the best way to enter your client's income? Here's a qui…" at bounding box center [287, 124] width 104 height 33
click at [305, 112] on body "Need help figuring out the best way to enter your client's income? Here's a qui…" at bounding box center [287, 124] width 104 height 33
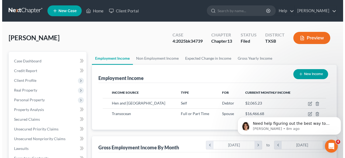
scroll to position [81, 0]
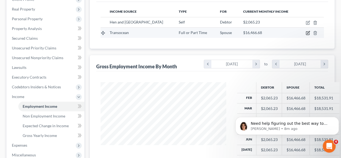
click at [306, 33] on icon "button" at bounding box center [307, 33] width 3 height 3
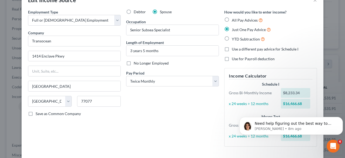
scroll to position [27, 0]
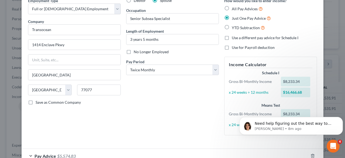
click at [301, 80] on div "$8,233.34" at bounding box center [296, 82] width 30 height 10
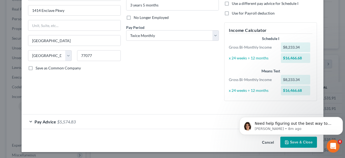
click at [29, 121] on div "Pay Advice $5,574.83" at bounding box center [165, 121] width 287 height 14
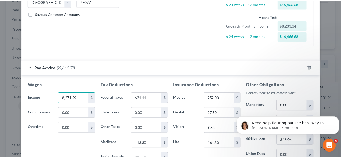
scroll to position [192, 0]
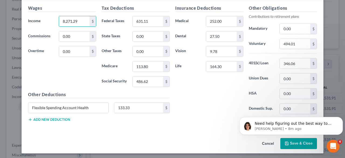
click at [296, 146] on button "Save & Close" at bounding box center [298, 143] width 37 height 11
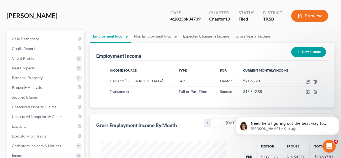
scroll to position [0, 0]
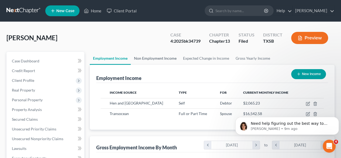
click at [160, 58] on link "Non Employment Income" at bounding box center [155, 58] width 49 height 13
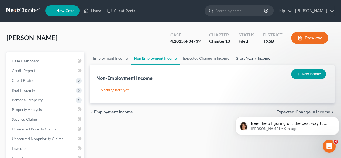
click at [250, 59] on link "Gross Yearly Income" at bounding box center [252, 58] width 41 height 13
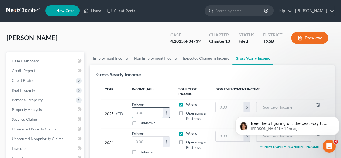
click at [145, 113] on input "text" at bounding box center [147, 113] width 31 height 10
click at [186, 114] on label "Operating a Business" at bounding box center [196, 115] width 21 height 11
click at [188, 114] on input "Operating a Business" at bounding box center [190, 112] width 4 height 4
click at [186, 105] on label "Wages" at bounding box center [191, 104] width 11 height 5
click at [188, 105] on input "Wages" at bounding box center [190, 104] width 4 height 4
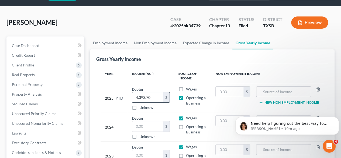
scroll to position [27, 0]
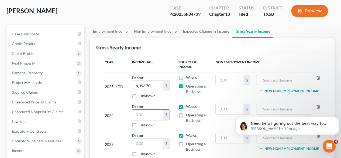
click at [147, 115] on input "text" at bounding box center [147, 114] width 31 height 10
click at [186, 116] on label "Operating a Business" at bounding box center [196, 117] width 21 height 11
click at [188, 116] on input "Operating a Business" at bounding box center [190, 114] width 4 height 4
click at [186, 107] on label "Wages" at bounding box center [191, 106] width 11 height 5
click at [188, 107] on input "Wages" at bounding box center [190, 106] width 4 height 4
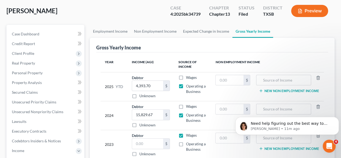
click at [186, 134] on label "Wages" at bounding box center [191, 134] width 11 height 5
click at [188, 134] on input "Wages" at bounding box center [190, 134] width 4 height 4
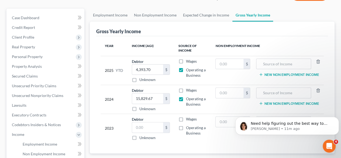
scroll to position [54, 0]
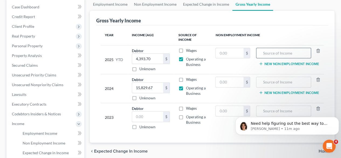
click at [267, 54] on input "text" at bounding box center [283, 53] width 49 height 10
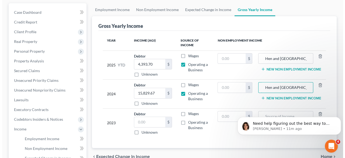
scroll to position [0, 0]
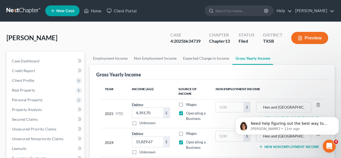
click at [309, 39] on button "Preview" at bounding box center [309, 38] width 37 height 12
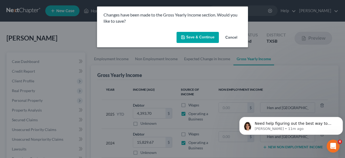
click at [201, 41] on button "Save & Continue" at bounding box center [198, 37] width 42 height 11
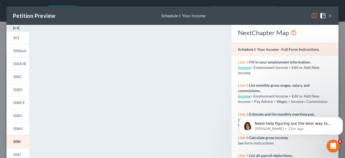
click at [328, 16] on button "×" at bounding box center [330, 15] width 4 height 6
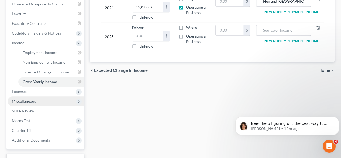
scroll to position [135, 0]
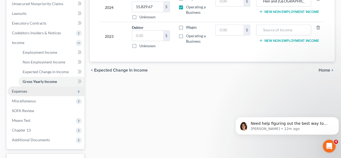
click at [33, 92] on span "Expenses" at bounding box center [46, 91] width 77 height 10
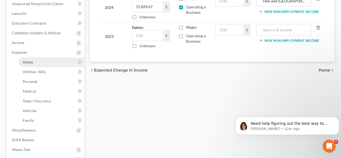
click at [29, 61] on span "Home" at bounding box center [28, 62] width 10 height 5
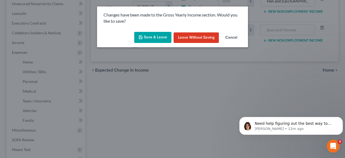
click at [159, 41] on button "Save & Leave" at bounding box center [152, 37] width 37 height 11
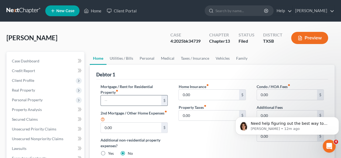
click at [150, 101] on input "text" at bounding box center [131, 100] width 60 height 10
click at [218, 93] on input "0.00" at bounding box center [209, 95] width 60 height 10
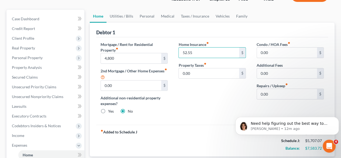
scroll to position [54, 0]
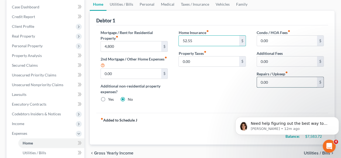
click at [287, 81] on input "0.00" at bounding box center [287, 82] width 60 height 10
click at [202, 99] on div "Home Insurance fiber_manual_record 52.55 $ Property Taxes fiber_manual_record 0…" at bounding box center [212, 68] width 78 height 77
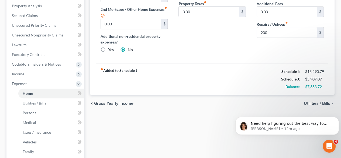
scroll to position [108, 0]
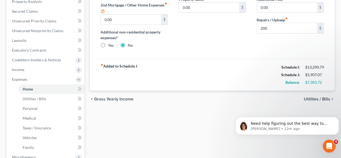
click at [310, 100] on span "Utilities / Bills" at bounding box center [317, 99] width 26 height 4
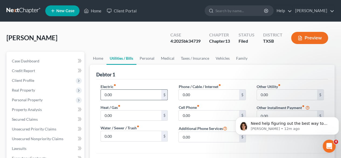
click at [132, 95] on input "0.00" at bounding box center [131, 95] width 60 height 10
click at [132, 95] on input "795" at bounding box center [131, 95] width 60 height 10
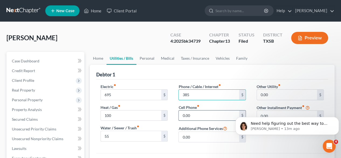
click at [200, 114] on input "0.00" at bounding box center [209, 115] width 60 height 10
click at [204, 96] on input "385" at bounding box center [209, 95] width 60 height 10
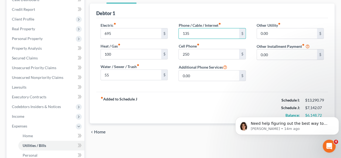
scroll to position [81, 0]
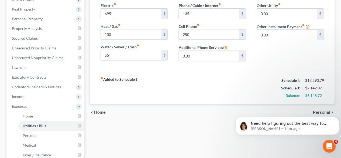
click at [317, 109] on body "Need help figuring out the best way to enter your client's income? Here's a qui…" at bounding box center [287, 124] width 104 height 33
click at [317, 112] on body "Need help figuring out the best way to enter your client's income? Here's a qui…" at bounding box center [287, 124] width 104 height 33
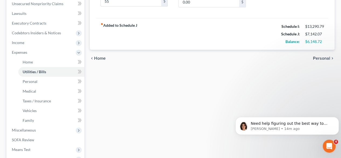
click at [319, 58] on span "Personal" at bounding box center [321, 58] width 17 height 4
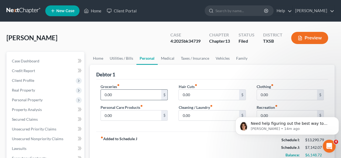
click at [127, 94] on input "0.00" at bounding box center [131, 95] width 60 height 10
click at [274, 95] on input "0.00" at bounding box center [287, 95] width 60 height 10
click at [274, 111] on body "Need help figuring out the best way to enter your client's income? Here's a qui…" at bounding box center [287, 124] width 104 height 33
click at [266, 116] on body "Need help figuring out the best way to enter your client's income? Here's a qui…" at bounding box center [287, 124] width 104 height 33
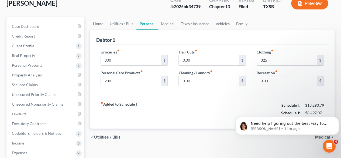
scroll to position [54, 0]
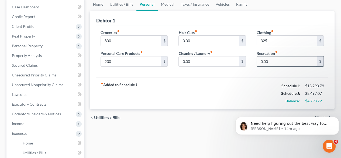
click at [265, 63] on input "0.00" at bounding box center [287, 61] width 60 height 10
click at [249, 81] on div "fiber_manual_record Added to Schedule J Schedule I: $13,290.79 Schedule J: $8,7…" at bounding box center [212, 93] width 232 height 32
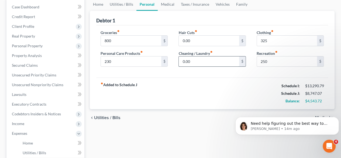
click at [217, 61] on input "0.00" at bounding box center [209, 61] width 60 height 10
click at [290, 39] on input "325" at bounding box center [287, 41] width 60 height 10
click at [203, 62] on input "0.00" at bounding box center [209, 61] width 60 height 10
click at [169, 5] on link "Medical" at bounding box center [168, 4] width 20 height 13
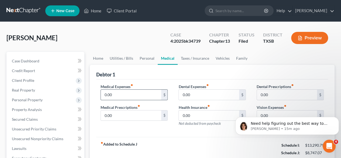
click at [131, 96] on input "0.00" at bounding box center [131, 95] width 60 height 10
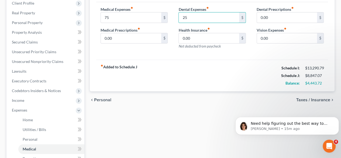
scroll to position [81, 0]
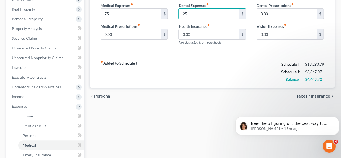
click at [319, 94] on span "Taxes / Insurance" at bounding box center [313, 96] width 34 height 4
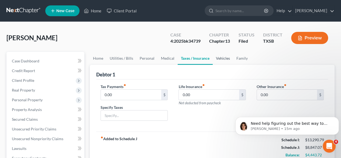
click at [222, 58] on link "Vehicles" at bounding box center [223, 58] width 20 height 13
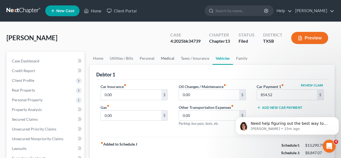
click at [166, 58] on link "Medical" at bounding box center [168, 58] width 20 height 13
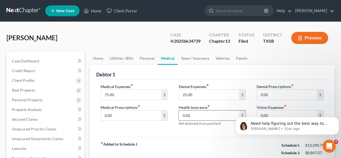
click at [216, 114] on input "0.00" at bounding box center [209, 115] width 60 height 10
click at [222, 58] on link "Vehicles" at bounding box center [222, 58] width 20 height 13
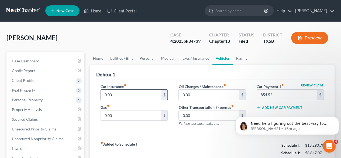
click at [143, 95] on input "0.00" at bounding box center [131, 95] width 60 height 10
click at [136, 115] on input "0.00" at bounding box center [131, 115] width 60 height 10
click at [273, 108] on body "Need help figuring out the best way to enter your client's income? Here's a qui…" at bounding box center [287, 124] width 104 height 33
click html "Need help figuring out the best way to enter your client's income? Here's a qui…"
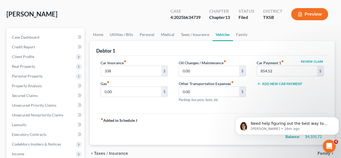
scroll to position [54, 0]
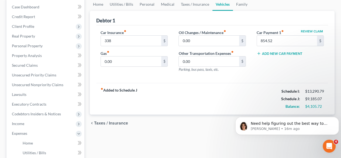
click at [197, 87] on div "fiber_manual_record Added to Schedule J Schedule I: $13,290.79 Schedule J: $9,1…" at bounding box center [212, 99] width 232 height 32
click at [263, 53] on button "Add New Car Payment" at bounding box center [280, 53] width 46 height 4
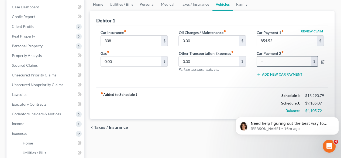
click at [265, 59] on input "text" at bounding box center [284, 61] width 54 height 10
click at [250, 83] on div "Car Insurance fiber_manual_record 338 $ Gas fiber_manual_record 0.00 $ Oil Chan…" at bounding box center [212, 56] width 232 height 62
click at [225, 61] on input "0.00" at bounding box center [209, 61] width 60 height 10
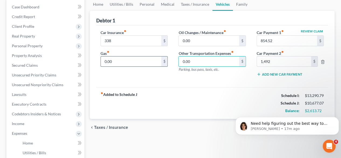
click at [142, 59] on input "0.00" at bounding box center [131, 61] width 60 height 10
click at [203, 59] on input "0.00" at bounding box center [209, 61] width 60 height 10
click at [154, 58] on input "0.00" at bounding box center [131, 61] width 60 height 10
click at [167, 88] on div "fiber_manual_record Added to Schedule J Schedule I: $13,290.79 Schedule J: $11,…" at bounding box center [212, 103] width 232 height 32
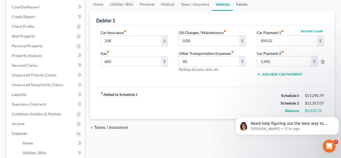
click at [240, 4] on link "Family" at bounding box center [242, 4] width 18 height 13
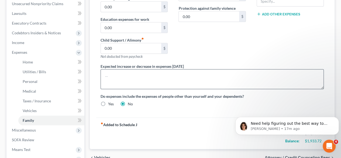
scroll to position [81, 0]
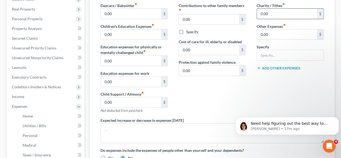
click at [280, 16] on input "0.00" at bounding box center [287, 14] width 60 height 10
click at [198, 93] on div "Contributions to other family members fiber_manual_record 0.00 $ Specify Cost o…" at bounding box center [212, 60] width 78 height 115
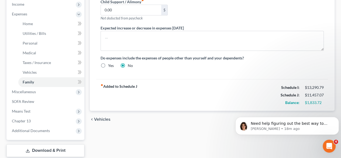
scroll to position [162, 0]
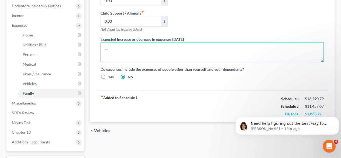
click at [177, 51] on textarea at bounding box center [212, 52] width 223 height 20
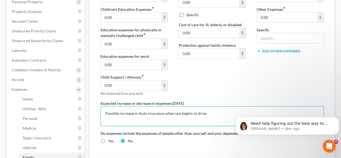
scroll to position [0, 0]
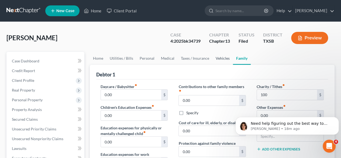
click at [220, 59] on link "Vehicles" at bounding box center [222, 58] width 20 height 13
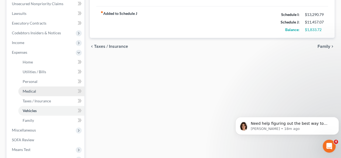
scroll to position [162, 0]
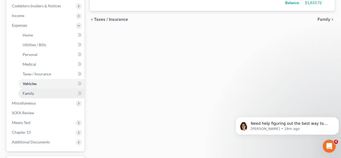
click at [49, 92] on link "Family" at bounding box center [51, 93] width 66 height 10
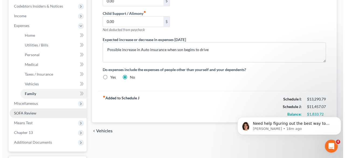
scroll to position [162, 0]
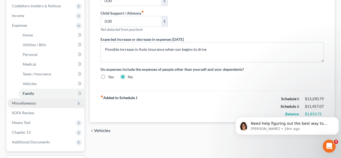
click at [33, 104] on span "Miscellaneous" at bounding box center [24, 103] width 24 height 5
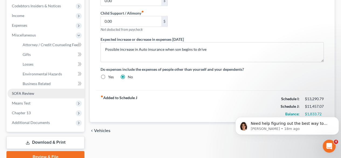
click at [34, 94] on link "SOFA Review" at bounding box center [46, 93] width 77 height 10
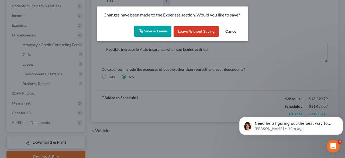
click at [160, 33] on button "Save & Leave" at bounding box center [152, 31] width 37 height 11
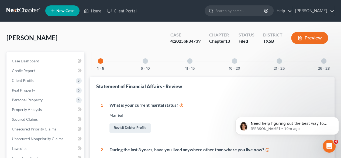
click at [144, 59] on div at bounding box center [145, 60] width 5 height 5
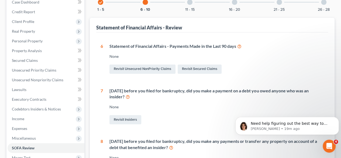
scroll to position [54, 0]
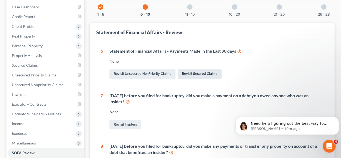
click at [194, 73] on link "Revisit Secured Claims" at bounding box center [200, 73] width 44 height 9
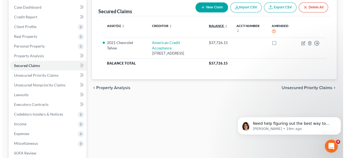
scroll to position [54, 0]
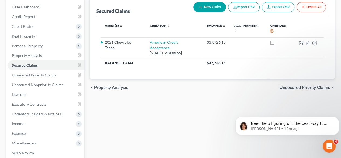
click at [216, 9] on button "New Claim" at bounding box center [209, 7] width 33 height 10
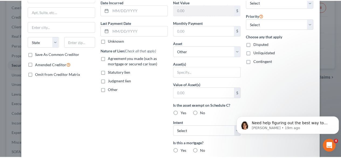
scroll to position [0, 0]
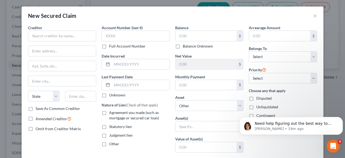
click at [40, 30] on label "Creditor *" at bounding box center [35, 28] width 14 height 6
click at [42, 35] on input "text" at bounding box center [62, 35] width 68 height 11
click at [42, 36] on input "text" at bounding box center [62, 35] width 68 height 11
click at [314, 14] on button "×" at bounding box center [315, 15] width 4 height 6
